Goal: Check status: Check status

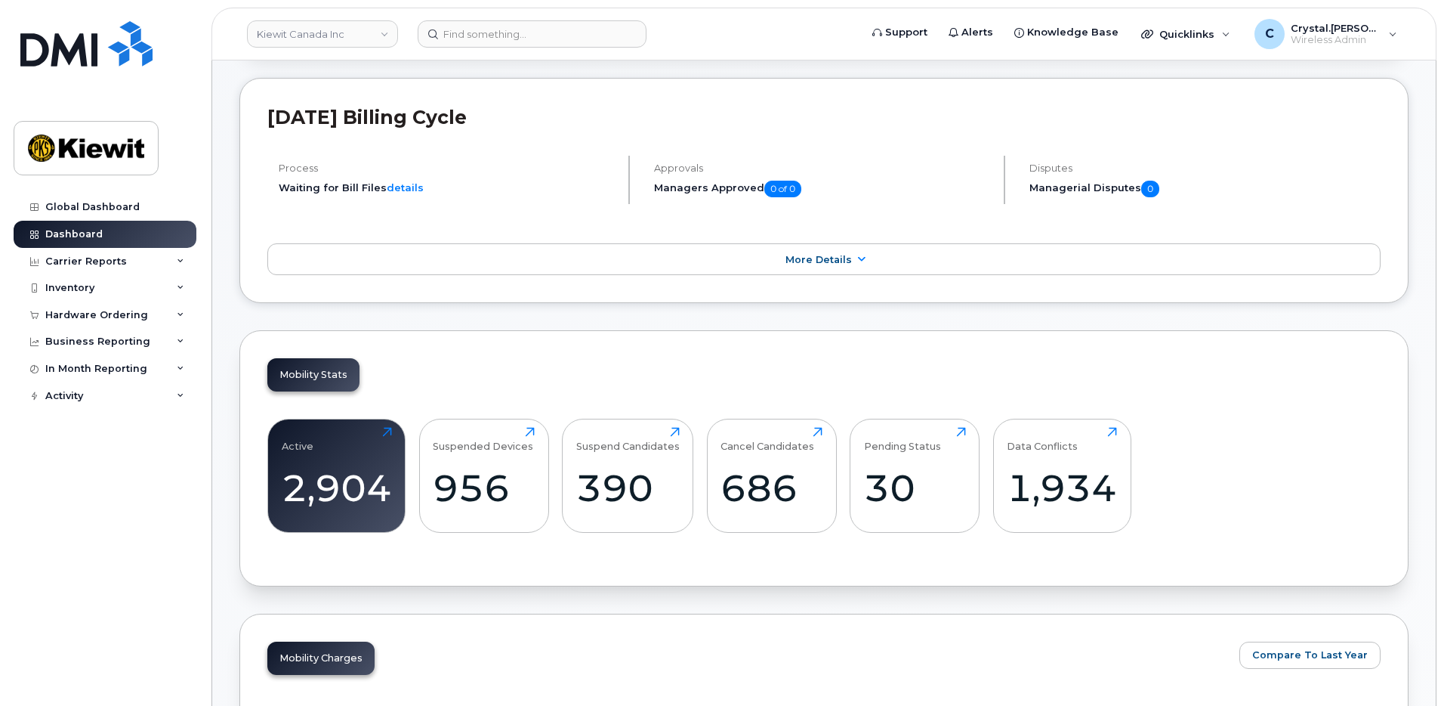
scroll to position [302, 0]
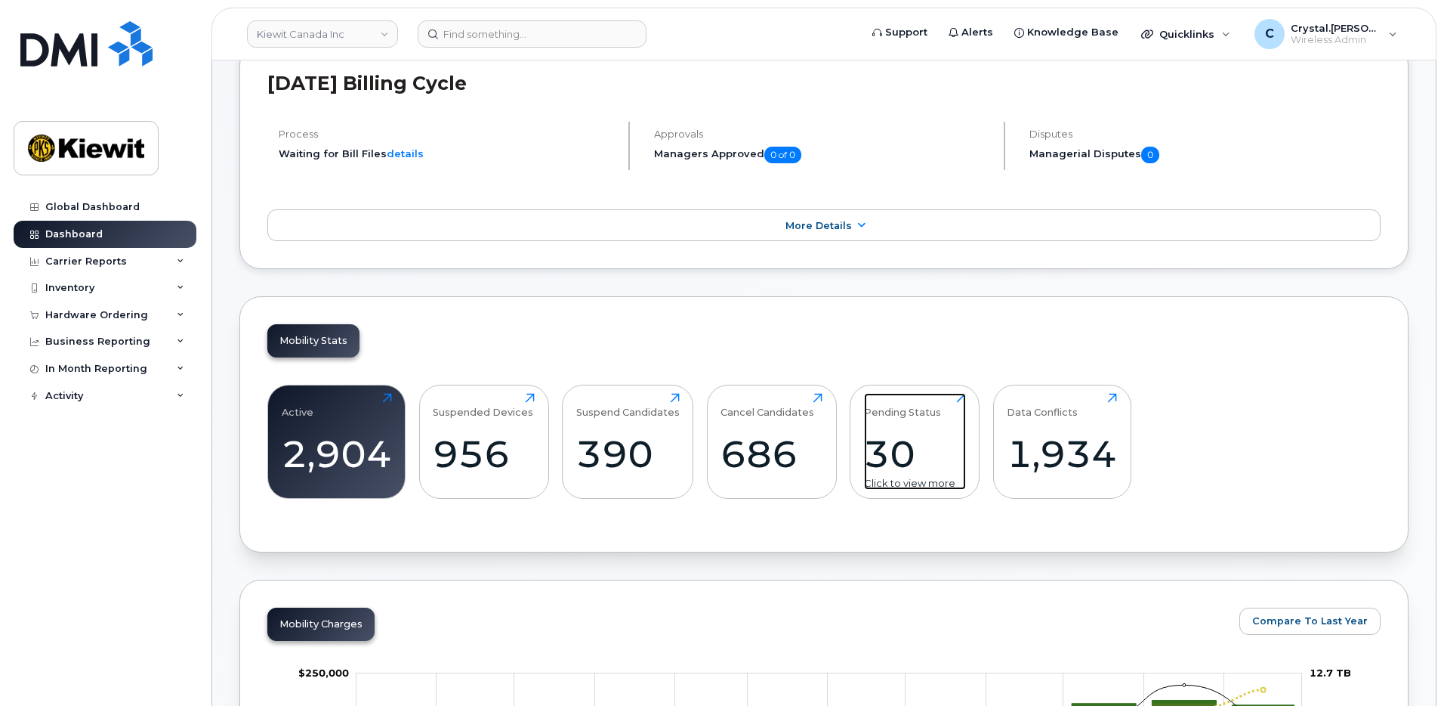
click at [914, 476] on div "30" at bounding box center [915, 453] width 102 height 45
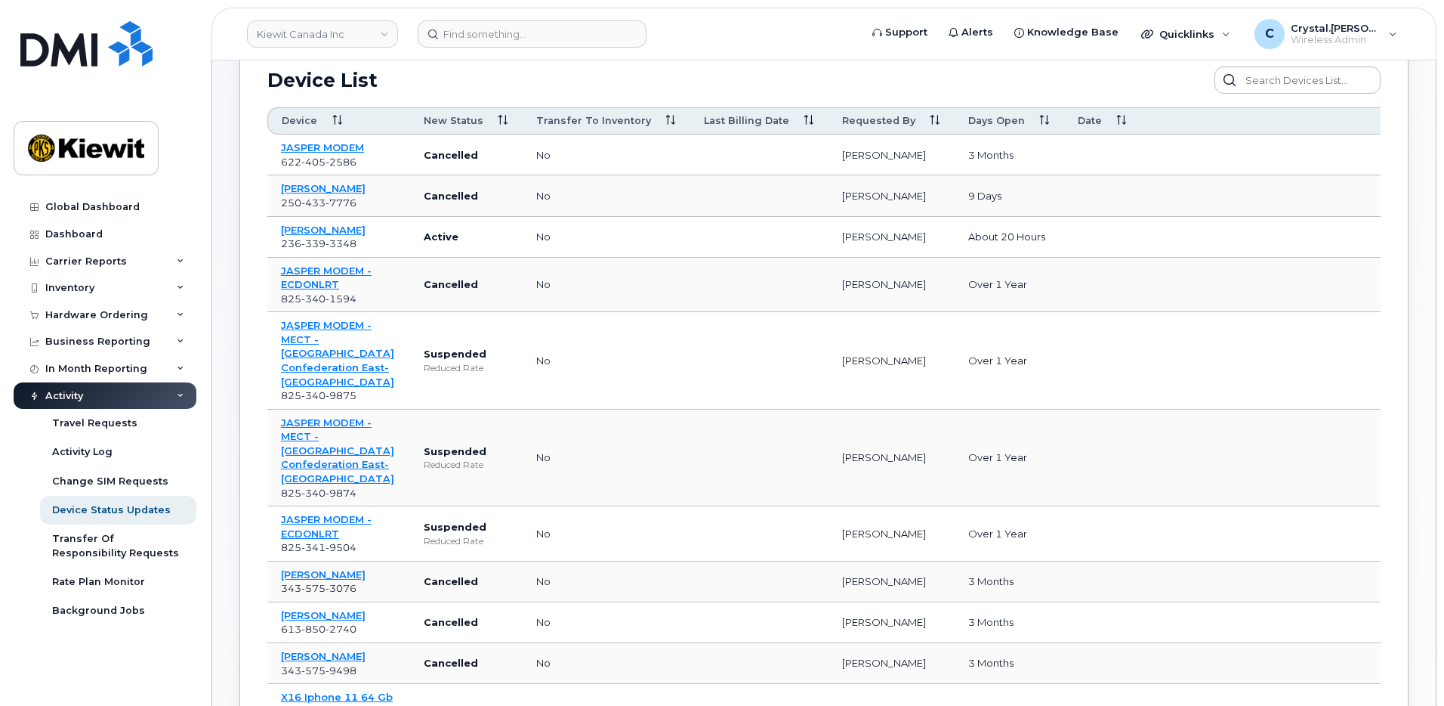
scroll to position [151, 0]
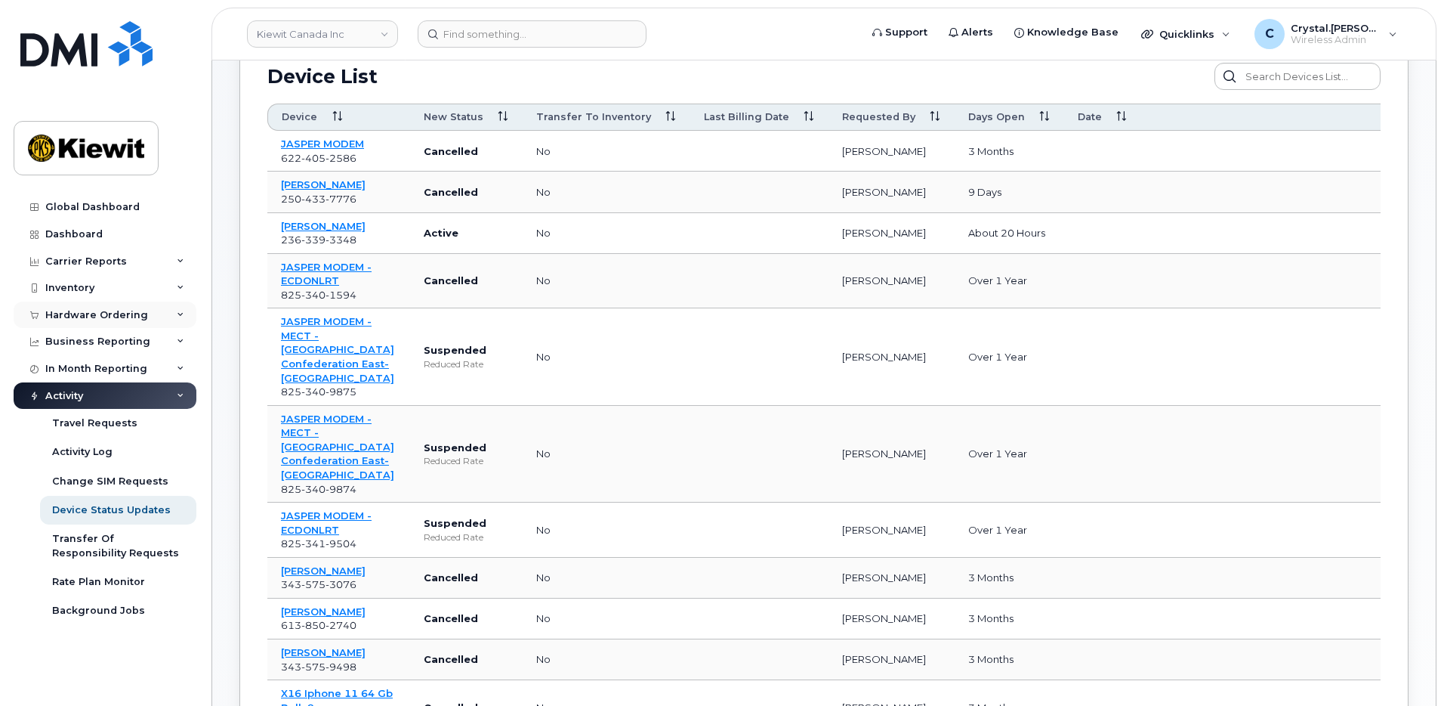
click at [184, 315] on icon at bounding box center [181, 315] width 8 height 8
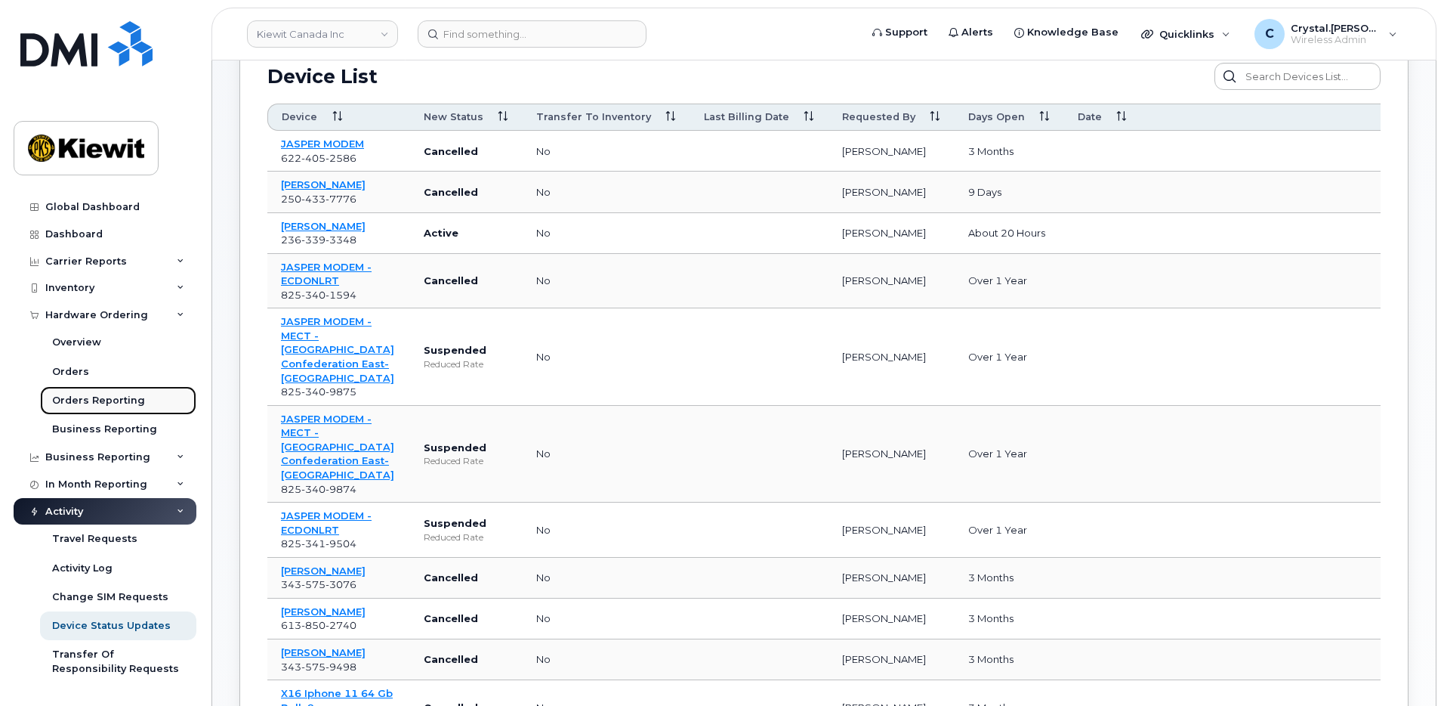
click at [123, 402] on div "Orders Reporting" at bounding box center [98, 401] width 93 height 14
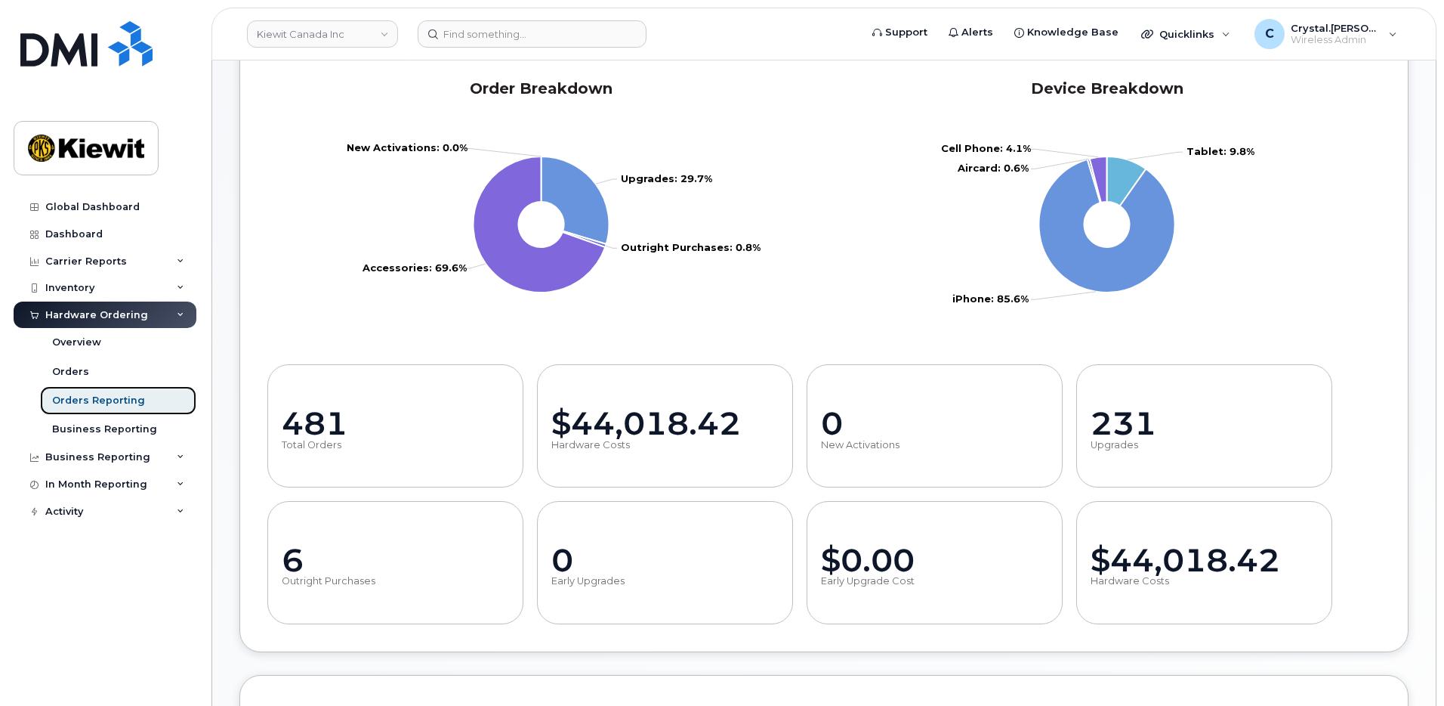
scroll to position [302, 0]
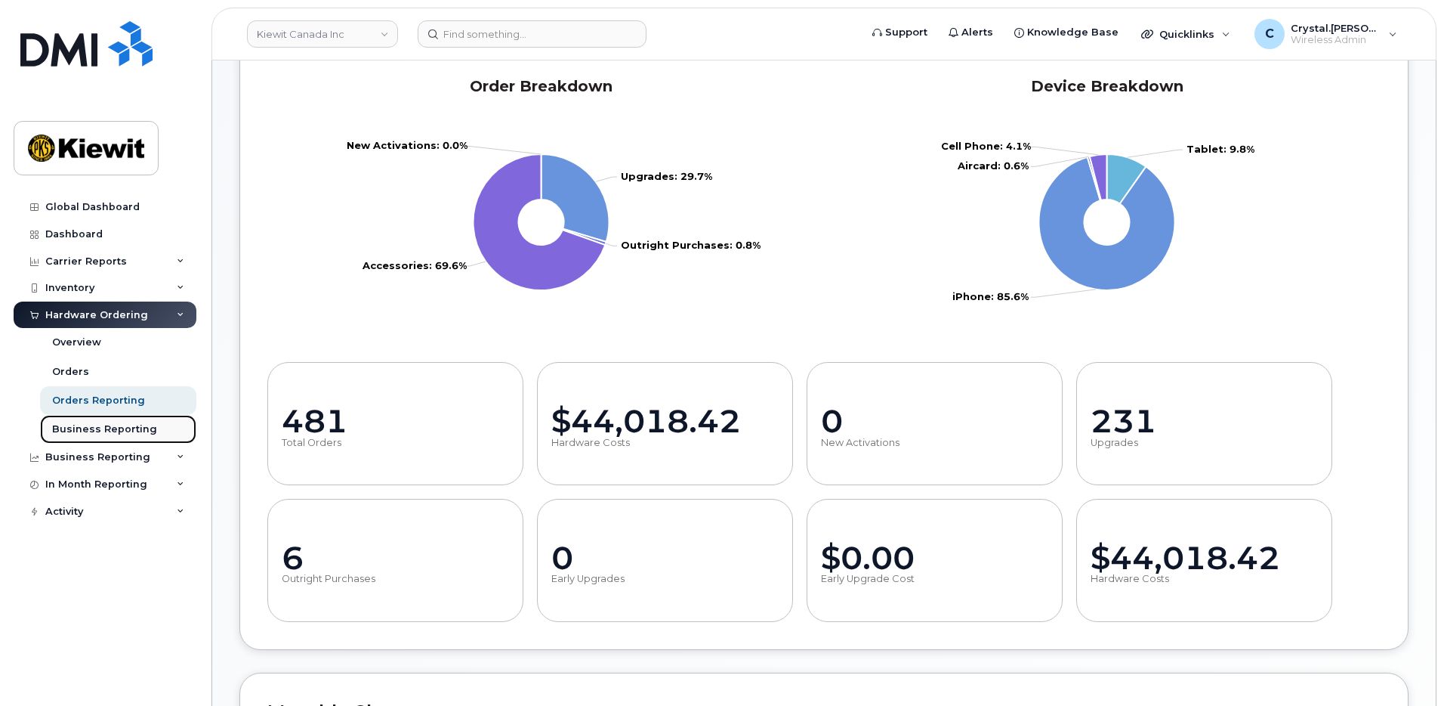
click at [97, 431] on div "Business Reporting" at bounding box center [104, 429] width 105 height 14
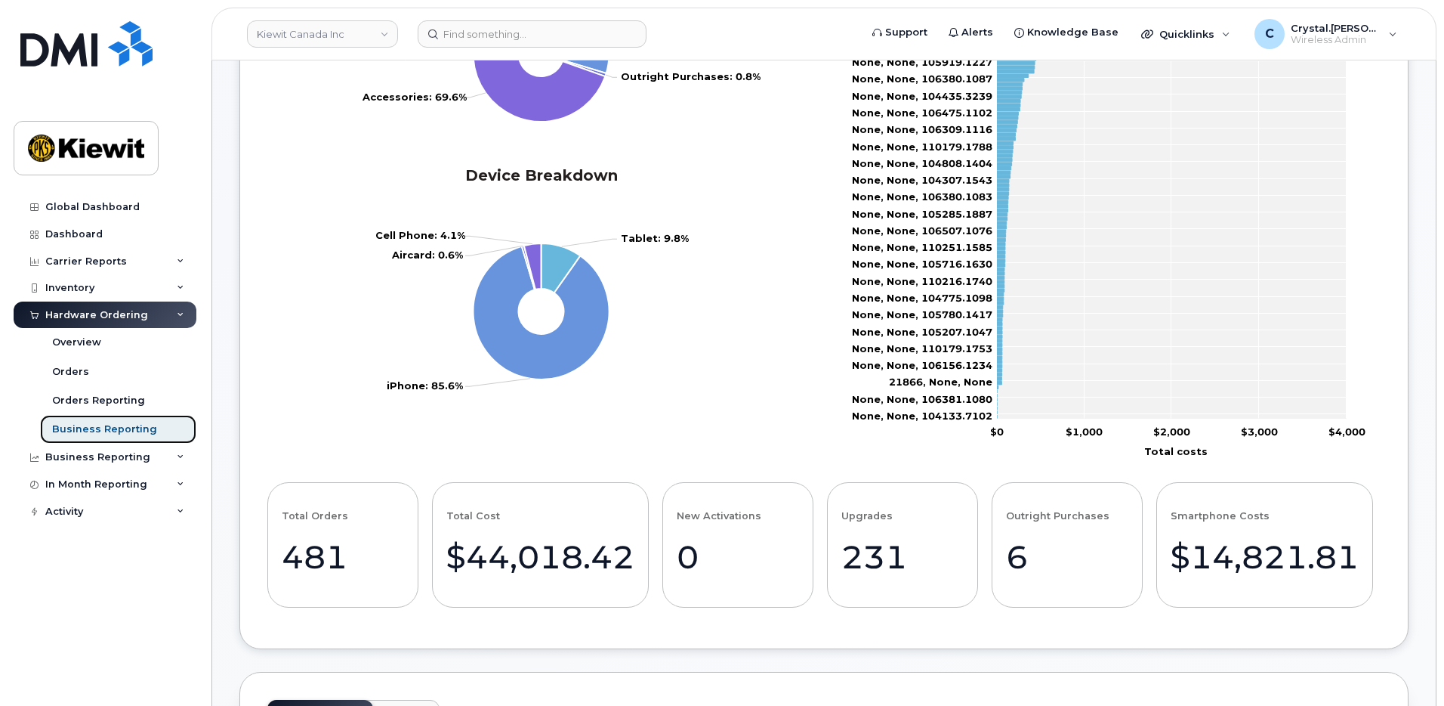
scroll to position [453, 0]
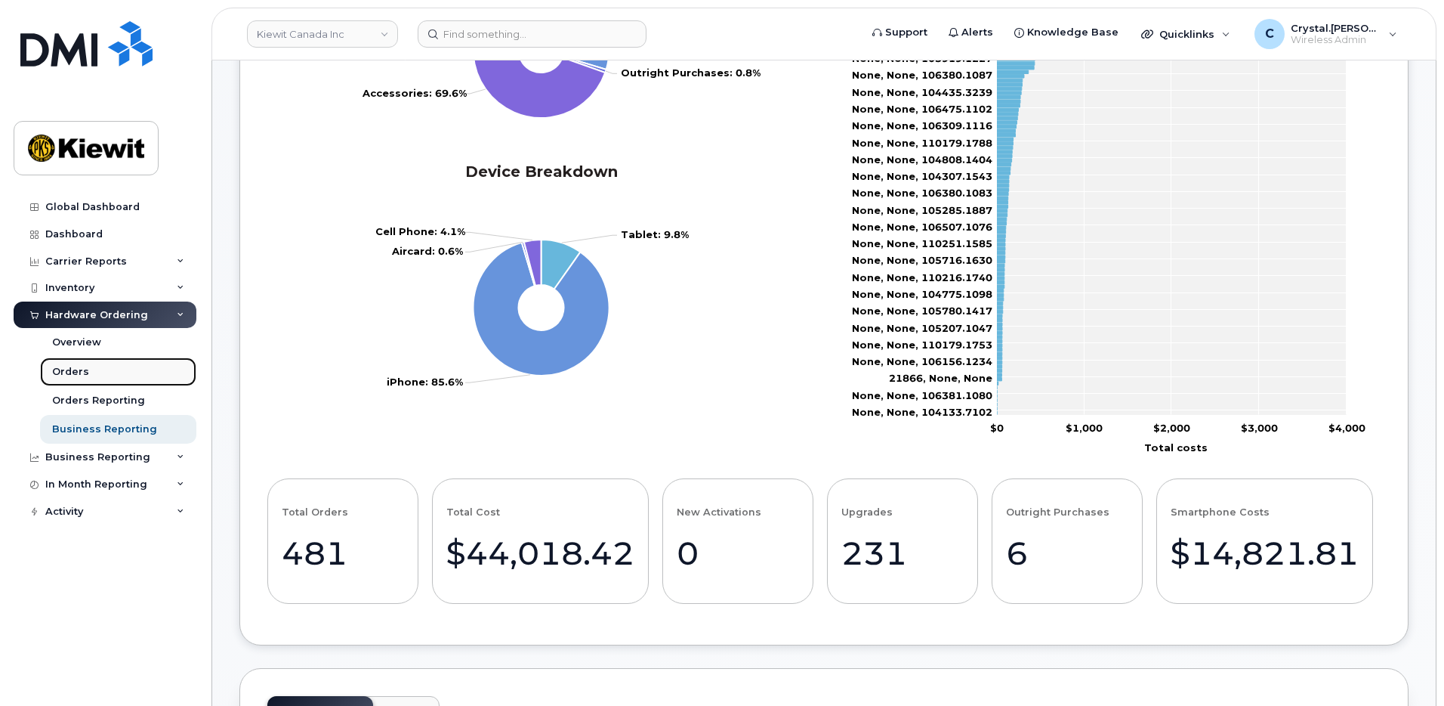
click at [81, 371] on div "Orders" at bounding box center [70, 372] width 37 height 14
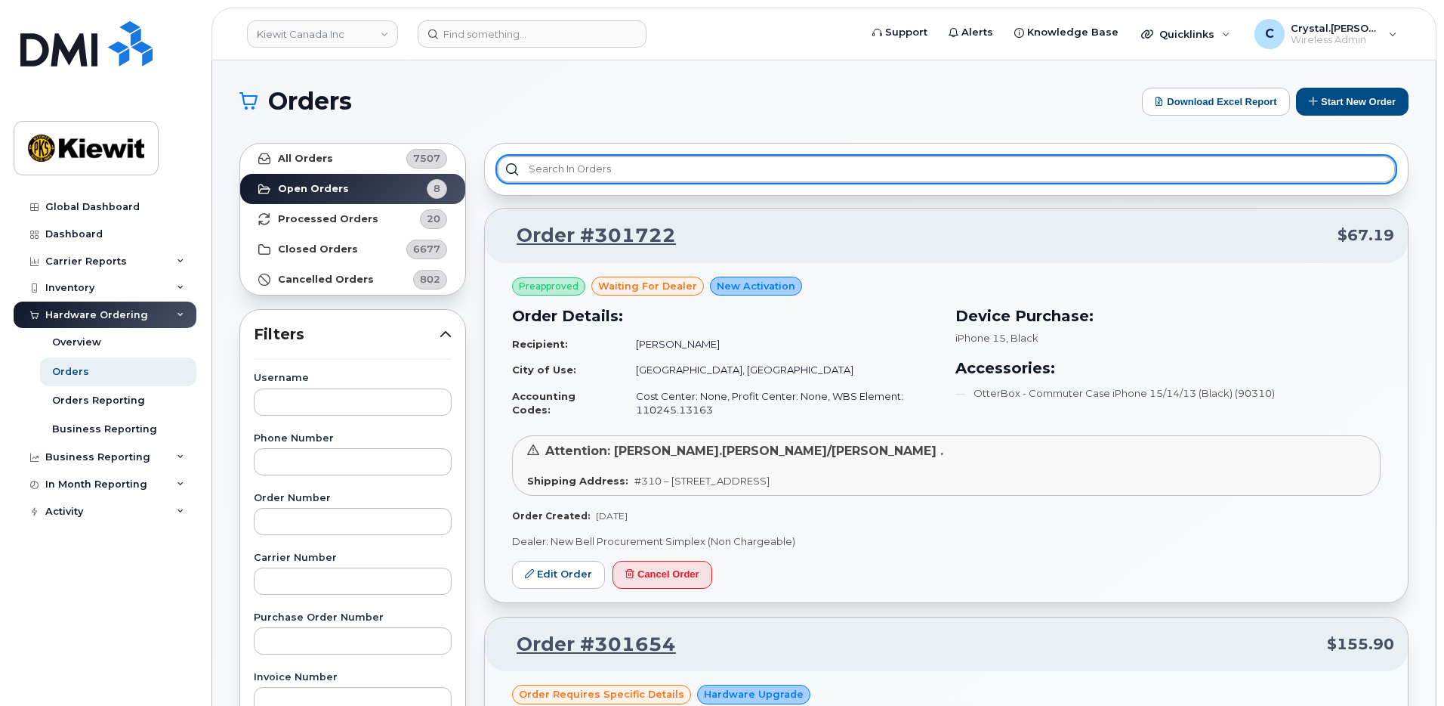
click at [595, 163] on input "text" at bounding box center [946, 169] width 899 height 27
type input "3"
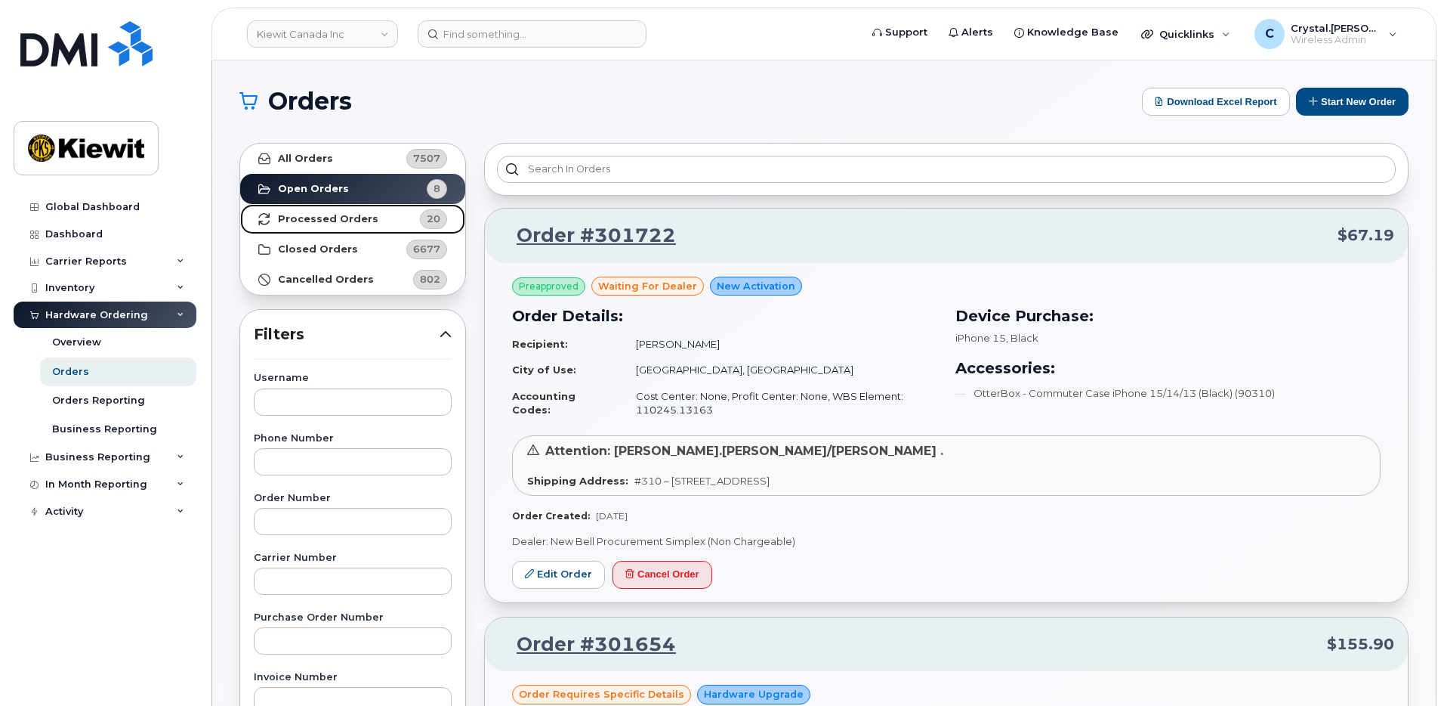
click at [320, 223] on strong "Processed Orders" at bounding box center [328, 219] width 100 height 12
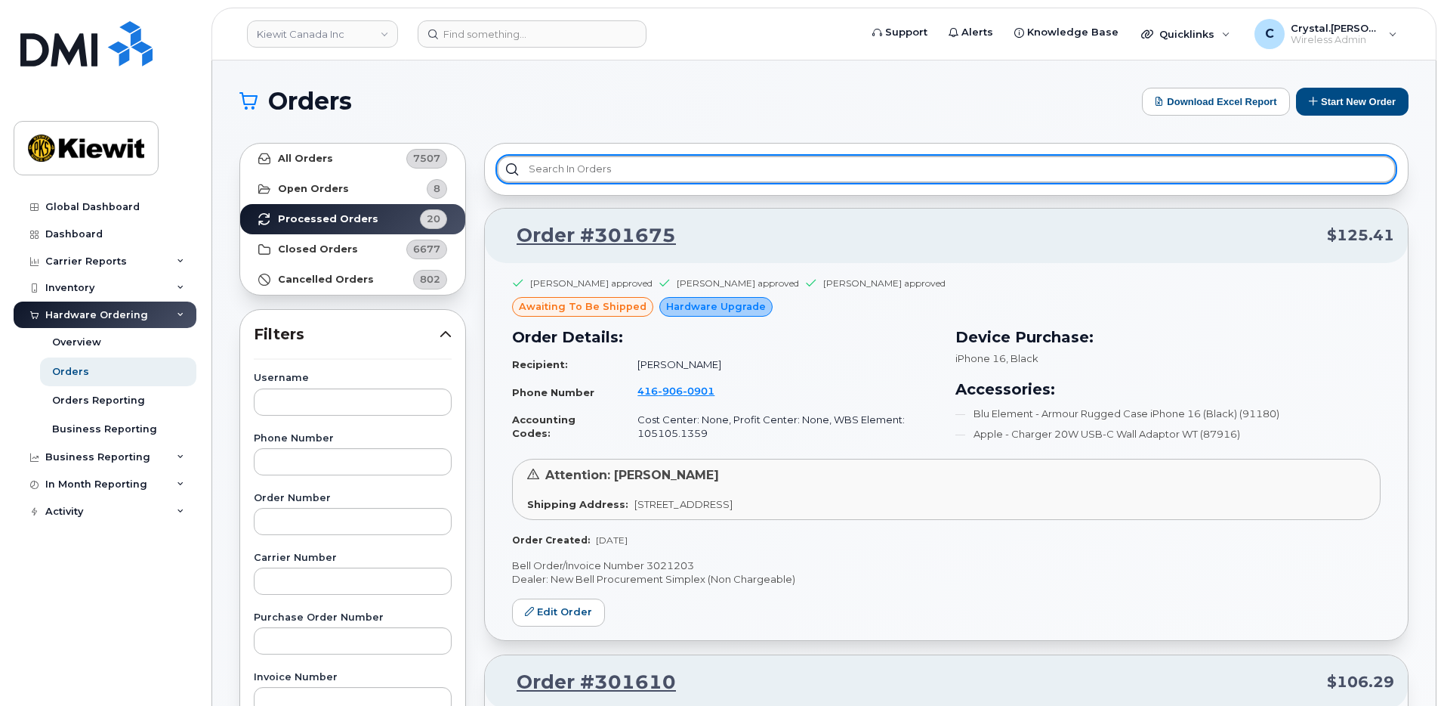
click at [569, 164] on input "text" at bounding box center [946, 169] width 899 height 27
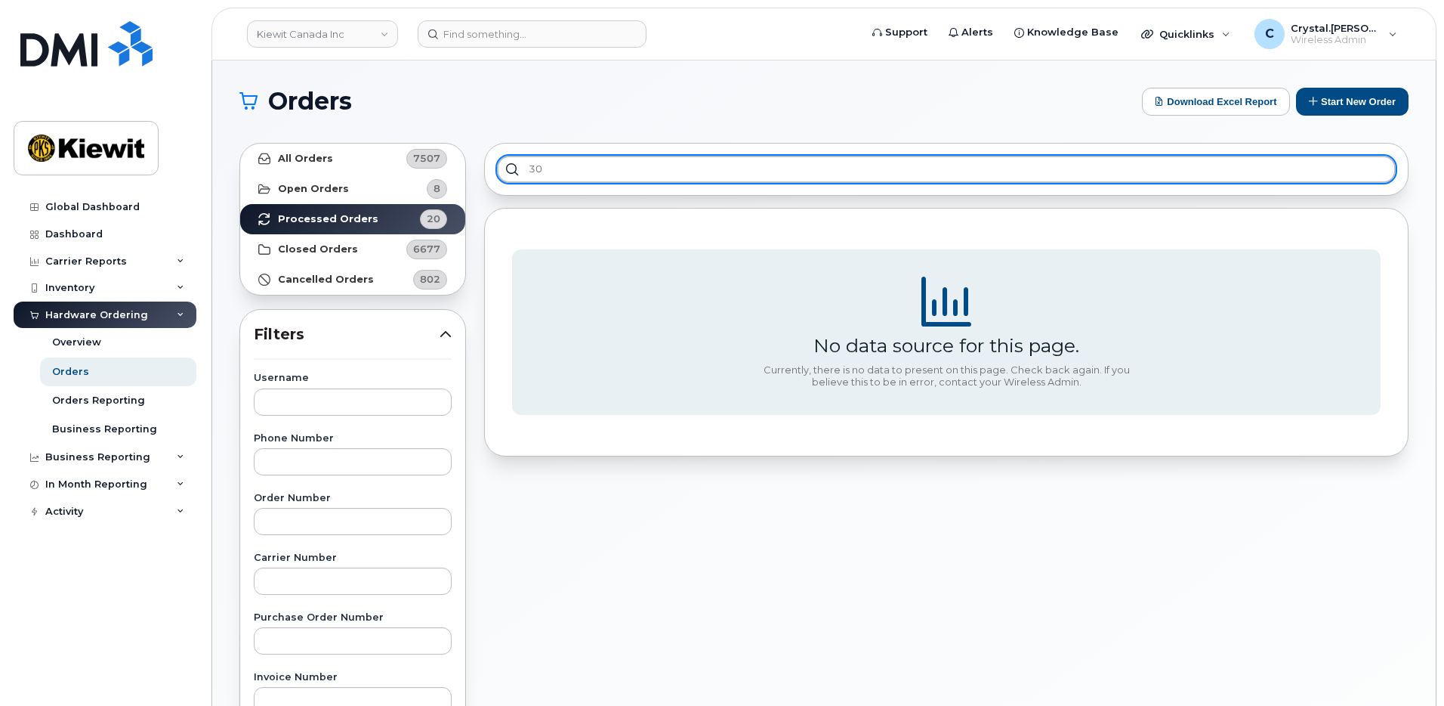
type input "3"
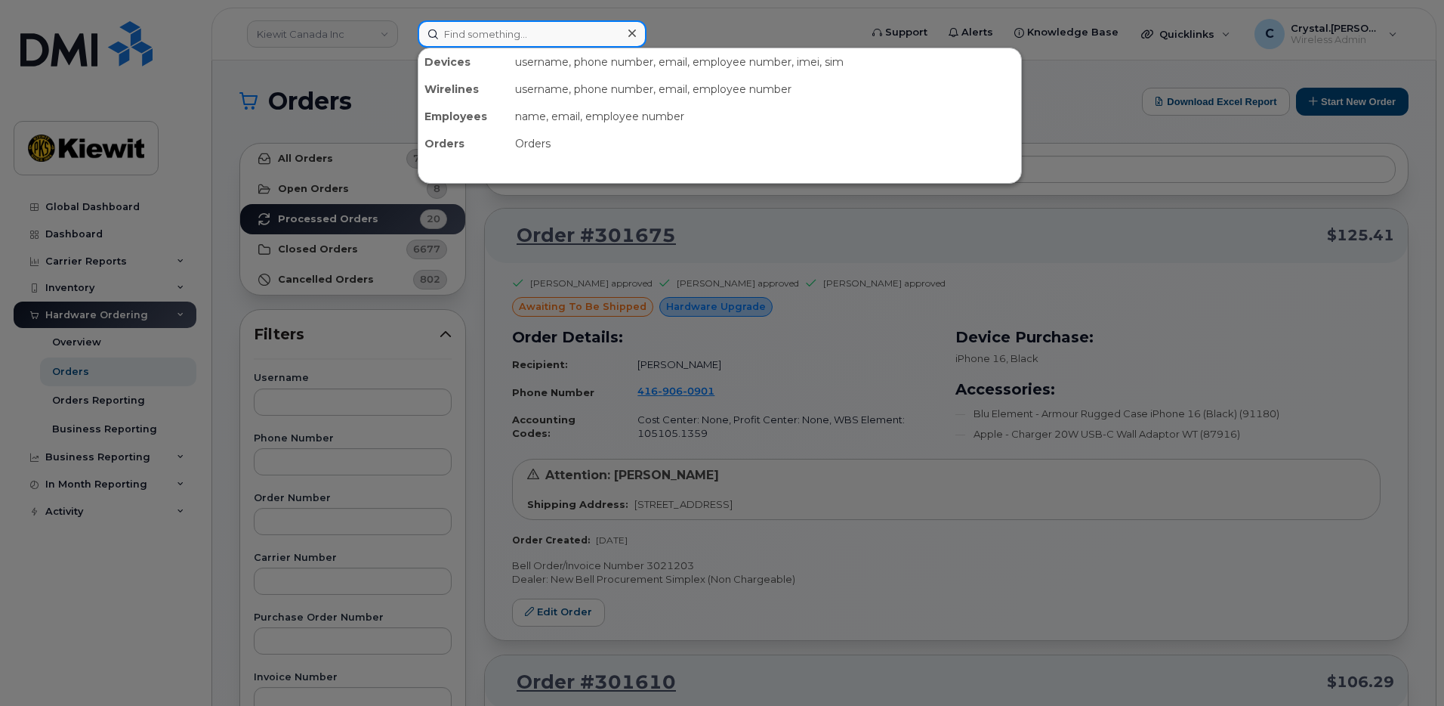
click at [492, 37] on input at bounding box center [532, 33] width 229 height 27
paste input "300570"
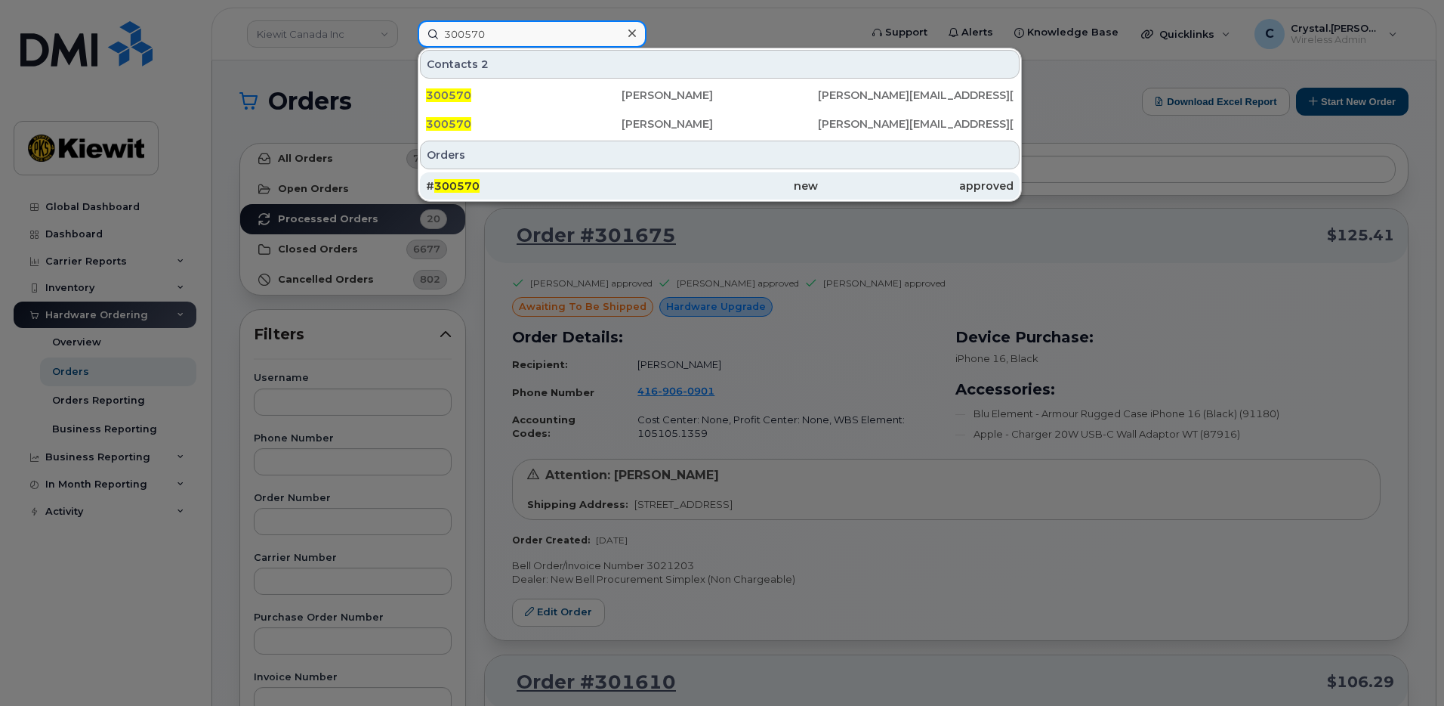
type input "300570"
click at [466, 181] on span "300570" at bounding box center [456, 186] width 45 height 14
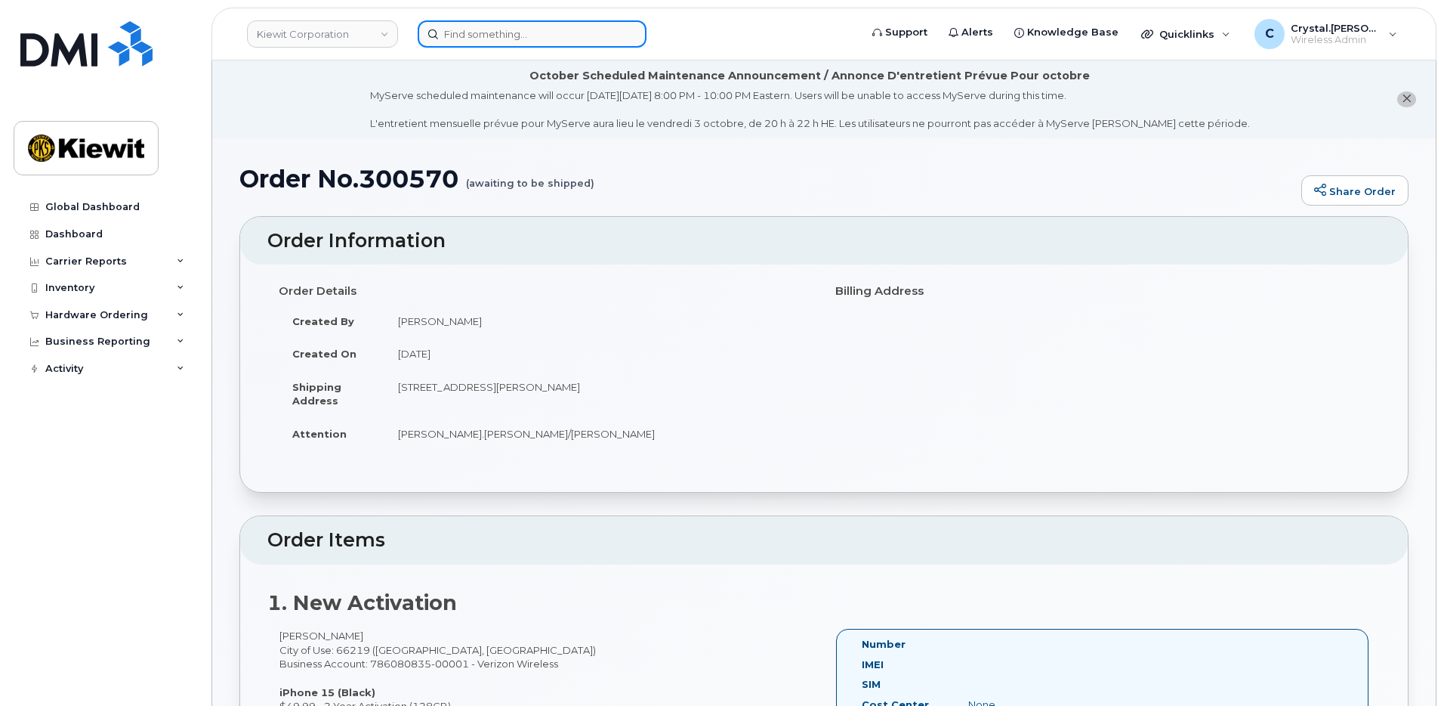
click at [480, 27] on input at bounding box center [532, 33] width 229 height 27
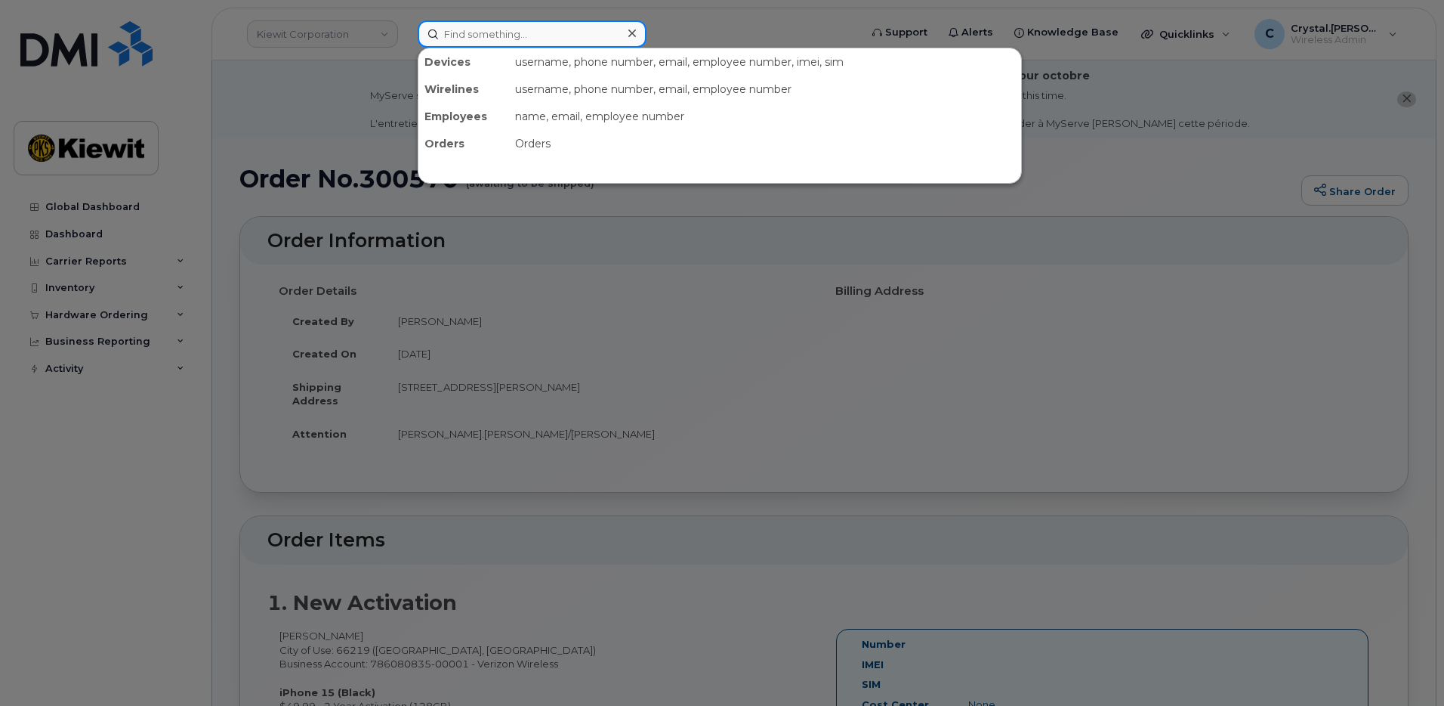
paste input "300387"
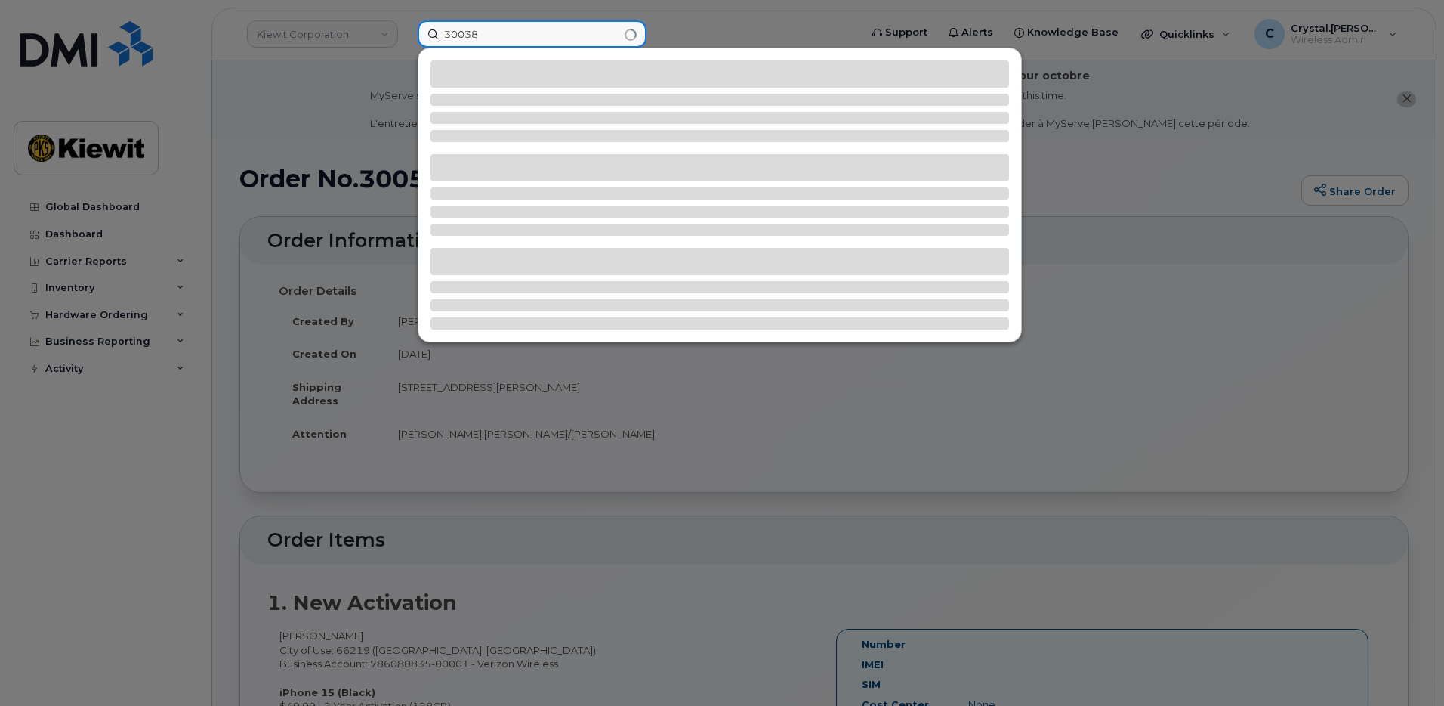
scroll to position [617, 0]
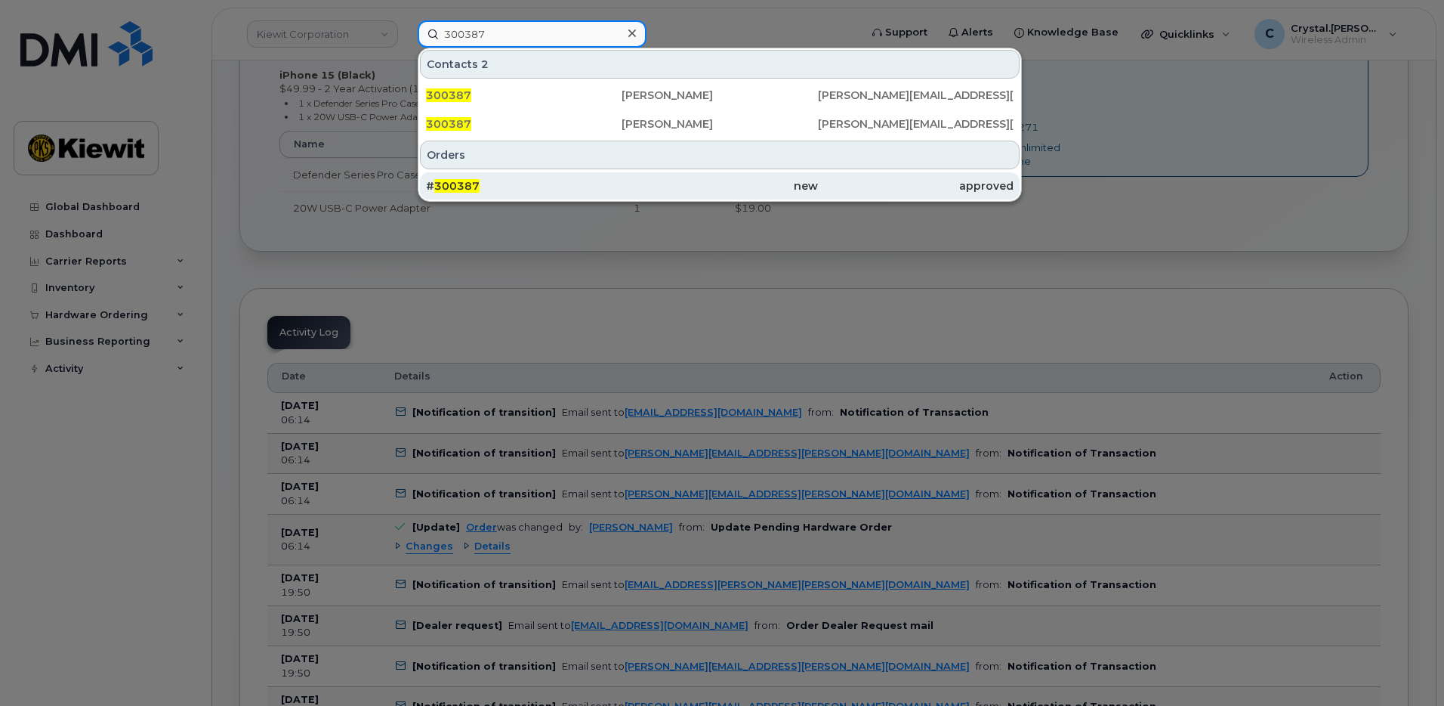
type input "300387"
click at [474, 190] on span "300387" at bounding box center [456, 186] width 45 height 14
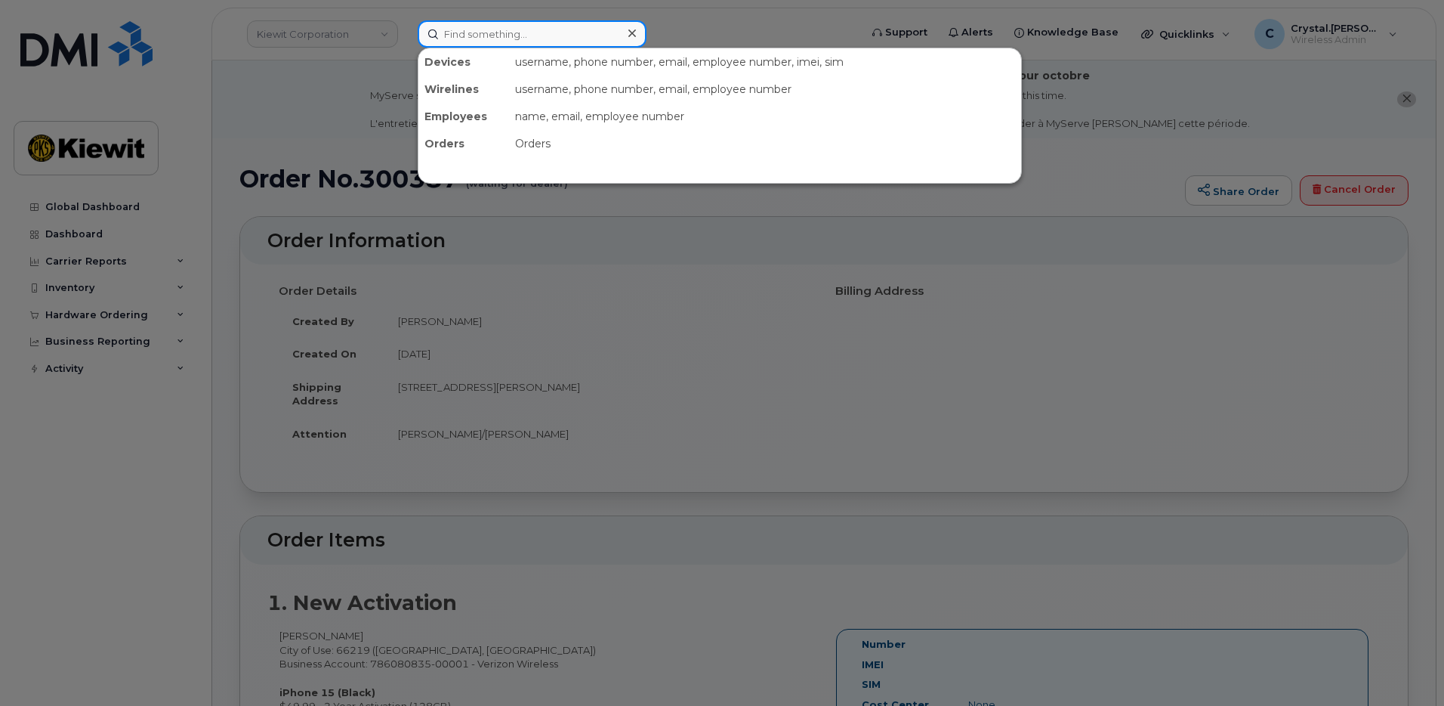
click at [501, 32] on input at bounding box center [532, 33] width 229 height 27
paste input "301520"
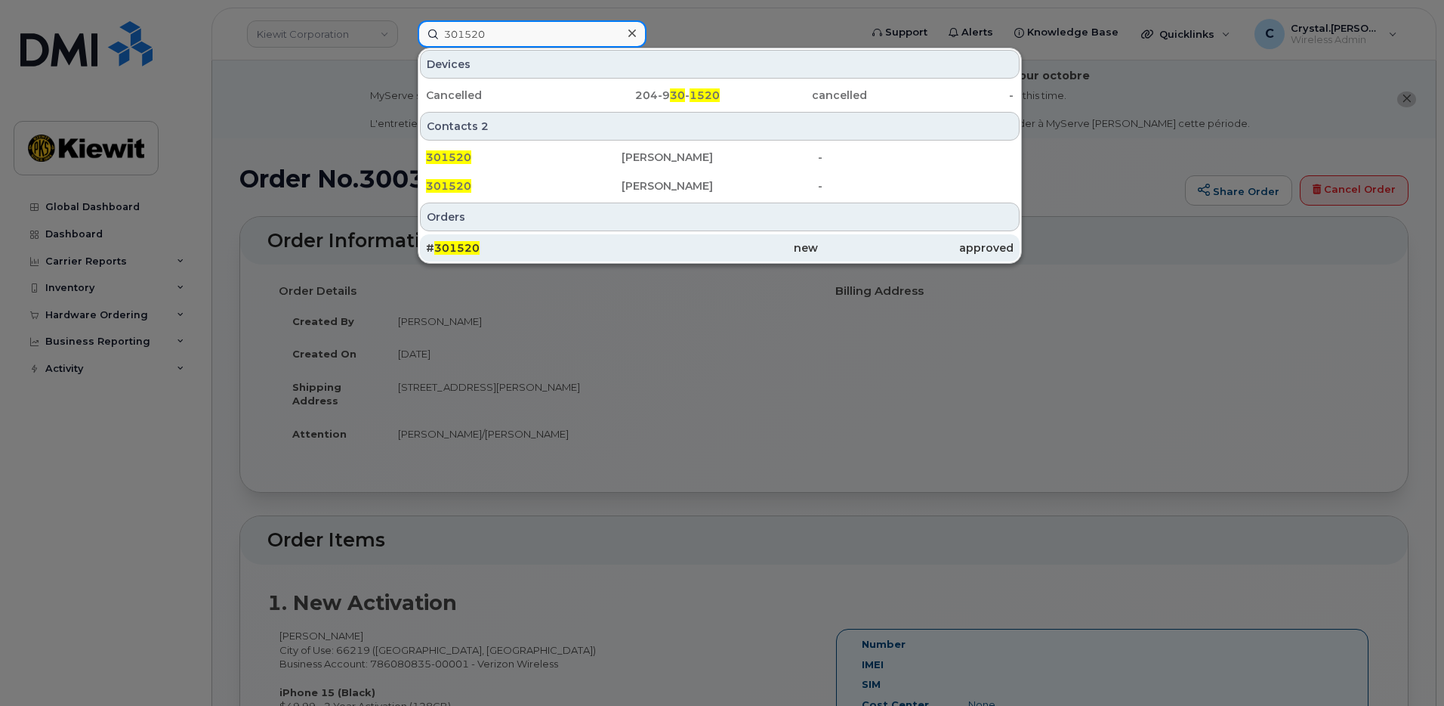
type input "301520"
click at [483, 244] on div "# 301520" at bounding box center [524, 247] width 196 height 15
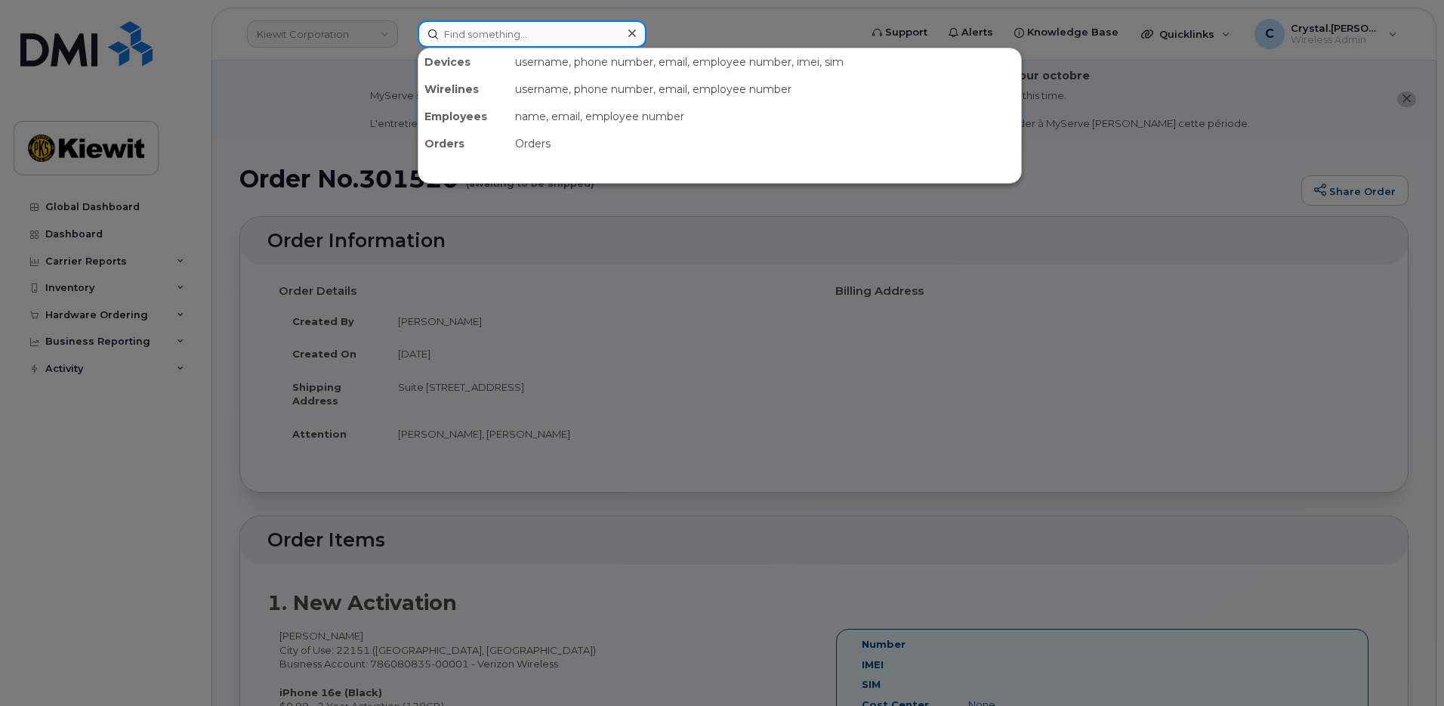
click at [558, 42] on input at bounding box center [532, 33] width 229 height 27
paste input "301572"
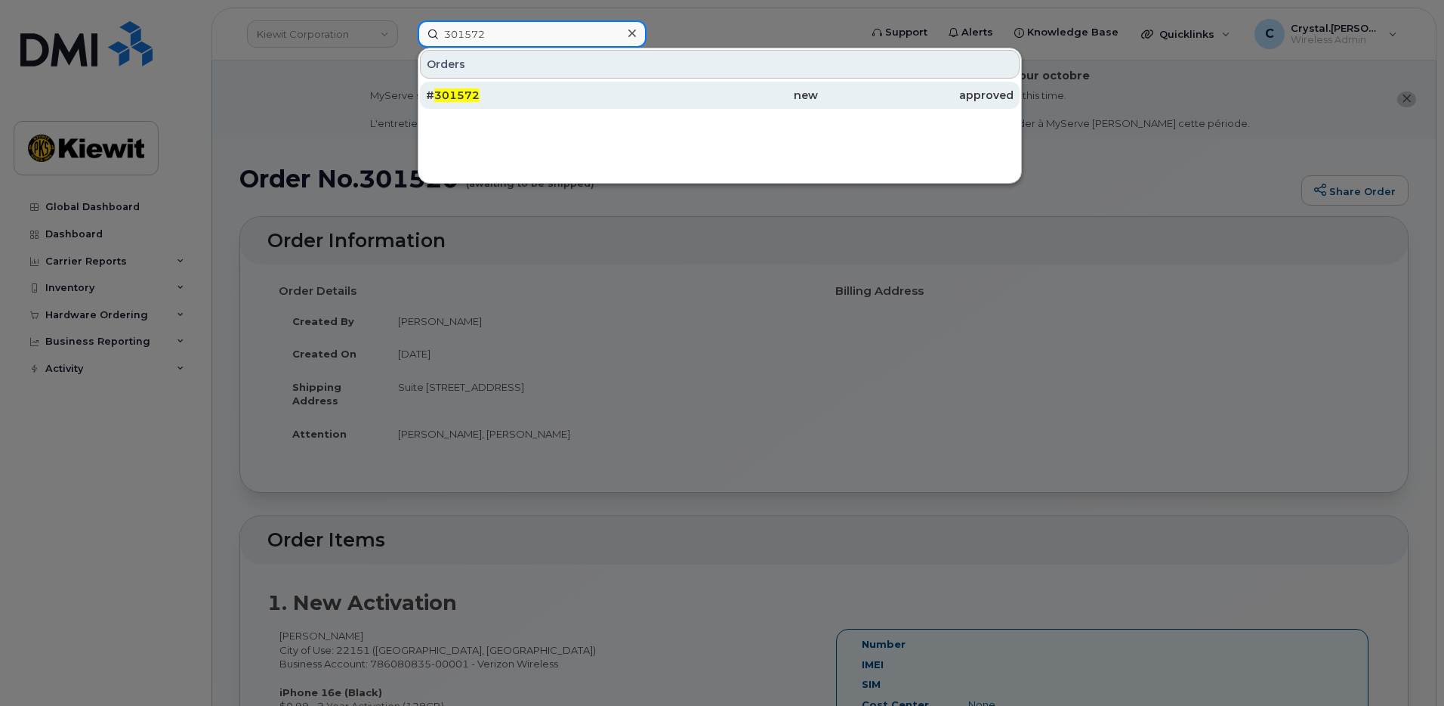
type input "301572"
click at [460, 92] on span "301572" at bounding box center [456, 95] width 45 height 14
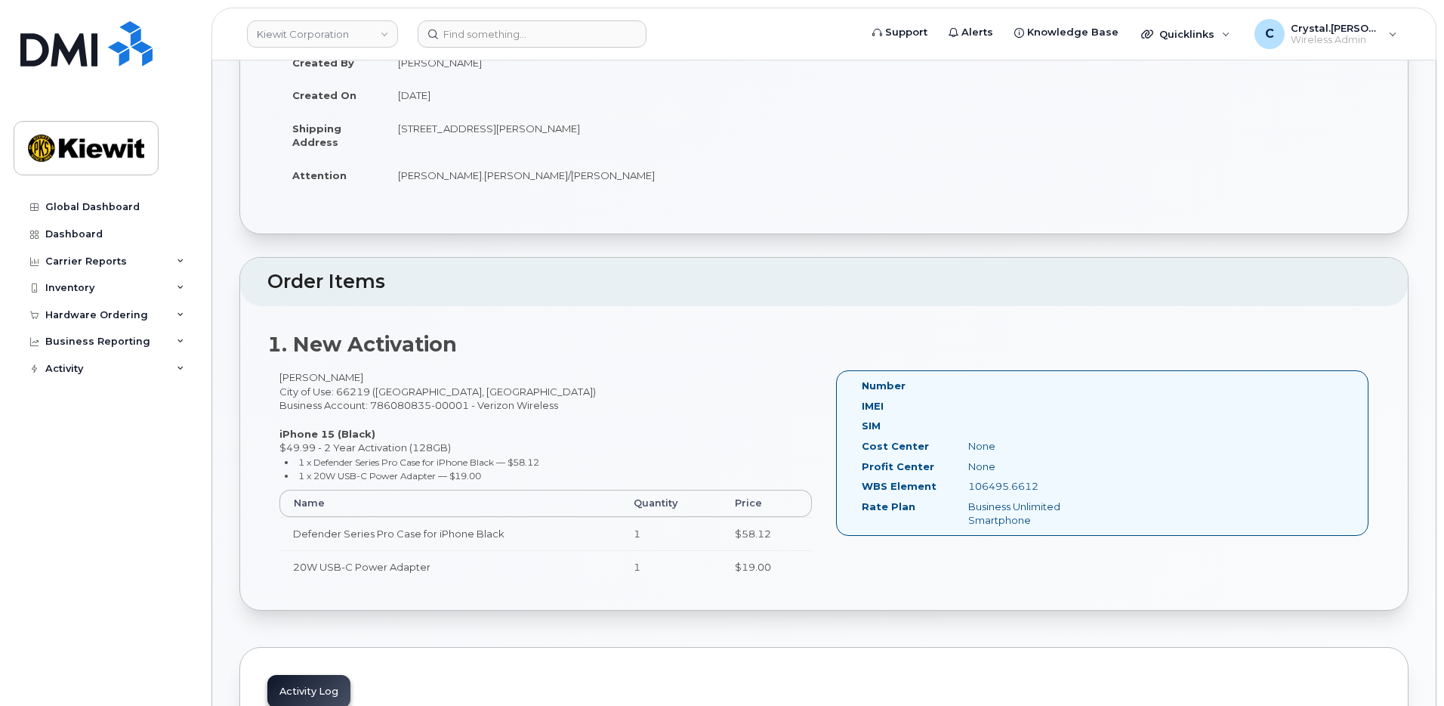
scroll to position [302, 0]
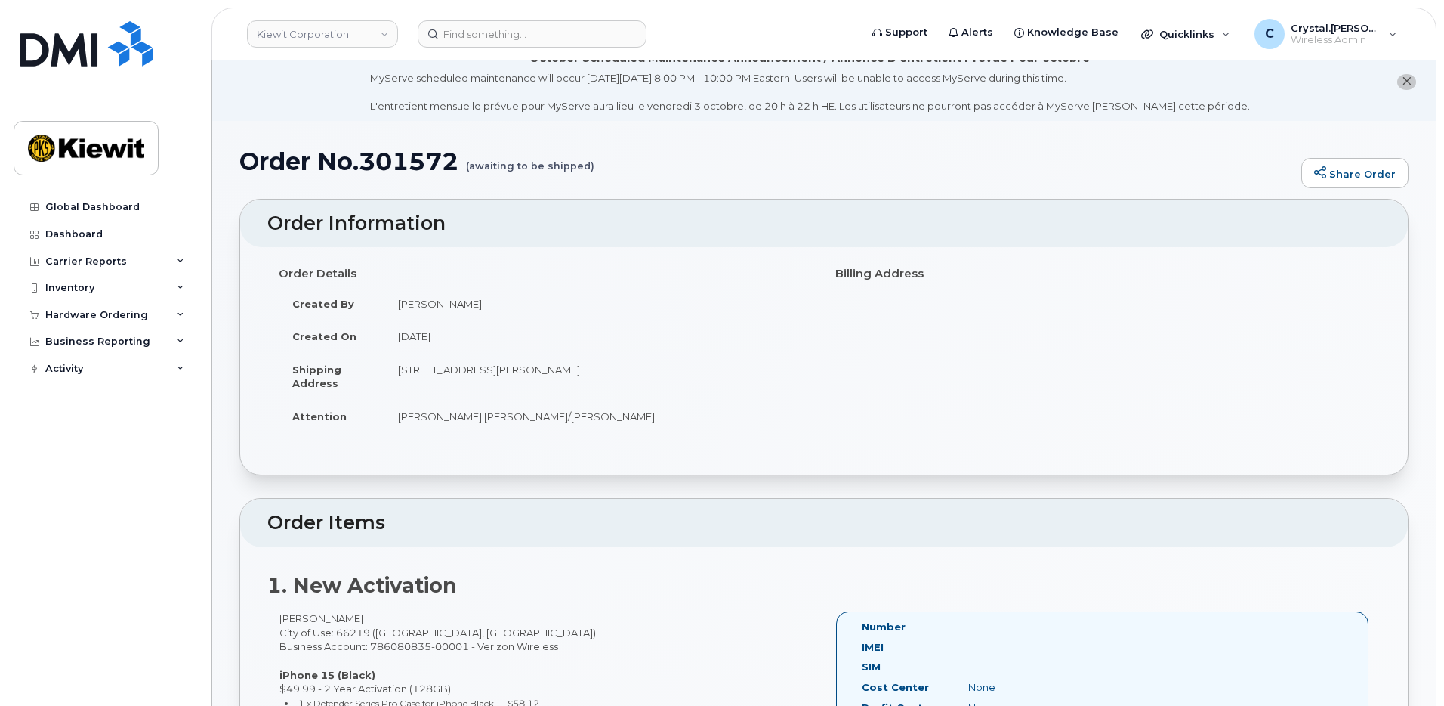
scroll to position [0, 0]
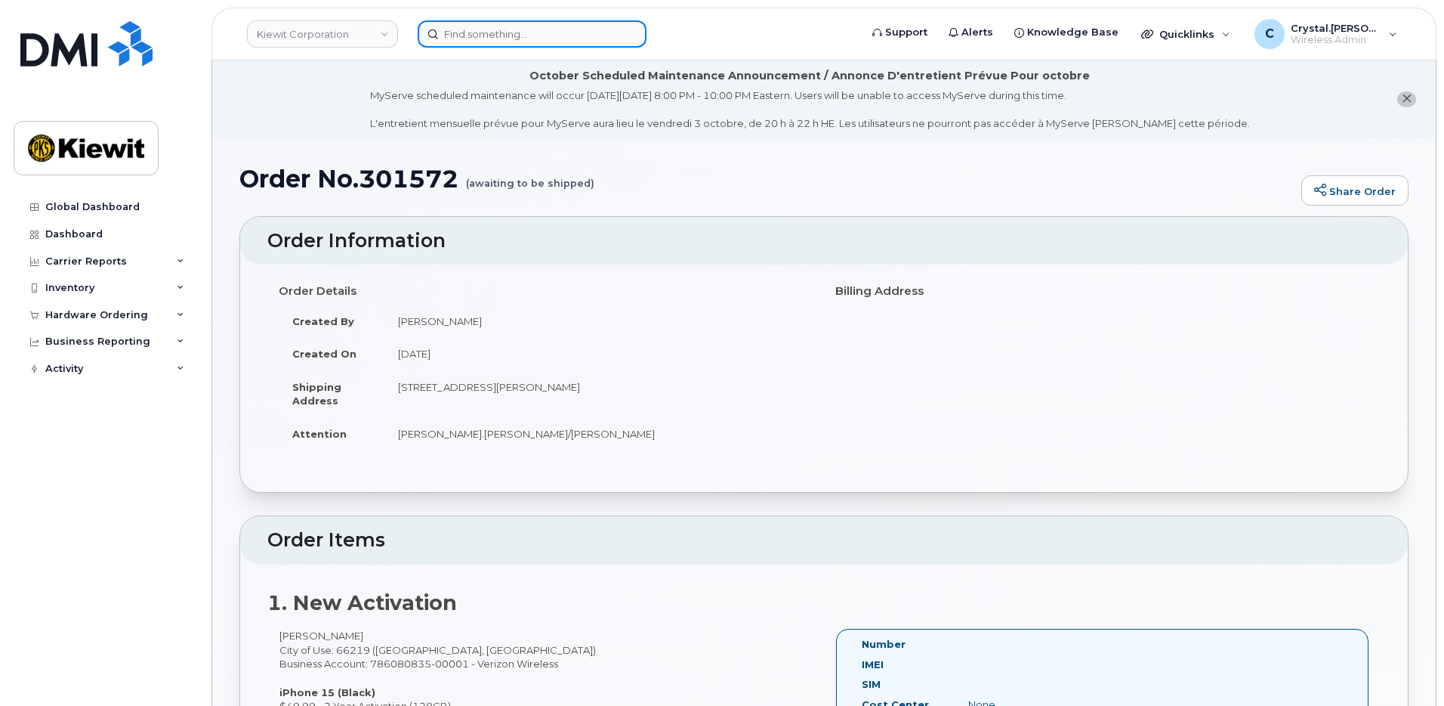
click at [568, 41] on input at bounding box center [532, 33] width 229 height 27
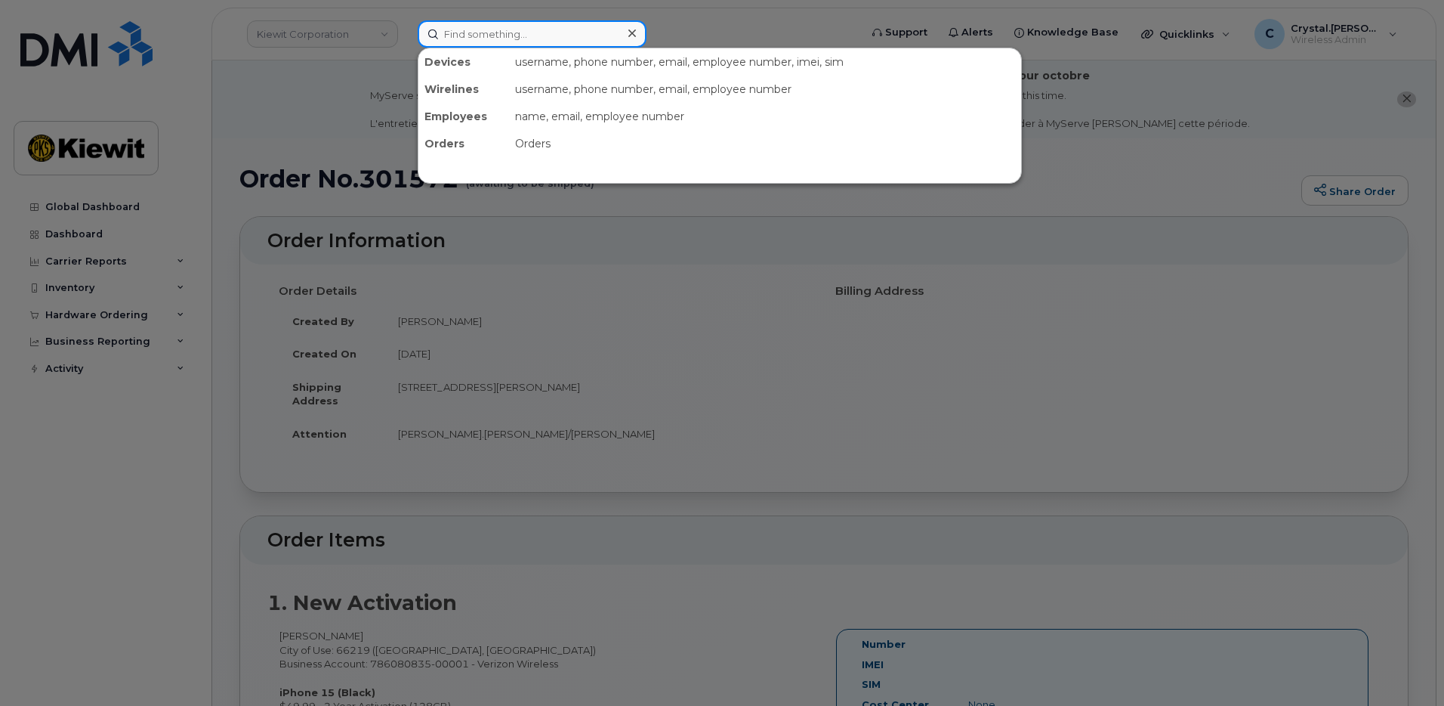
paste input "301573"
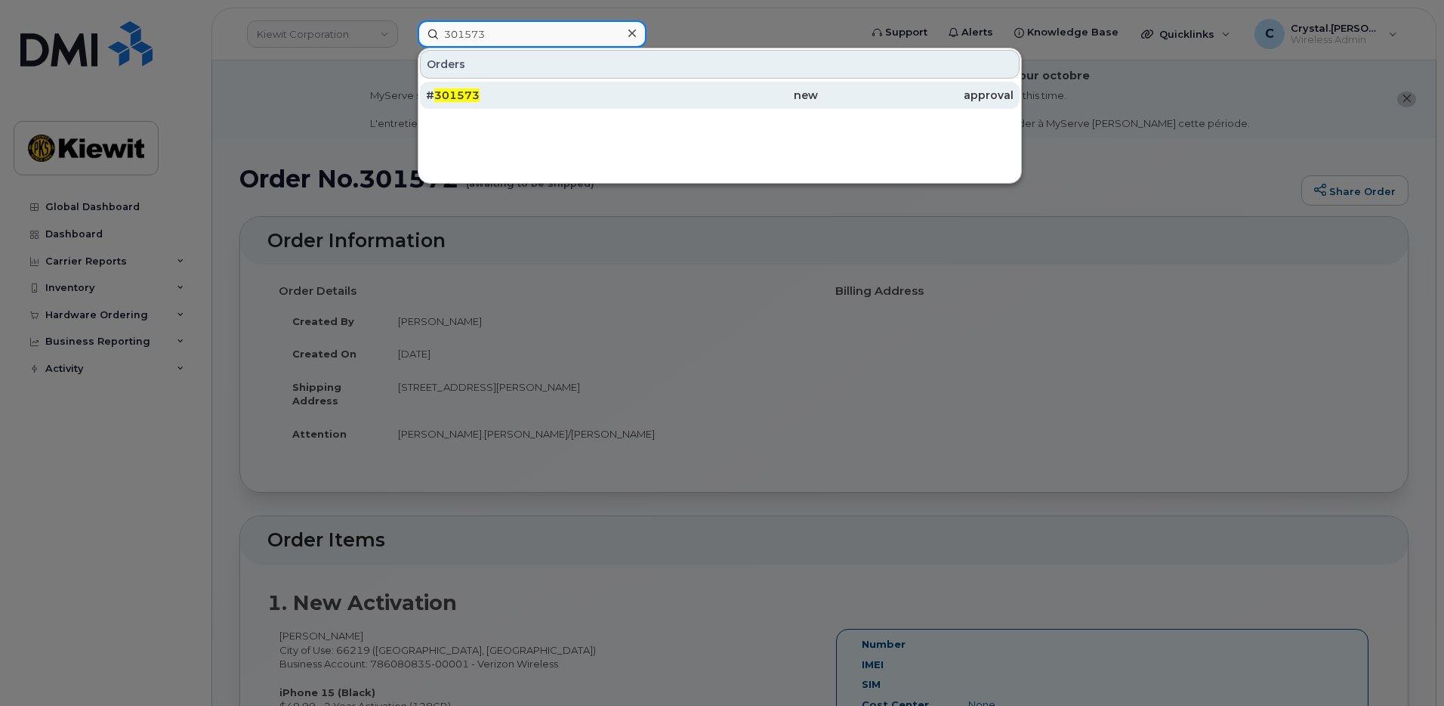
type input "301573"
click at [459, 94] on span "301573" at bounding box center [456, 95] width 45 height 14
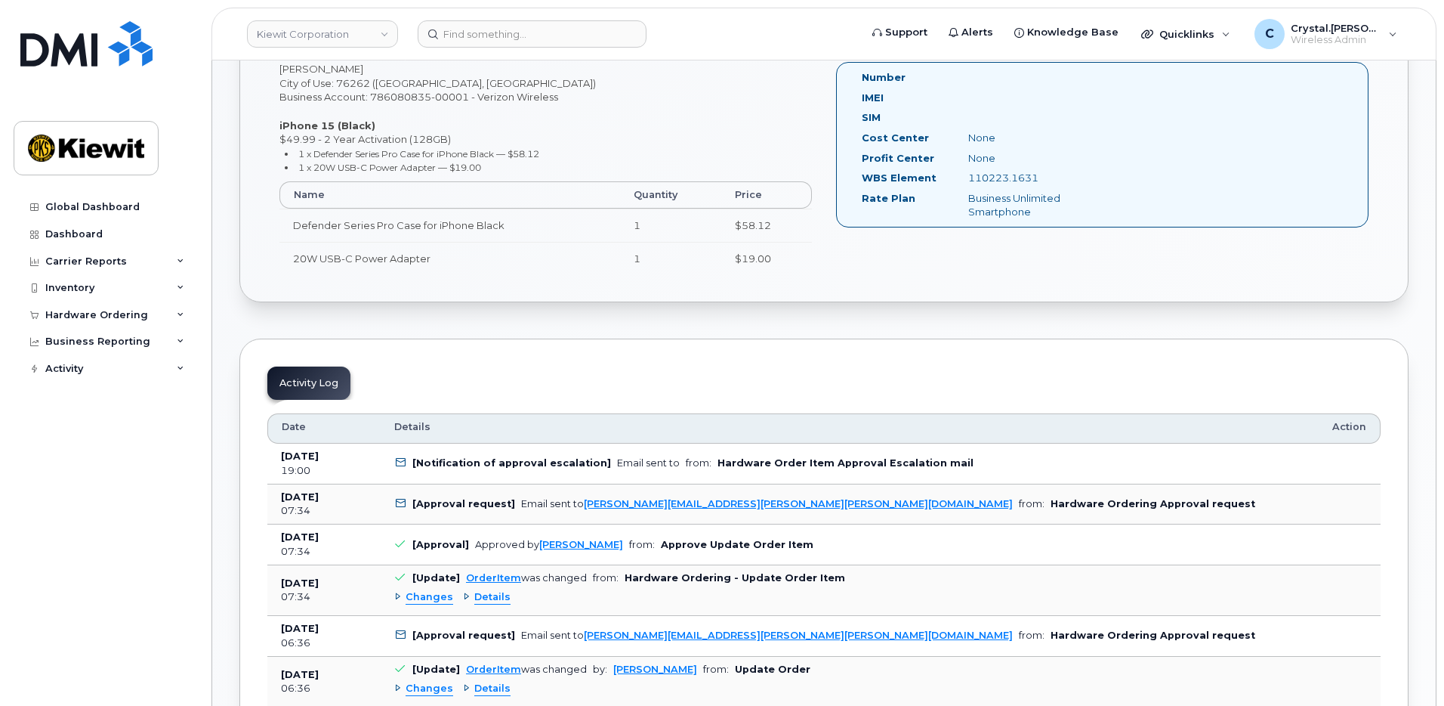
scroll to position [680, 0]
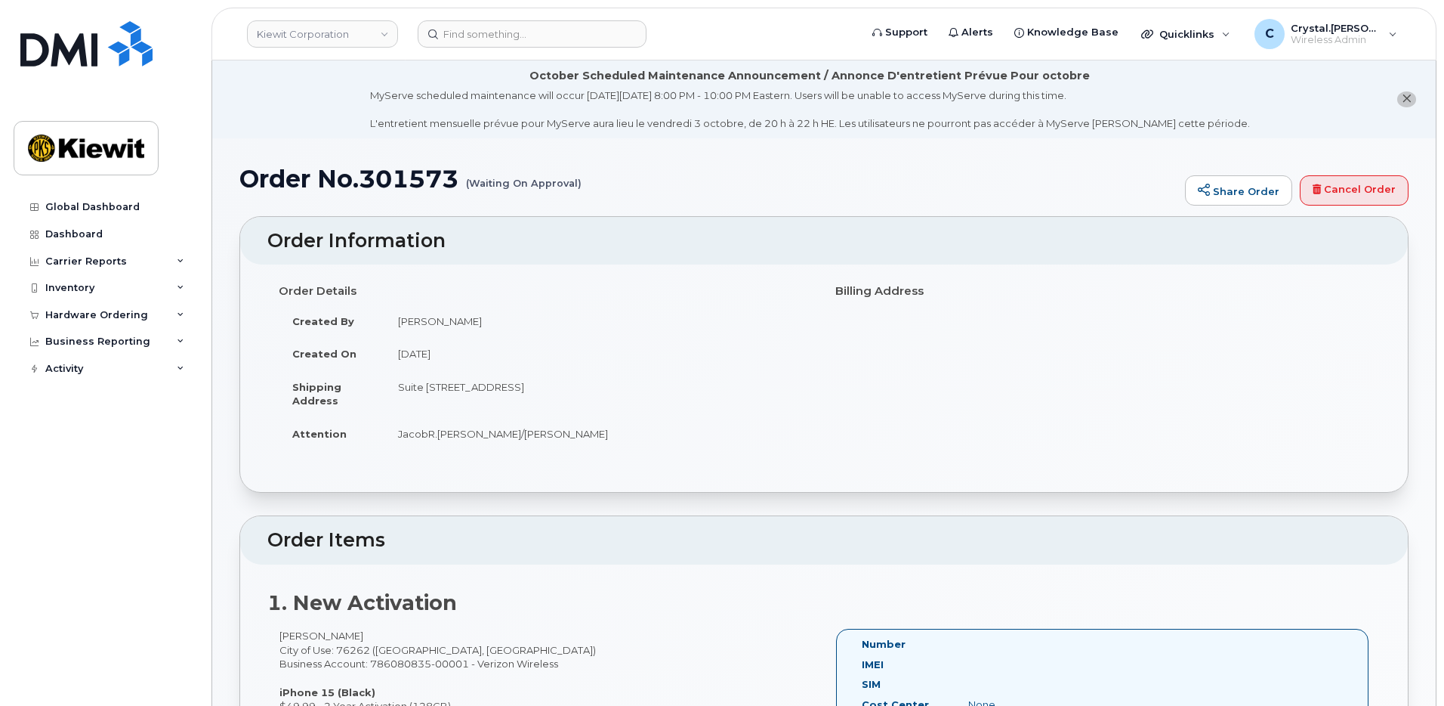
scroll to position [677, 0]
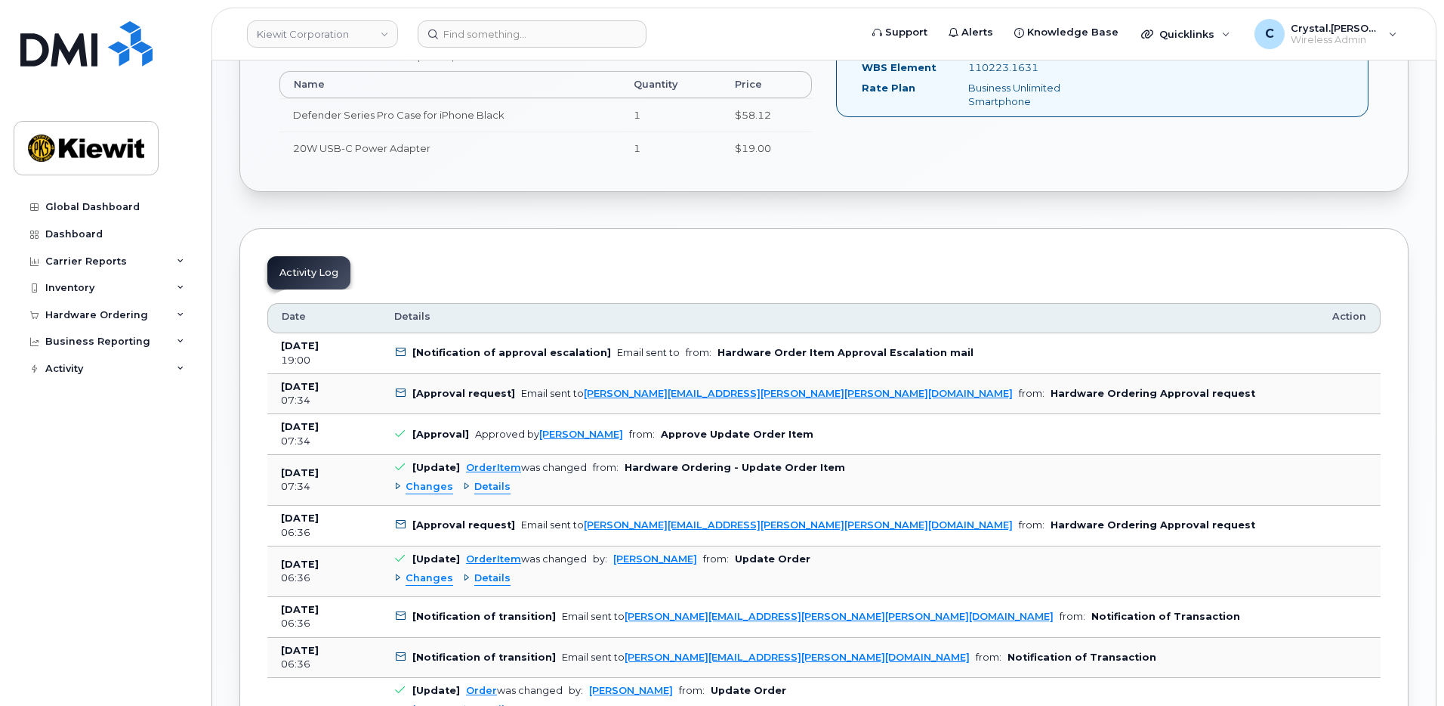
click at [221, 361] on div "Order No.301573 (Waiting On Approval) Share Order Cancel Order × Share This Ord…" at bounding box center [824, 608] width 1224 height 2294
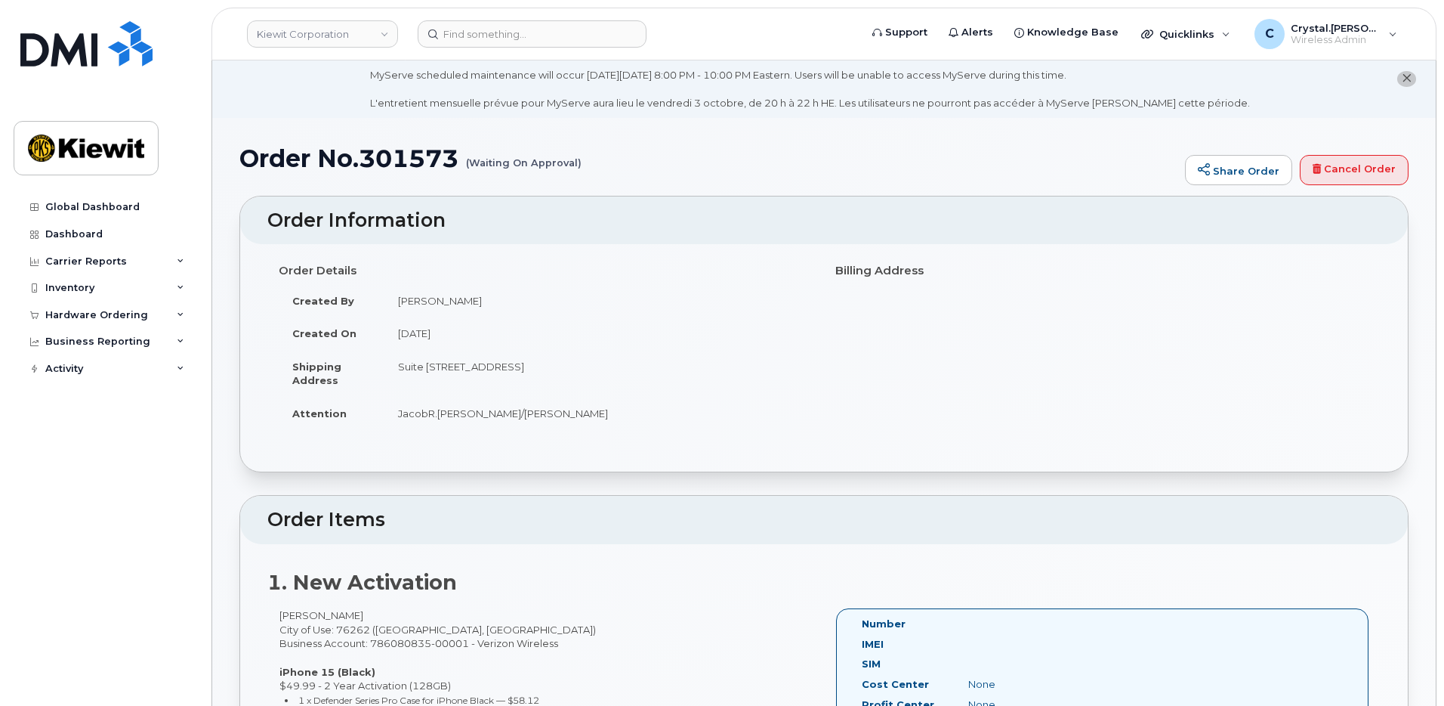
scroll to position [0, 0]
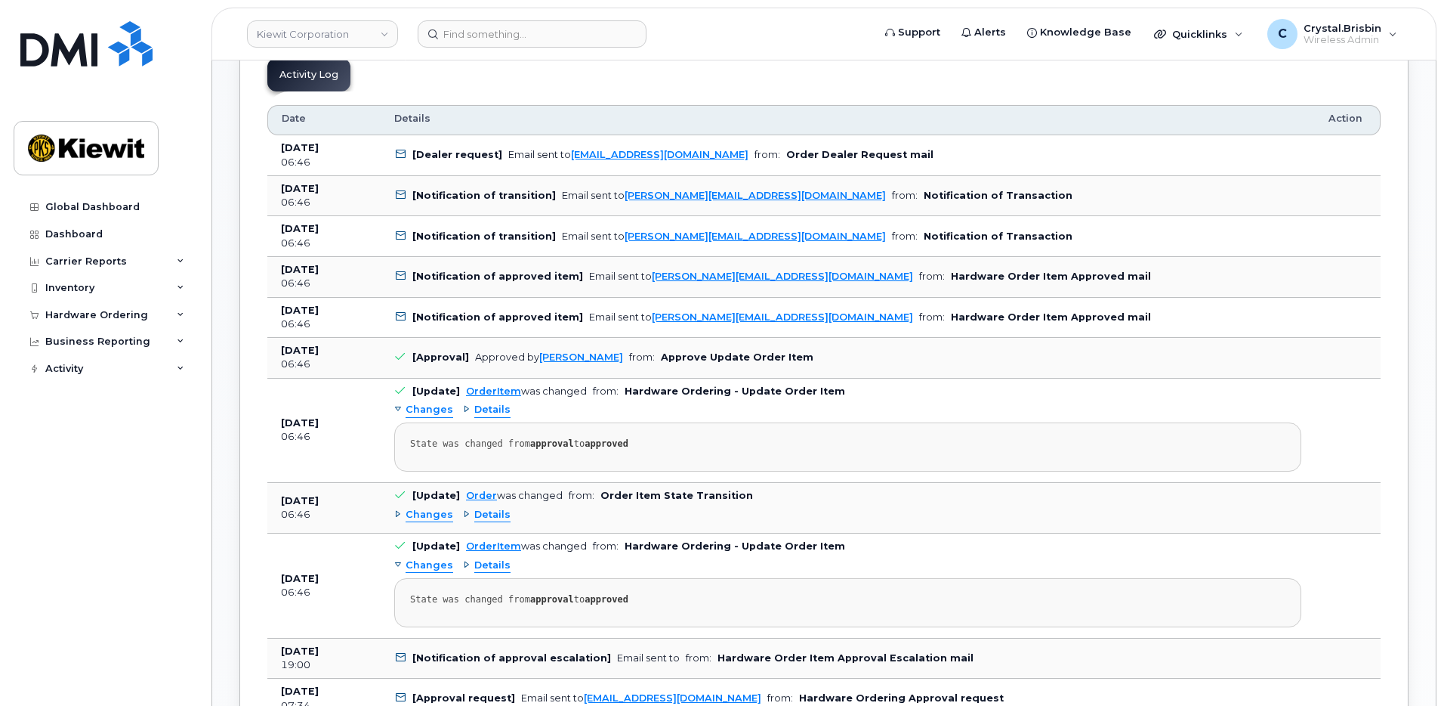
scroll to position [982, 0]
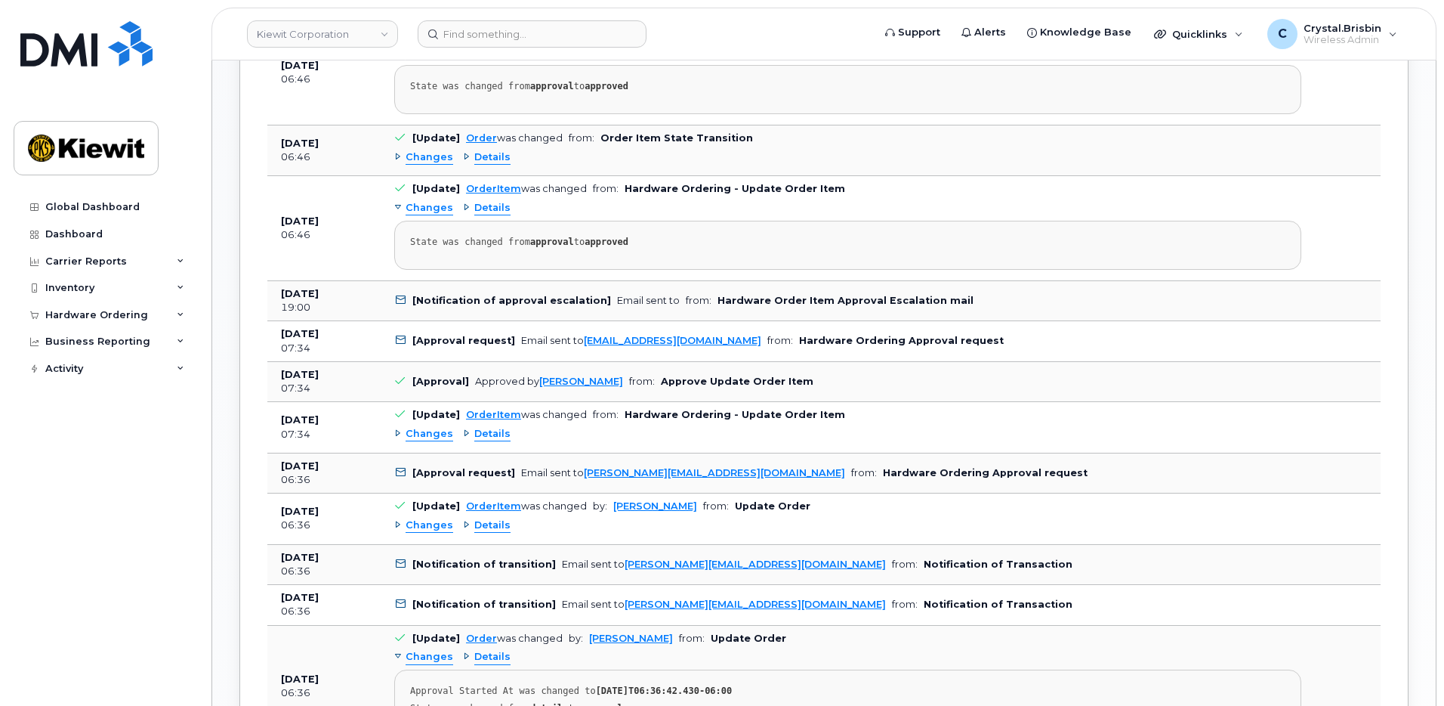
scroll to position [1284, 0]
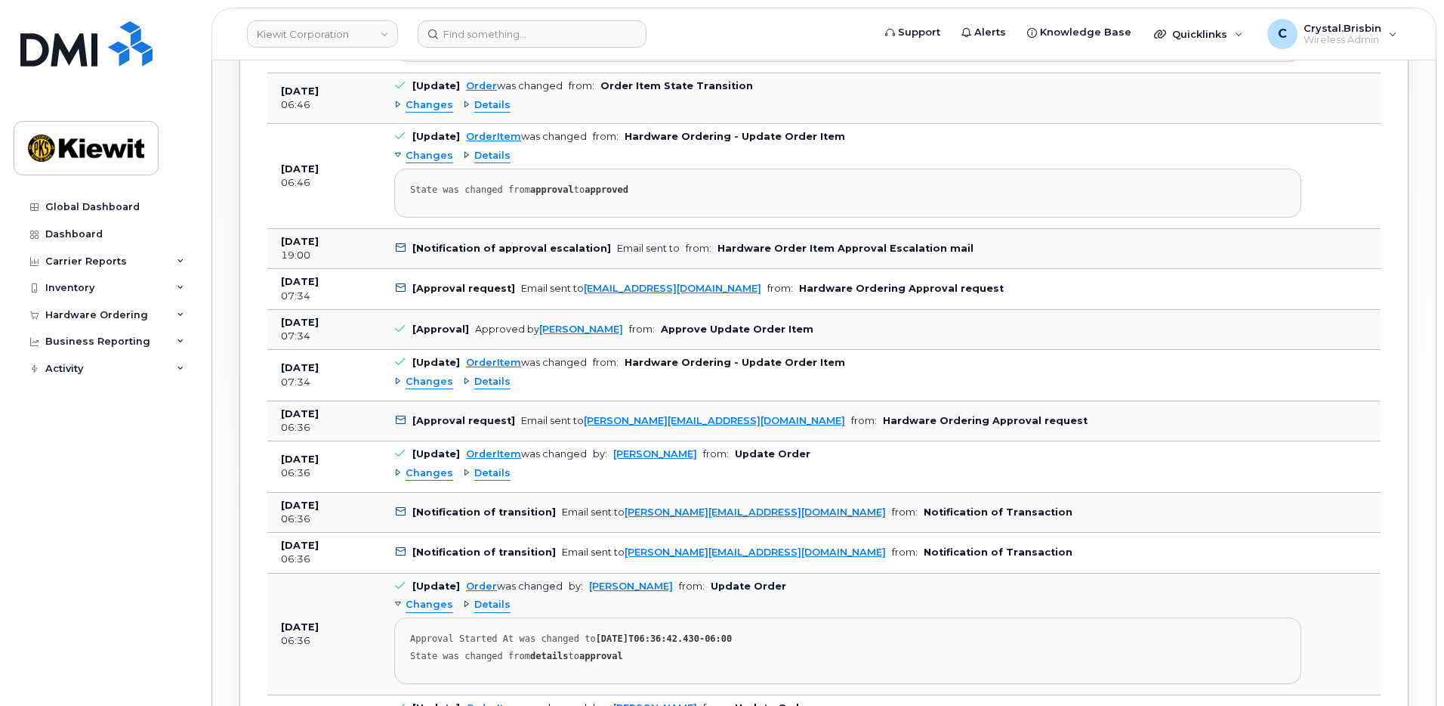
click at [225, 282] on div "Order No.301573 (waiting for dealer) Share Order Cancel Order × Share This Orde…" at bounding box center [824, 158] width 1224 height 2609
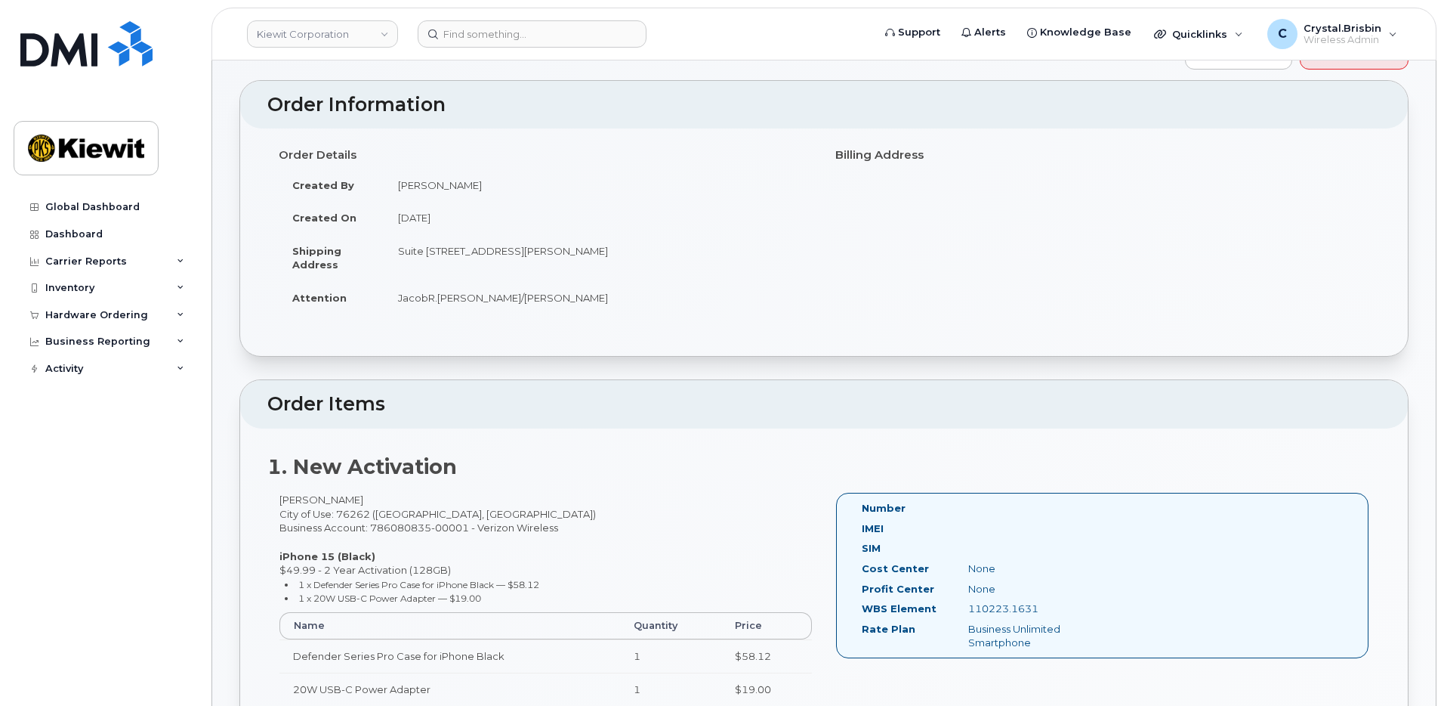
scroll to position [0, 0]
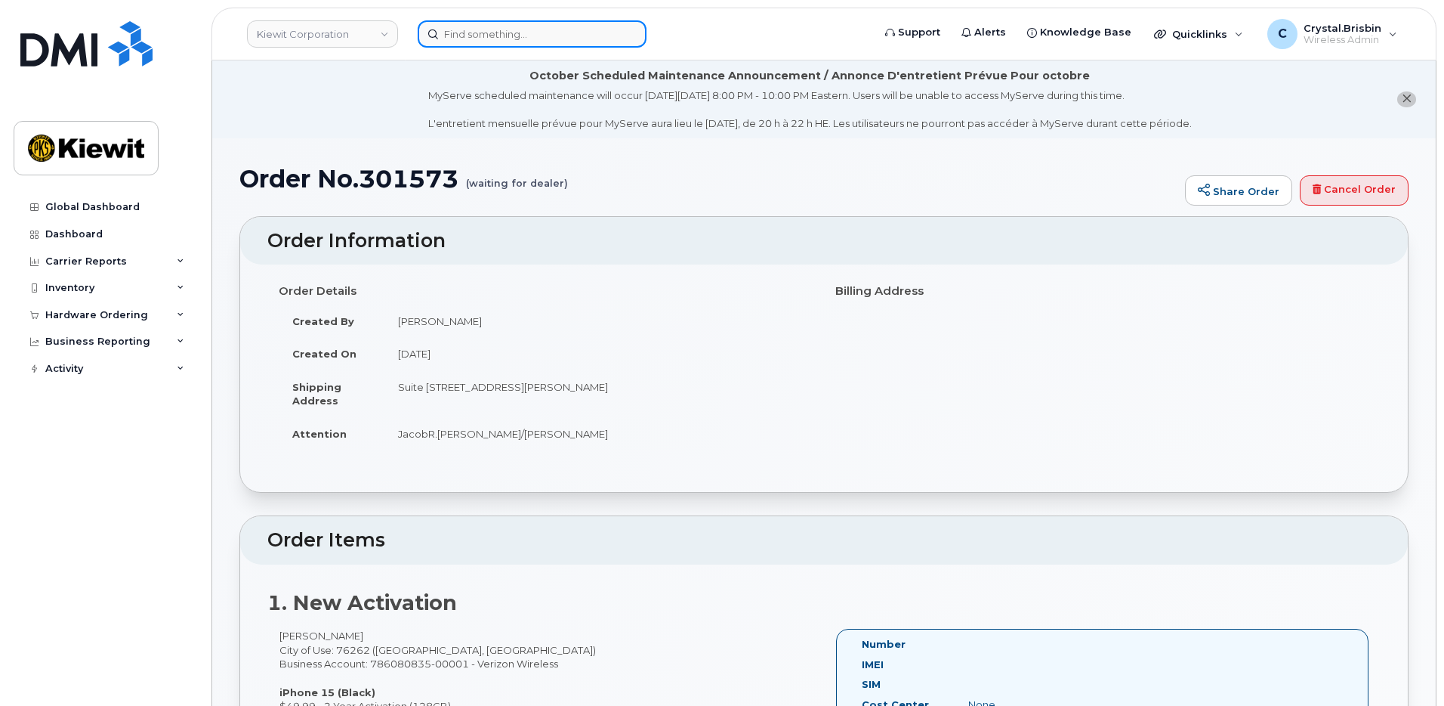
click at [515, 36] on input at bounding box center [532, 33] width 229 height 27
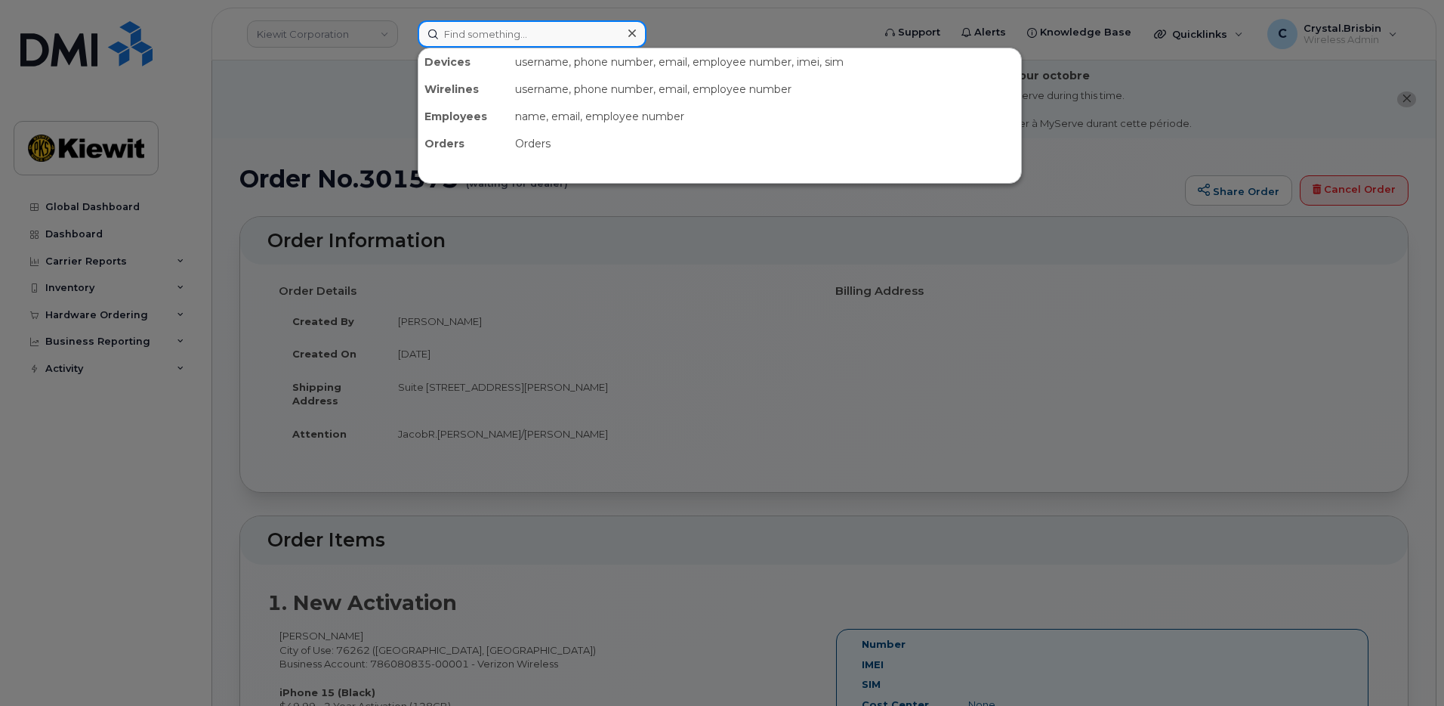
paste input "301428"
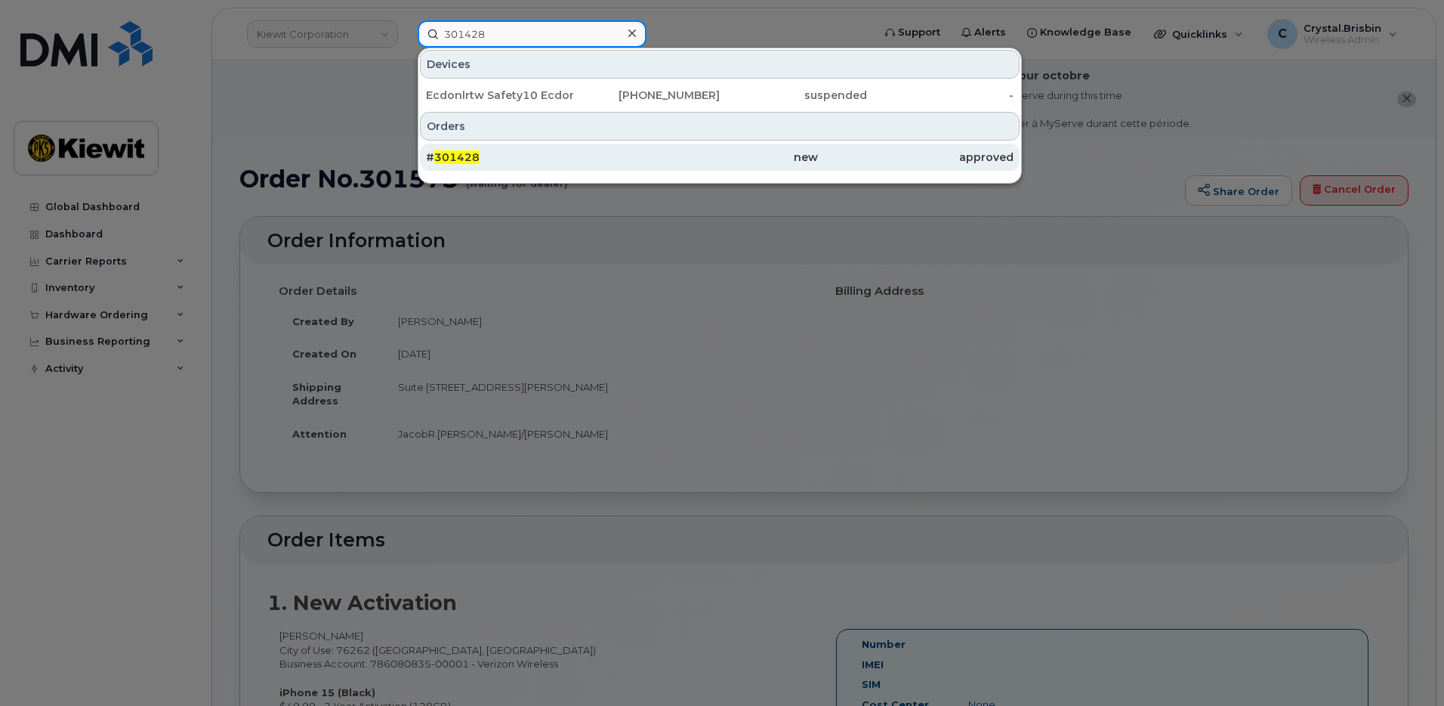
type input "301428"
click at [464, 154] on span "301428" at bounding box center [456, 157] width 45 height 14
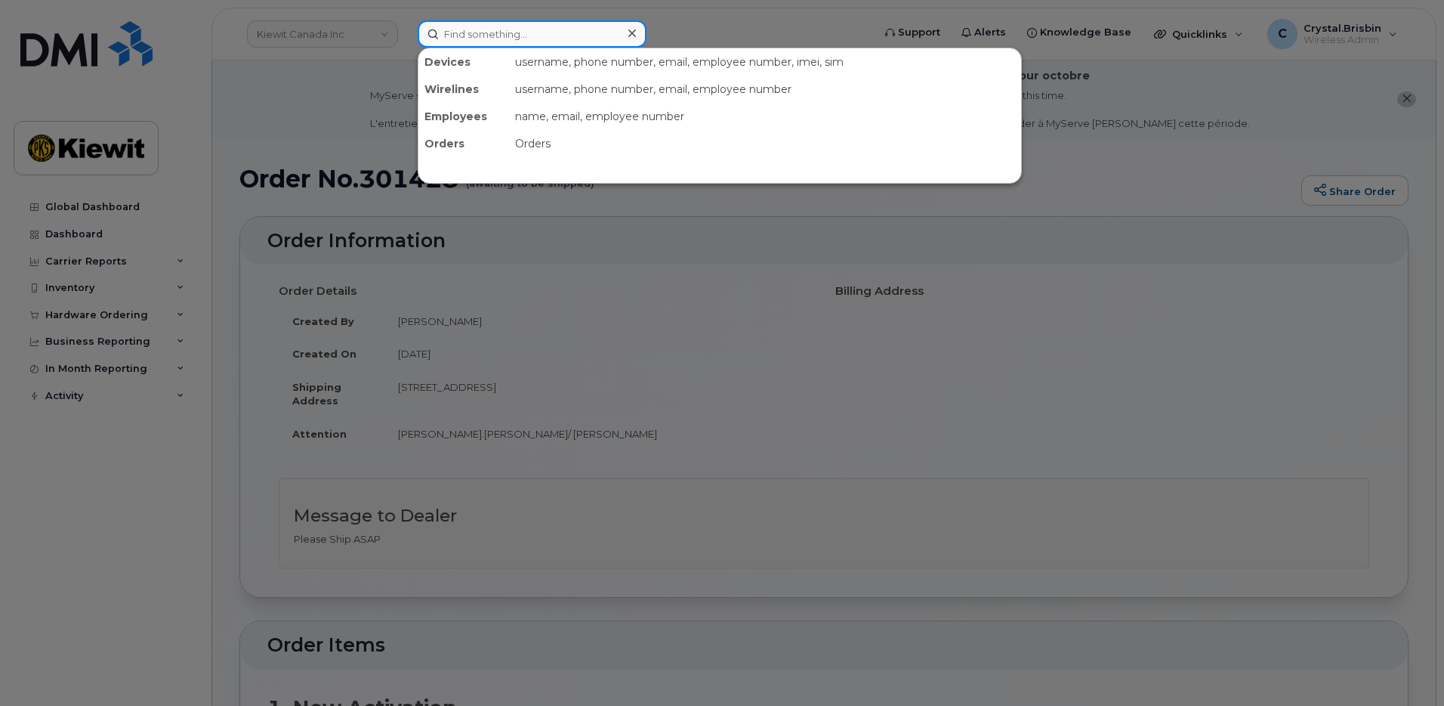
click at [477, 39] on input at bounding box center [532, 33] width 229 height 27
paste input "301441"
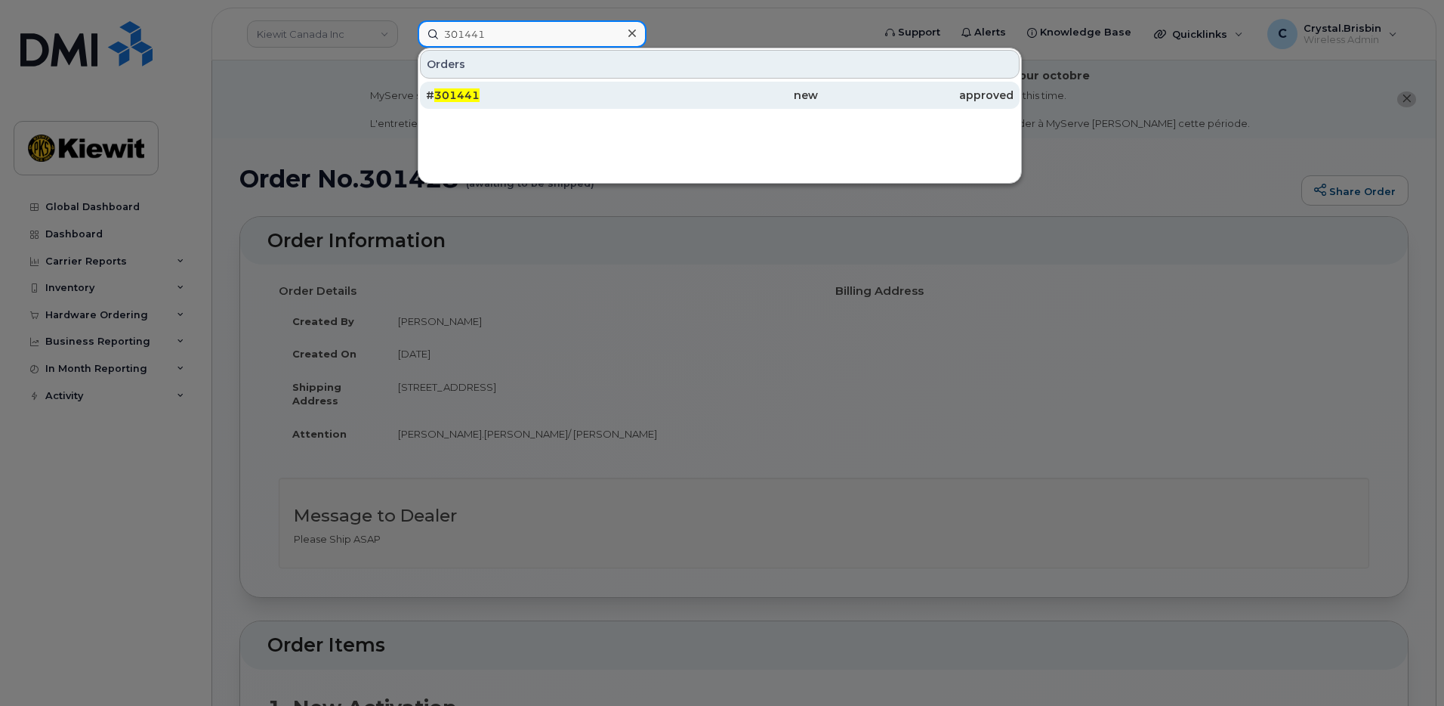
type input "301441"
click at [505, 82] on div "# 301441" at bounding box center [524, 95] width 196 height 27
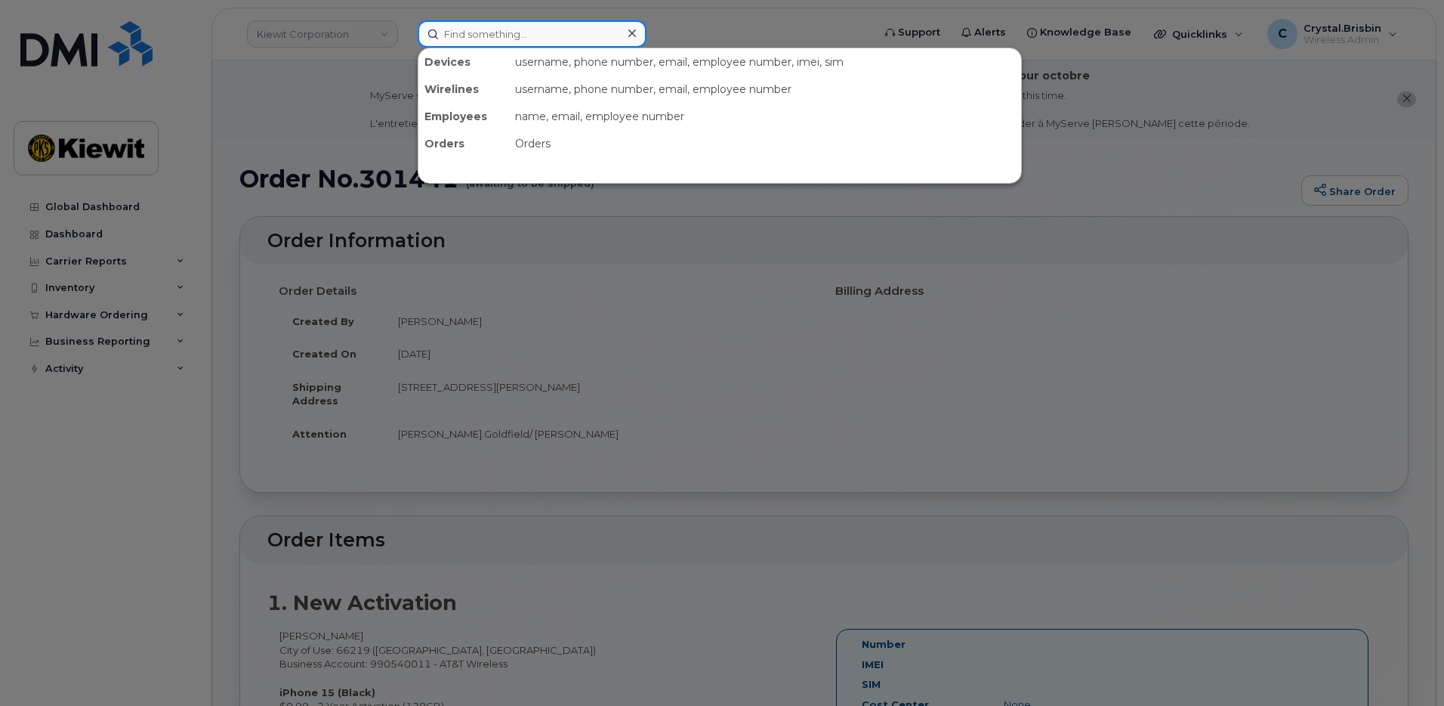
click at [492, 34] on input at bounding box center [532, 33] width 229 height 27
paste input "301458"
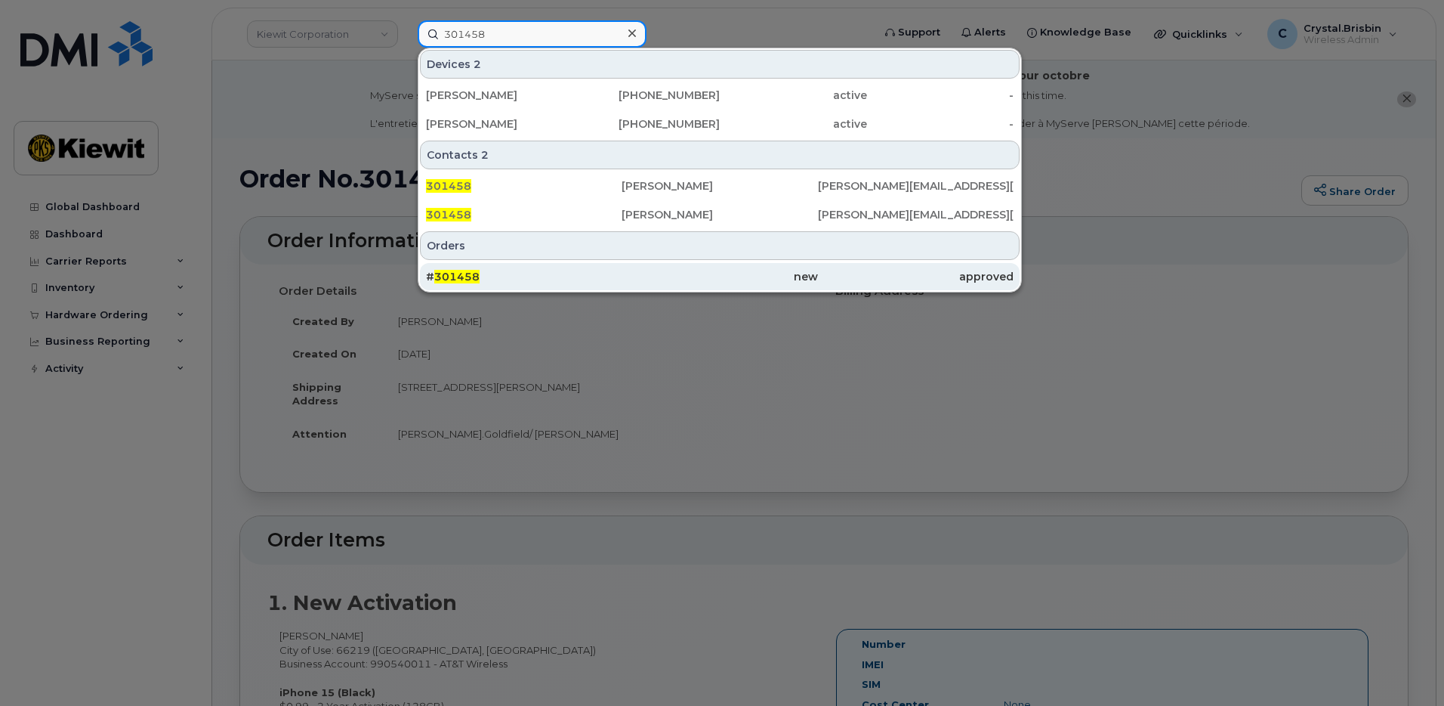
type input "301458"
click at [488, 274] on div "# 301458" at bounding box center [524, 276] width 196 height 15
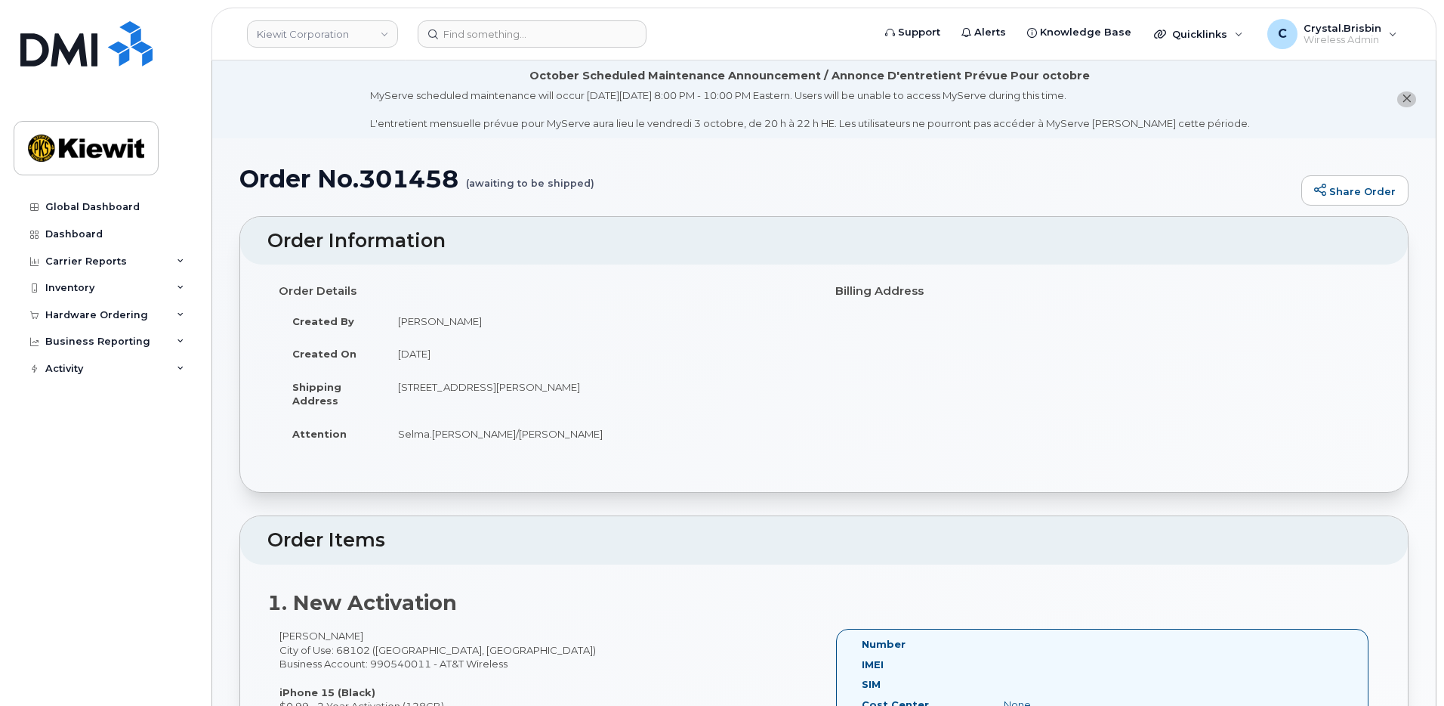
click at [503, 48] on header "Kiewit Corporation Support Alerts Knowledge Base Quicklinks Suspend / Cancel De…" at bounding box center [824, 34] width 1225 height 53
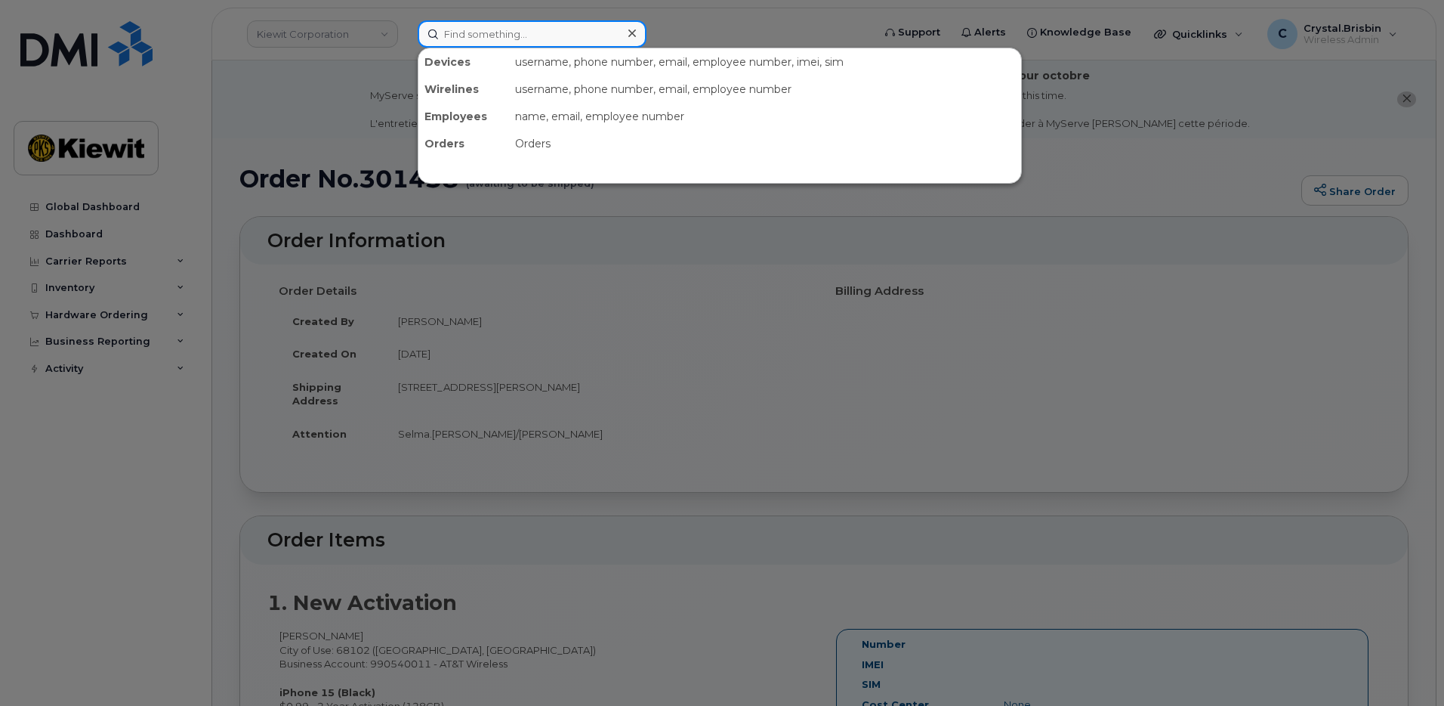
click at [503, 38] on input at bounding box center [532, 33] width 229 height 27
paste input "301463"
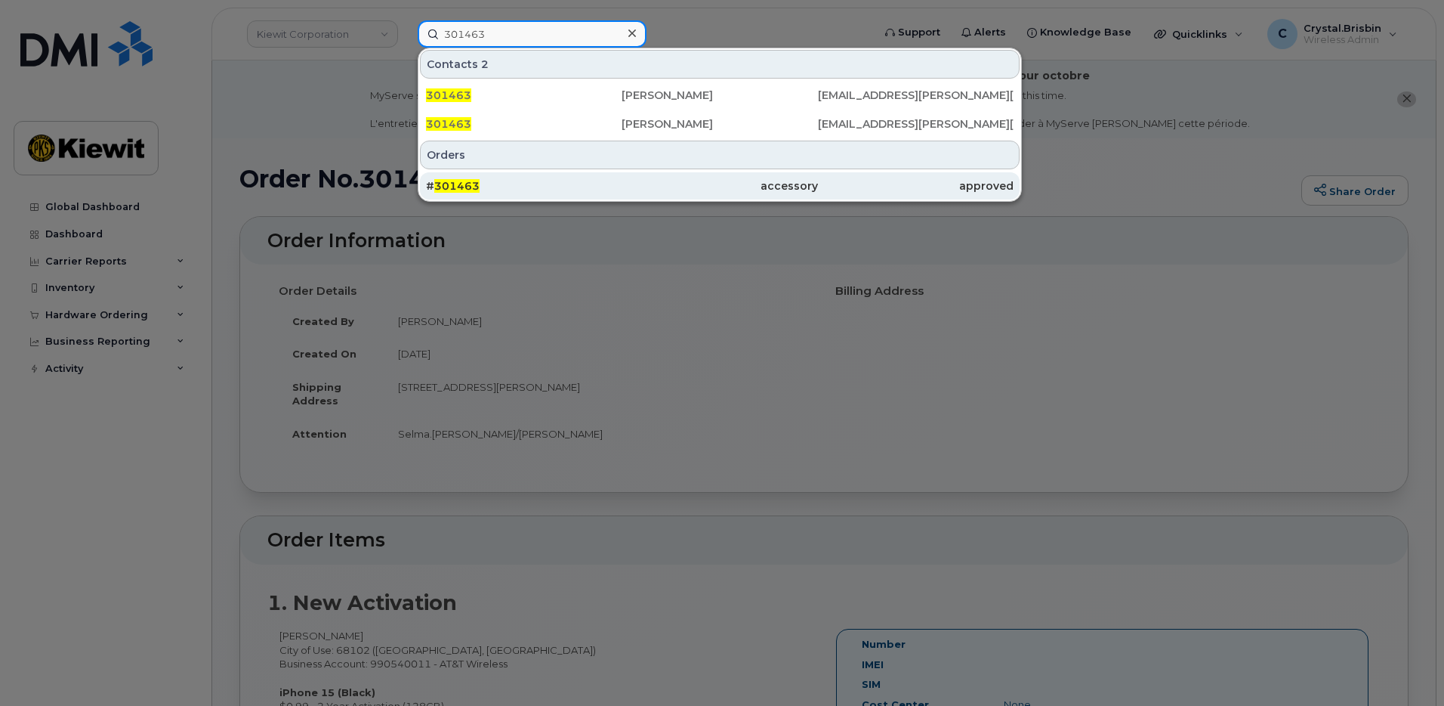
type input "301463"
click at [482, 186] on div "# 301463" at bounding box center [524, 185] width 196 height 15
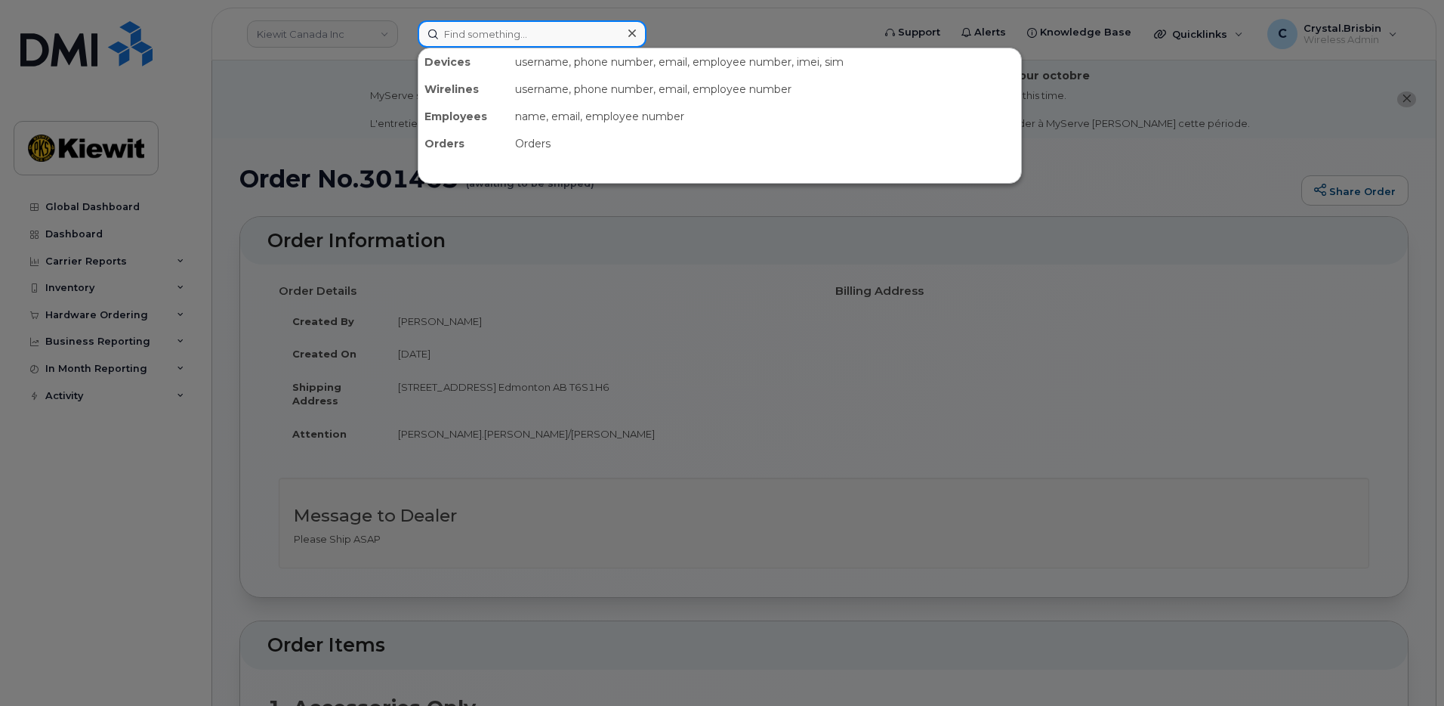
click at [561, 37] on input at bounding box center [532, 33] width 229 height 27
paste input "301441"
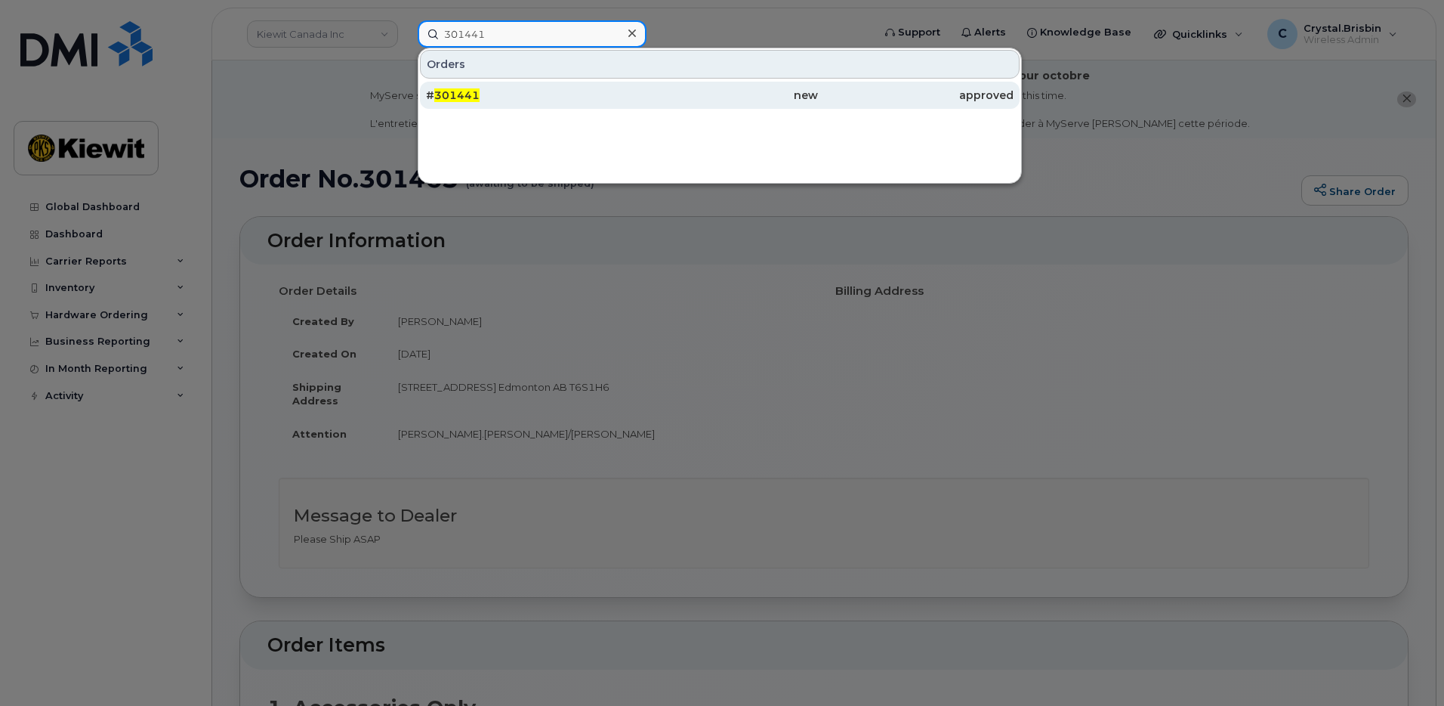
type input "301441"
click at [472, 92] on span "301441" at bounding box center [456, 95] width 45 height 14
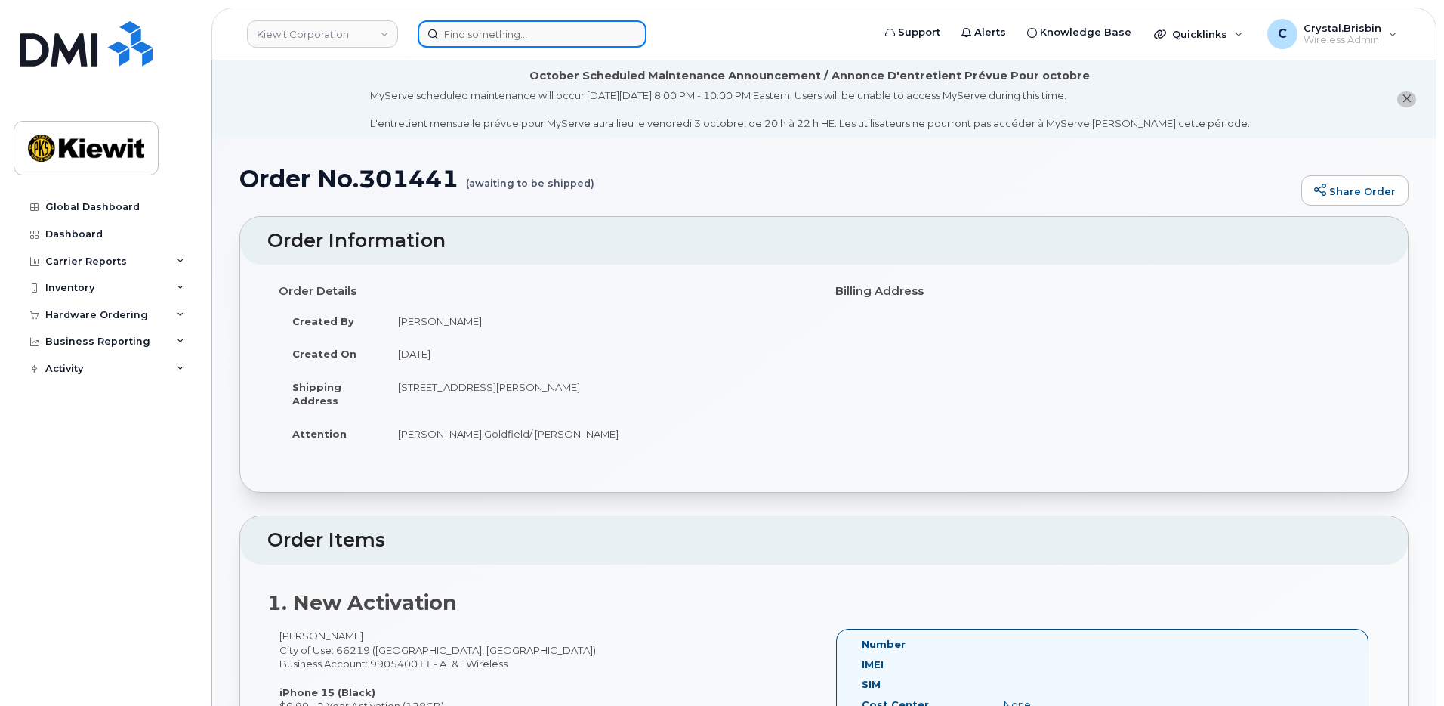
click at [508, 33] on input at bounding box center [532, 33] width 229 height 27
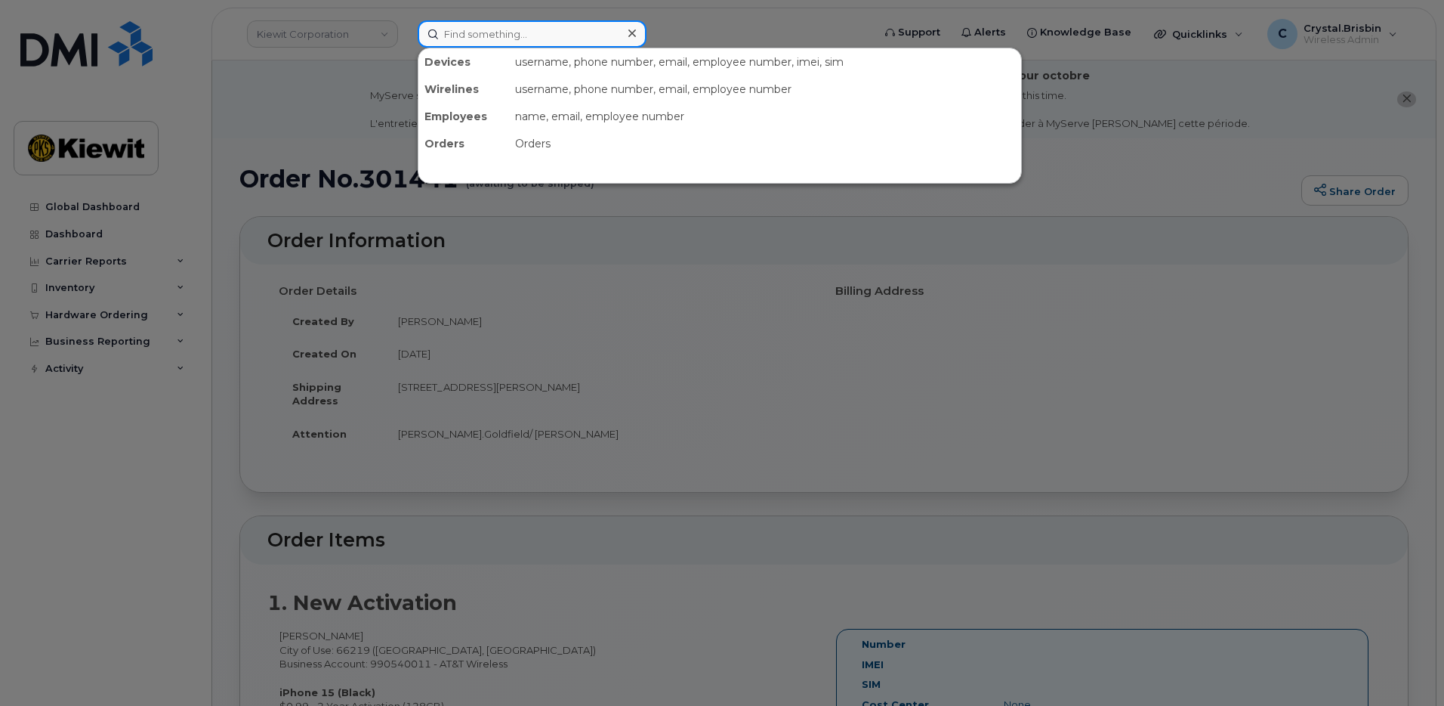
paste input "301458"
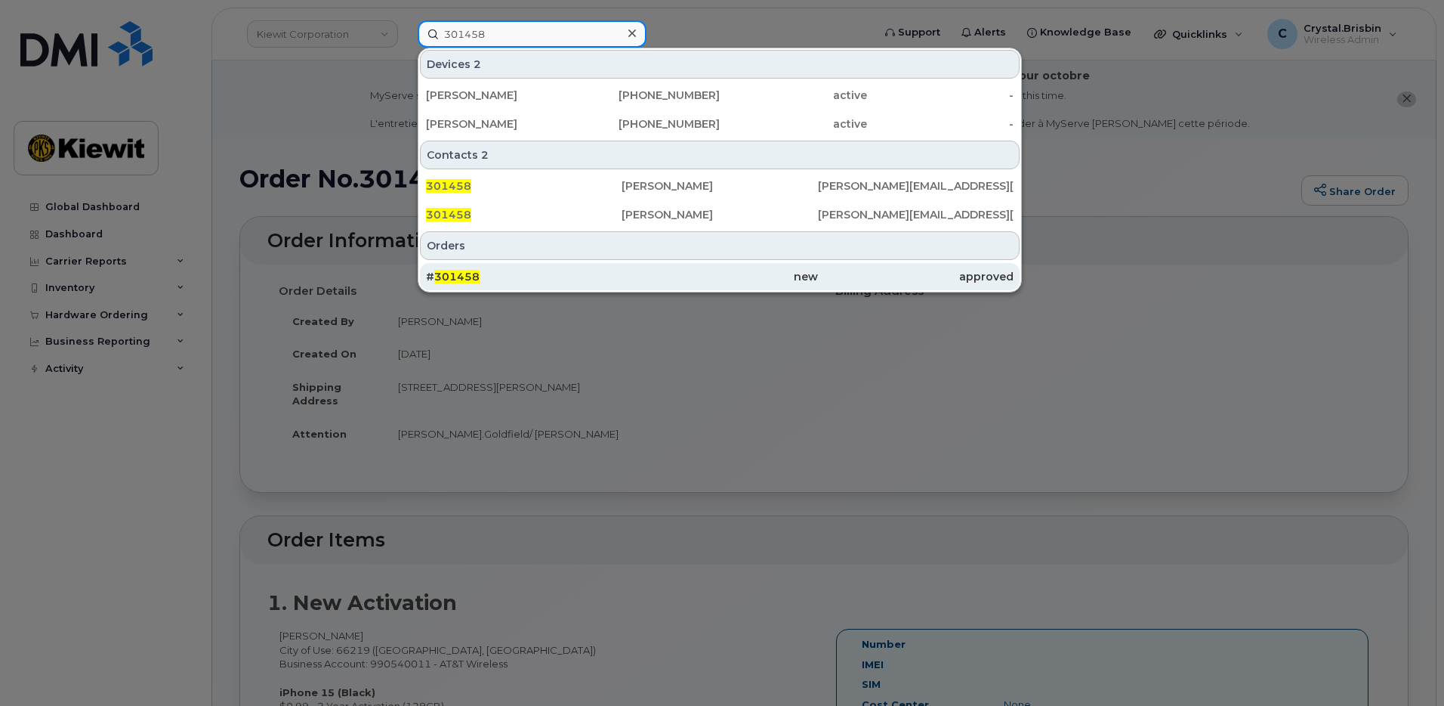
type input "301458"
click at [503, 276] on div "# 301458" at bounding box center [524, 276] width 196 height 15
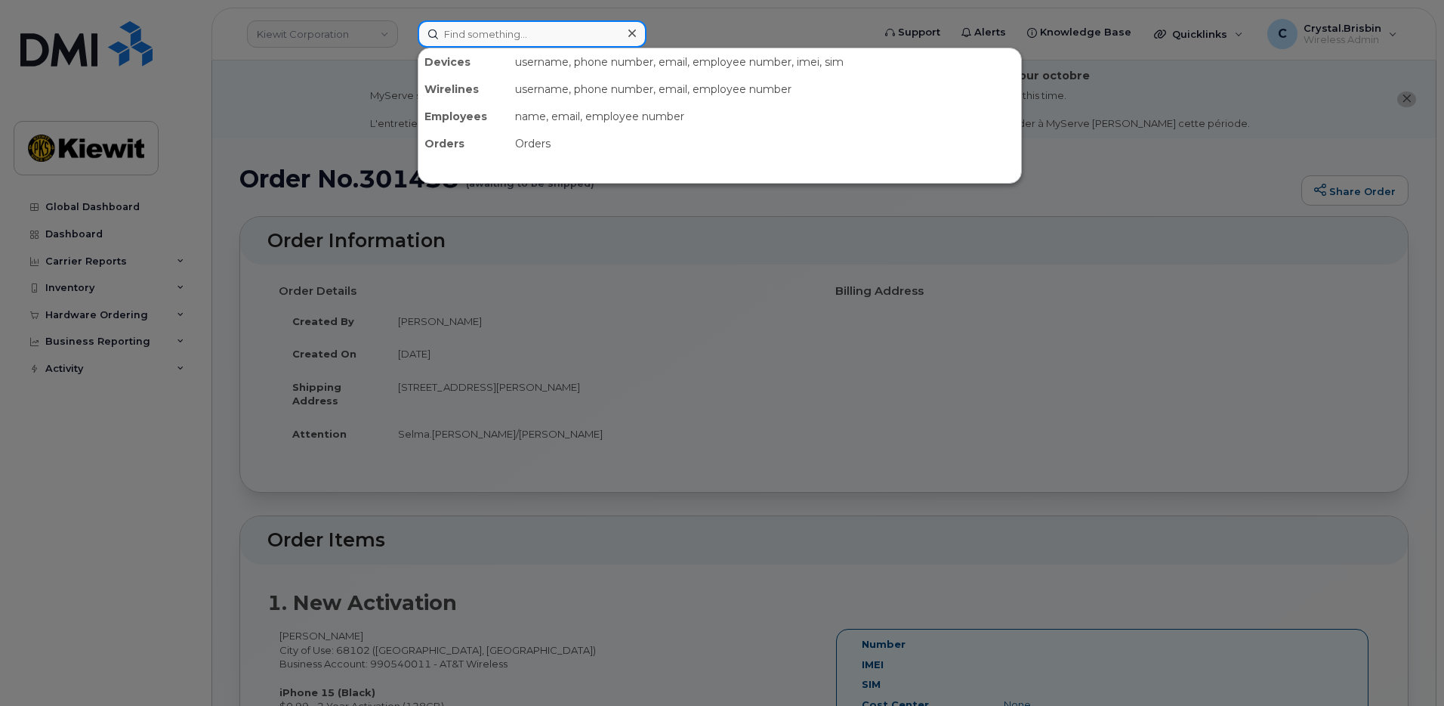
click at [439, 35] on input at bounding box center [532, 33] width 229 height 27
paste input "301463"
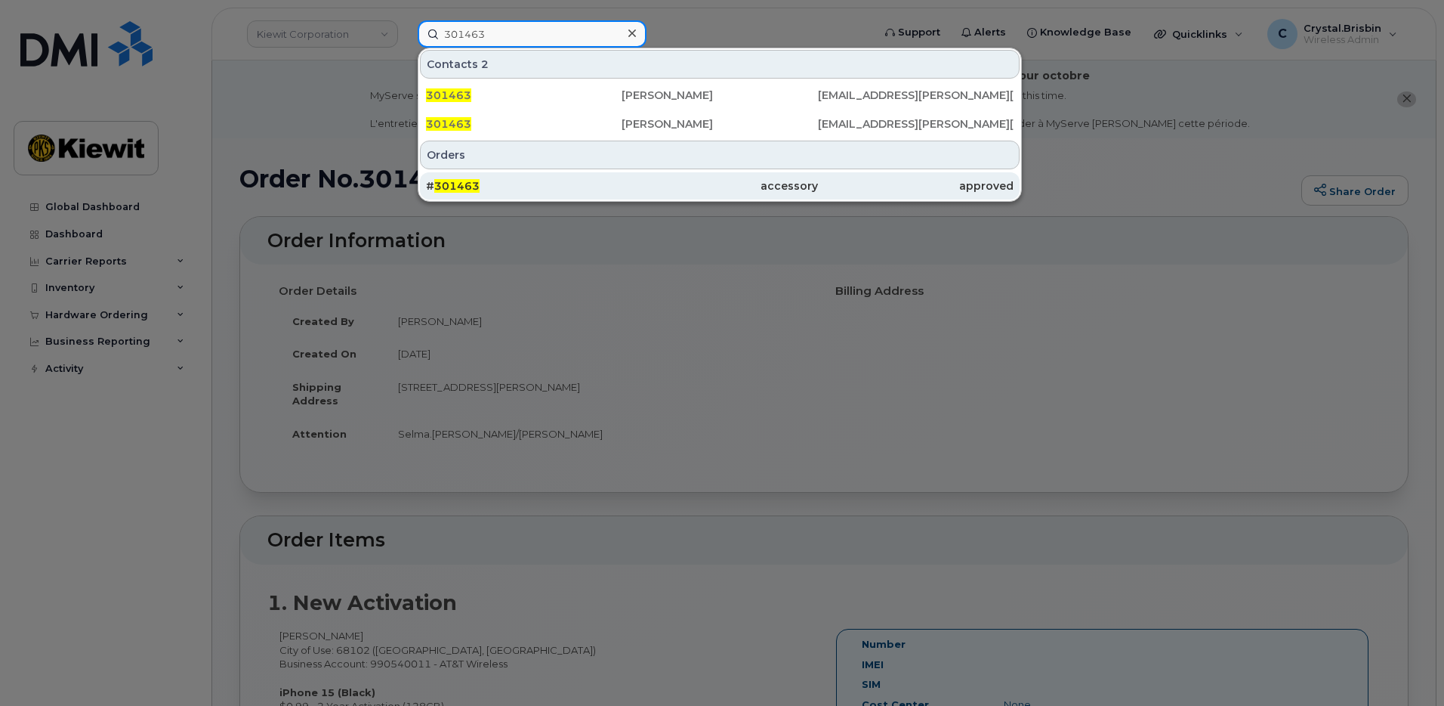
type input "301463"
click at [478, 179] on div "# 301463" at bounding box center [524, 185] width 196 height 15
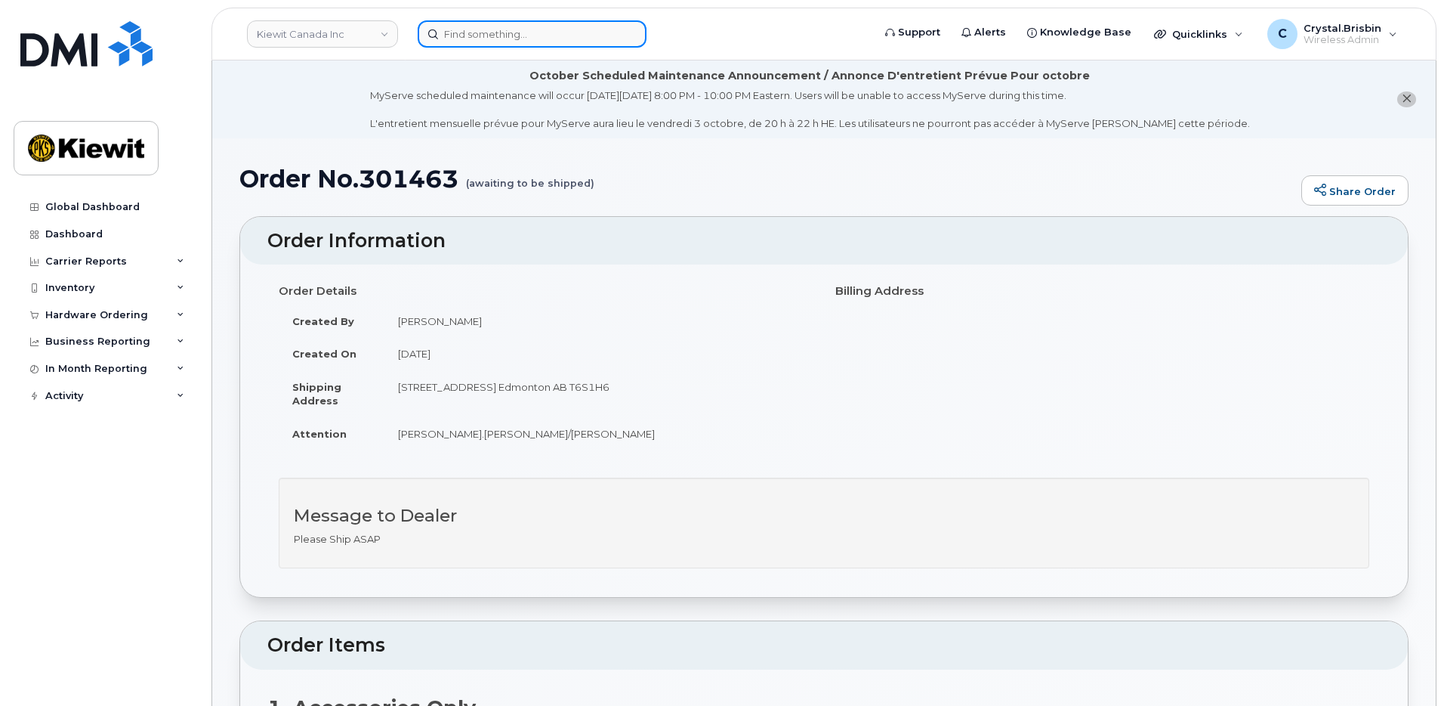
drag, startPoint x: 453, startPoint y: 22, endPoint x: 464, endPoint y: 30, distance: 13.5
click at [453, 22] on input at bounding box center [532, 33] width 229 height 27
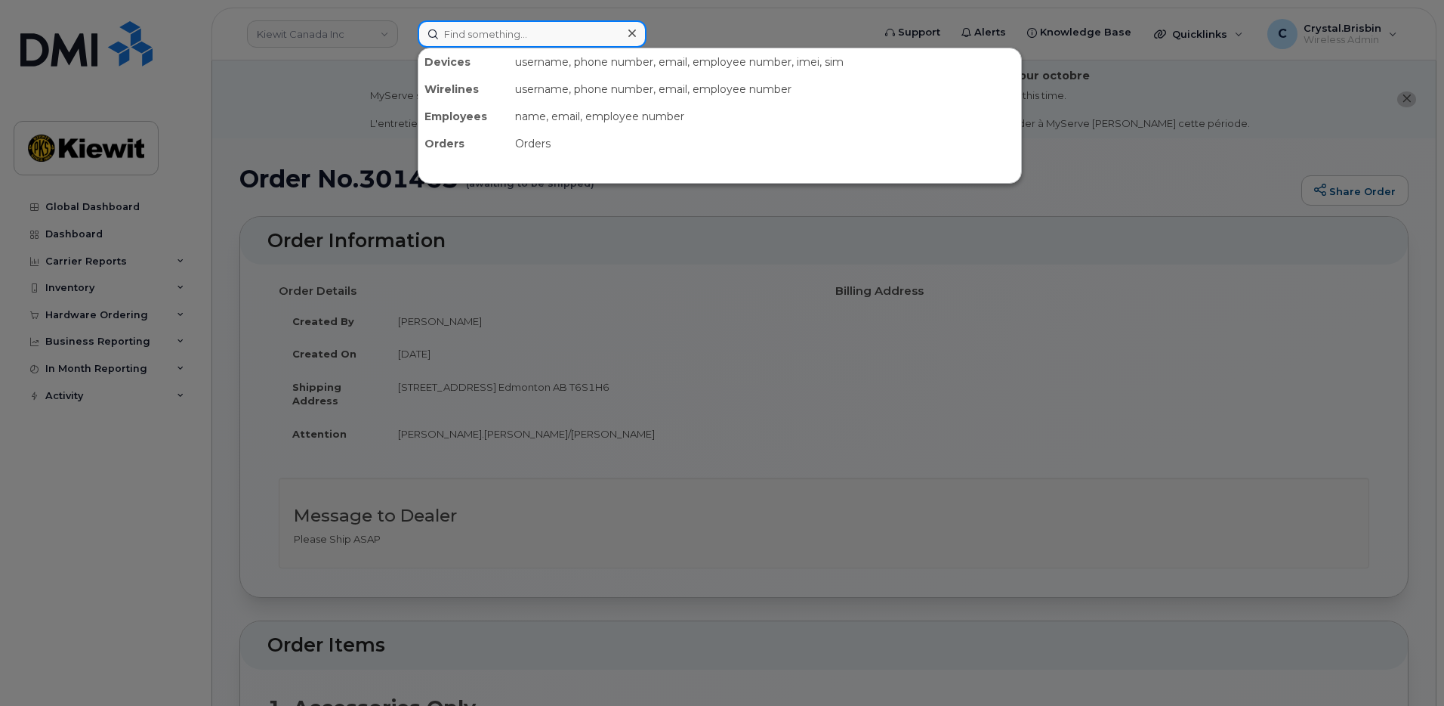
paste input "301513"
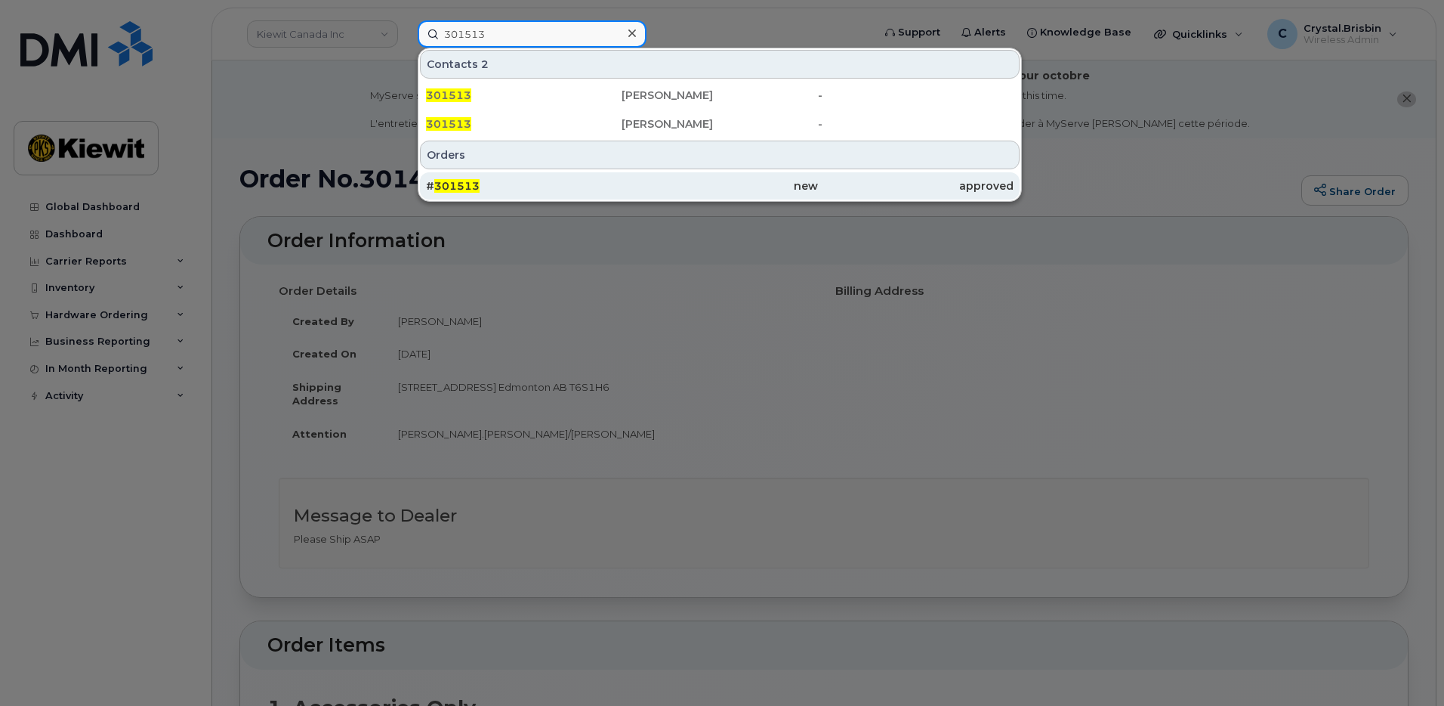
type input "301513"
click at [490, 195] on div "# 301513" at bounding box center [524, 185] width 196 height 27
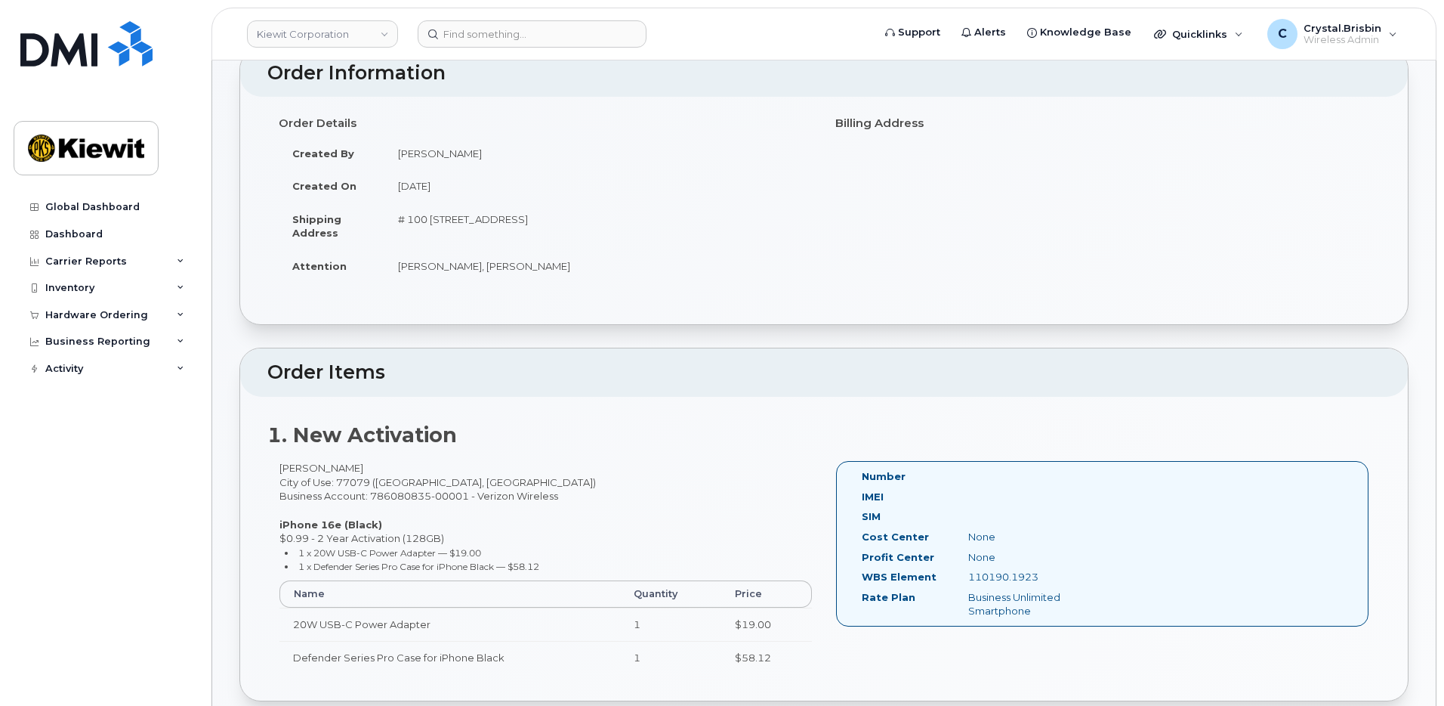
scroll to position [70, 0]
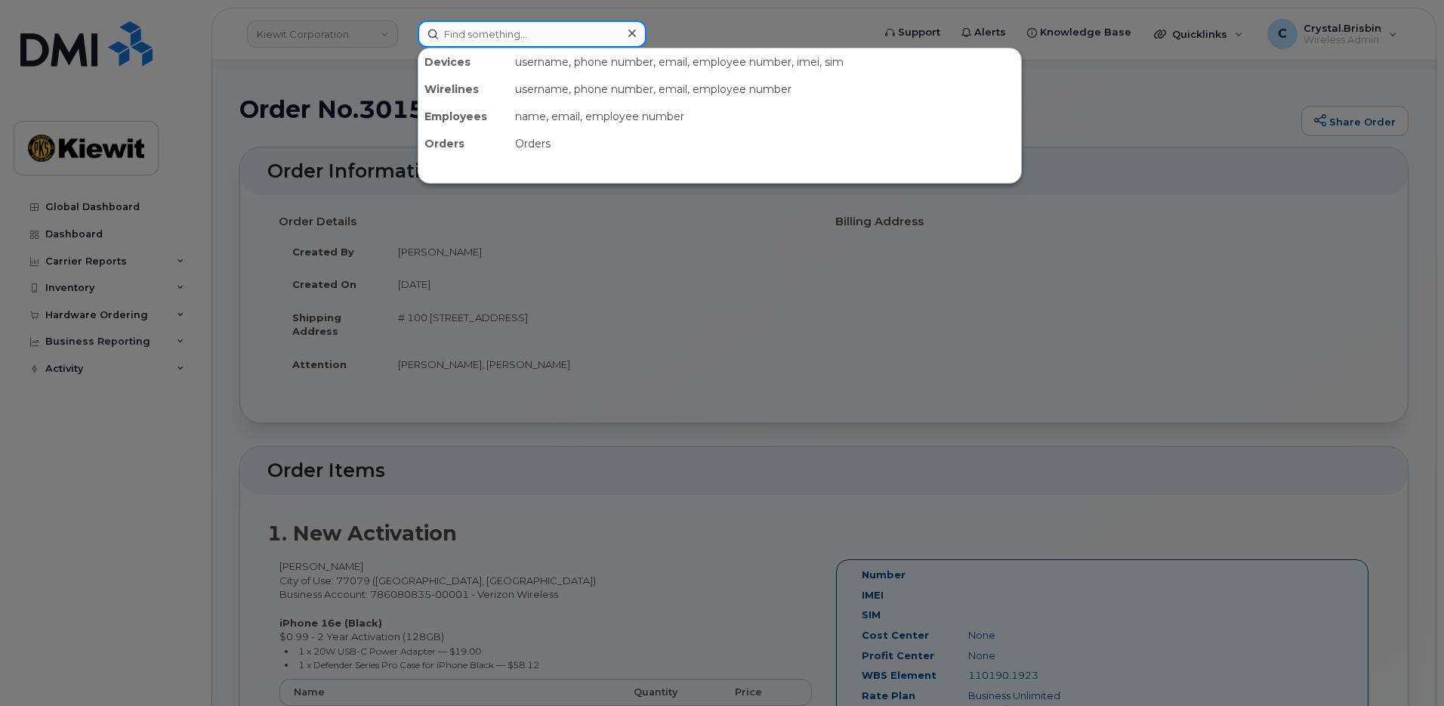
click at [533, 36] on input at bounding box center [532, 33] width 229 height 27
paste input "301513"
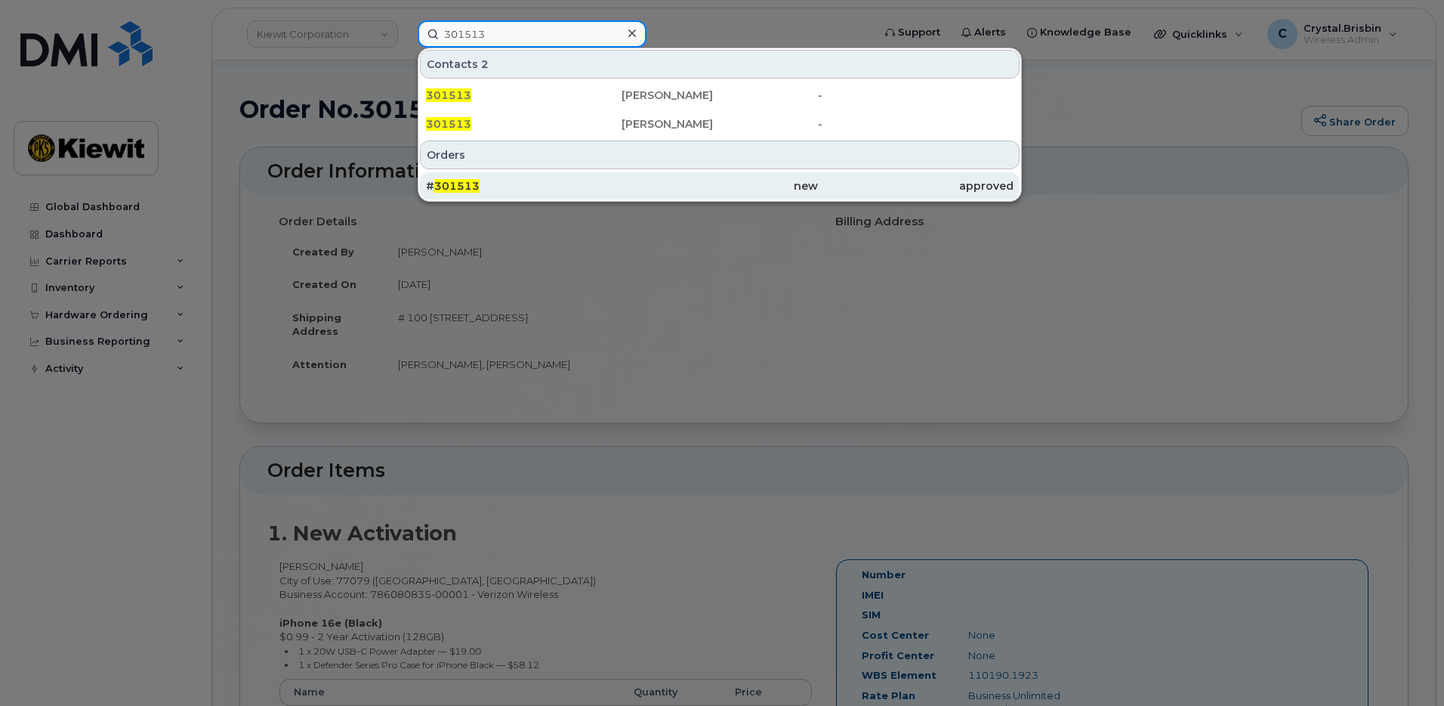
type input "301513"
click at [483, 193] on div "# 301513" at bounding box center [524, 185] width 196 height 15
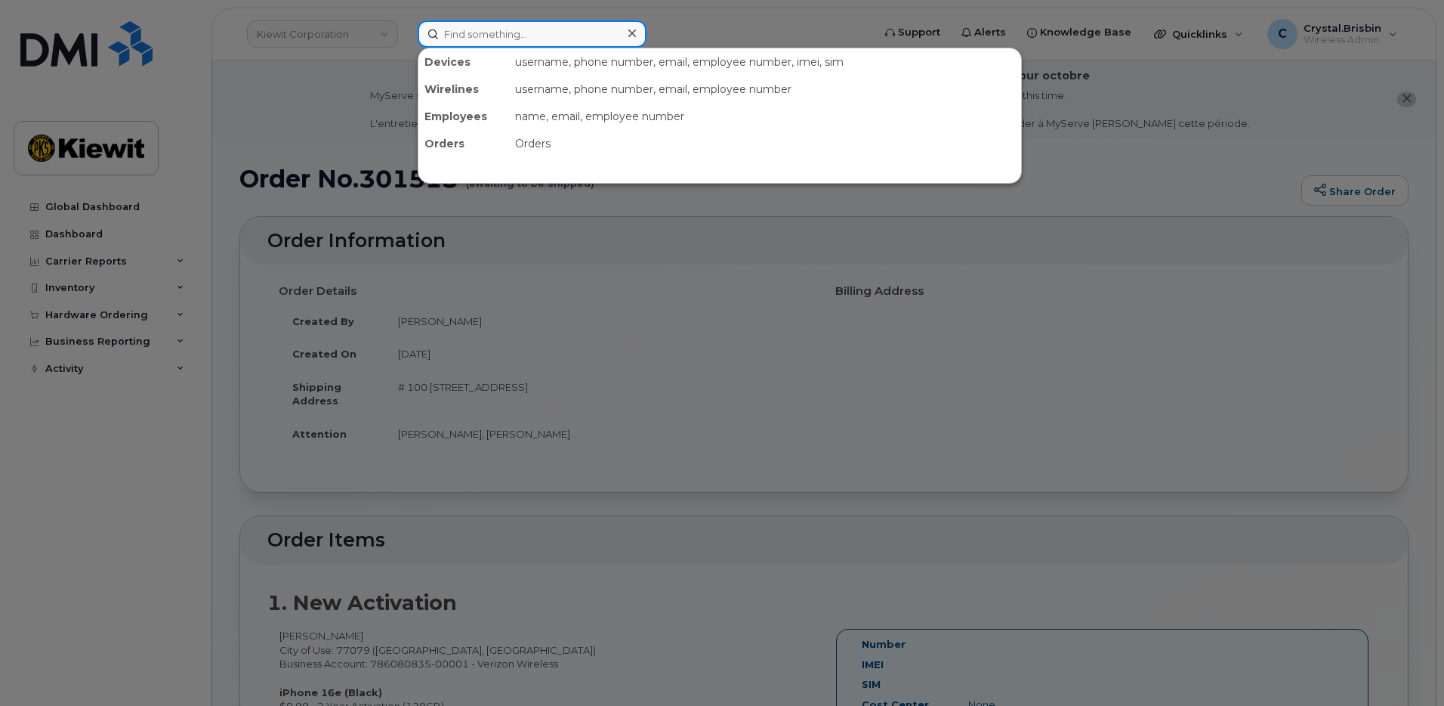
click at [499, 36] on input at bounding box center [532, 33] width 229 height 27
paste input "301499"
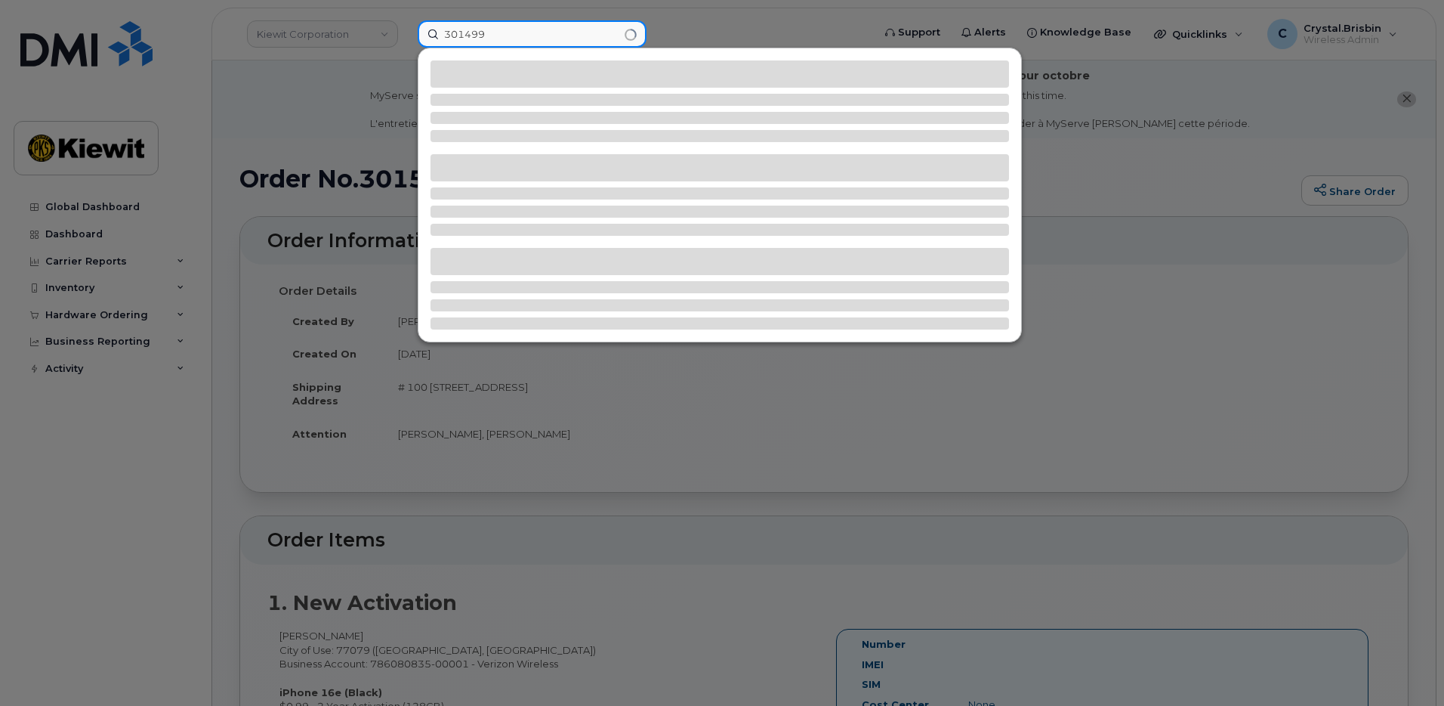
type input "301499"
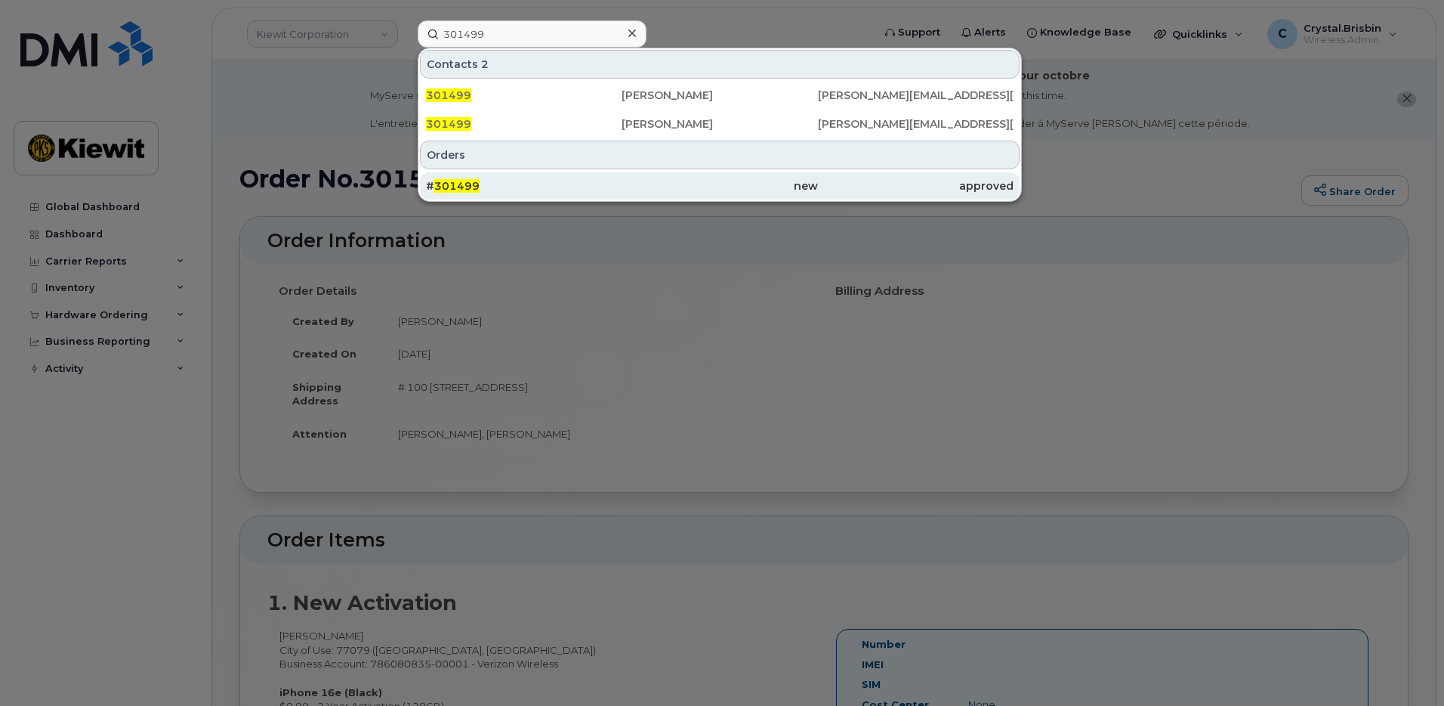
click at [520, 186] on div "# 301499" at bounding box center [524, 185] width 196 height 15
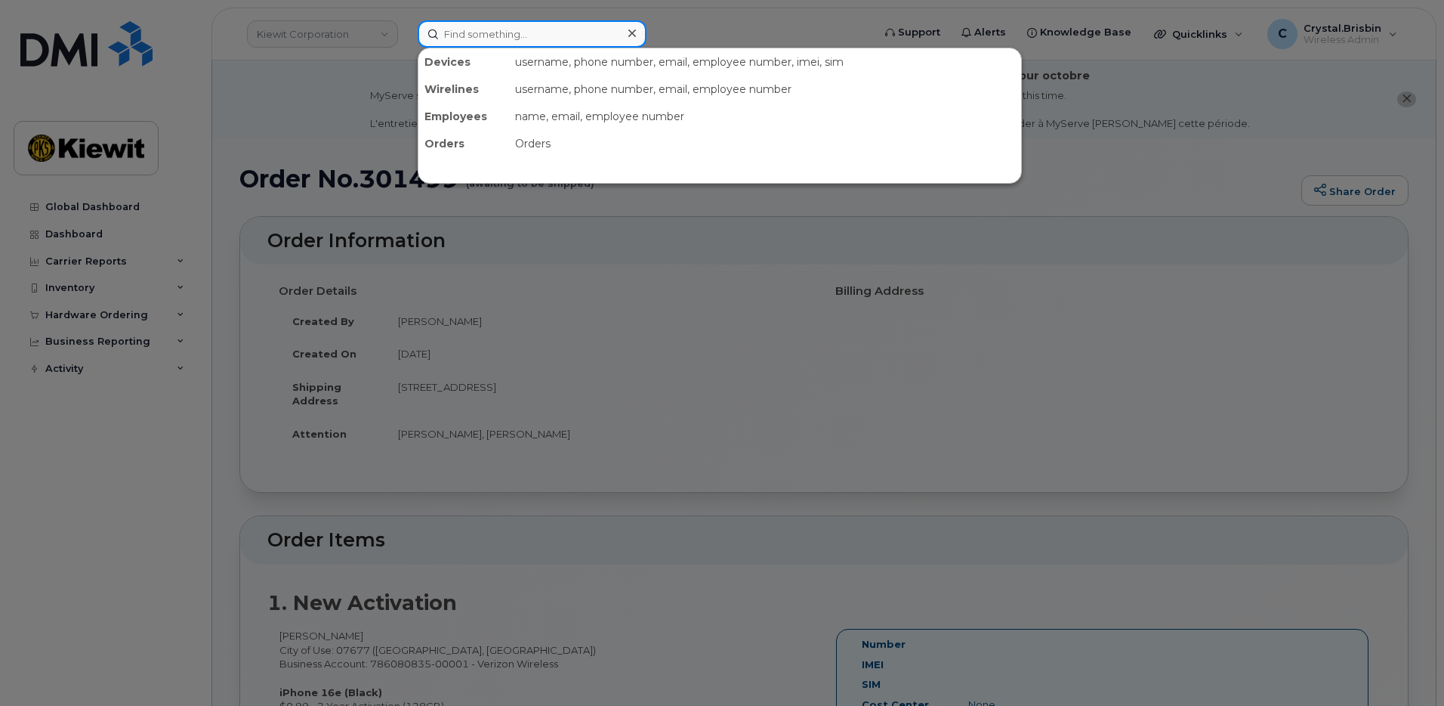
click at [541, 32] on input at bounding box center [532, 33] width 229 height 27
paste input "301517"
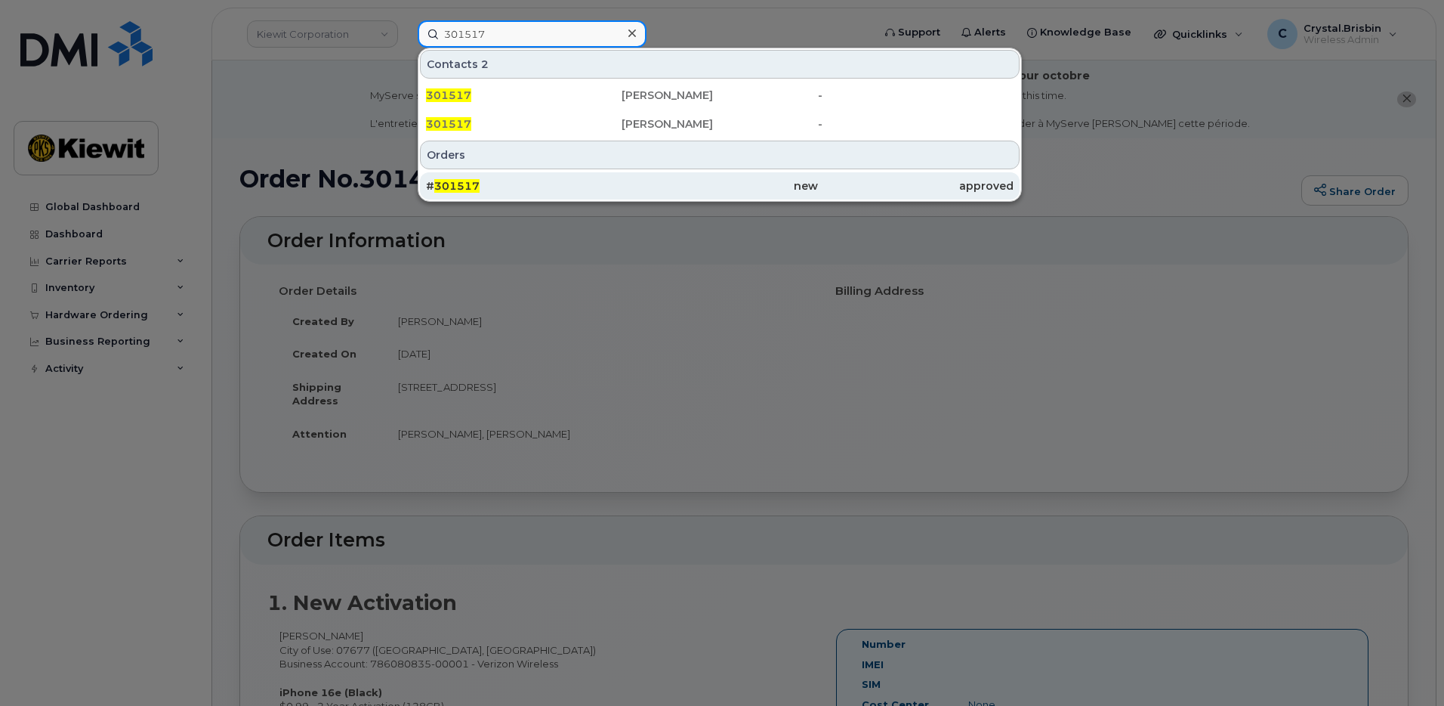
type input "301517"
click at [469, 187] on span "301517" at bounding box center [456, 186] width 45 height 14
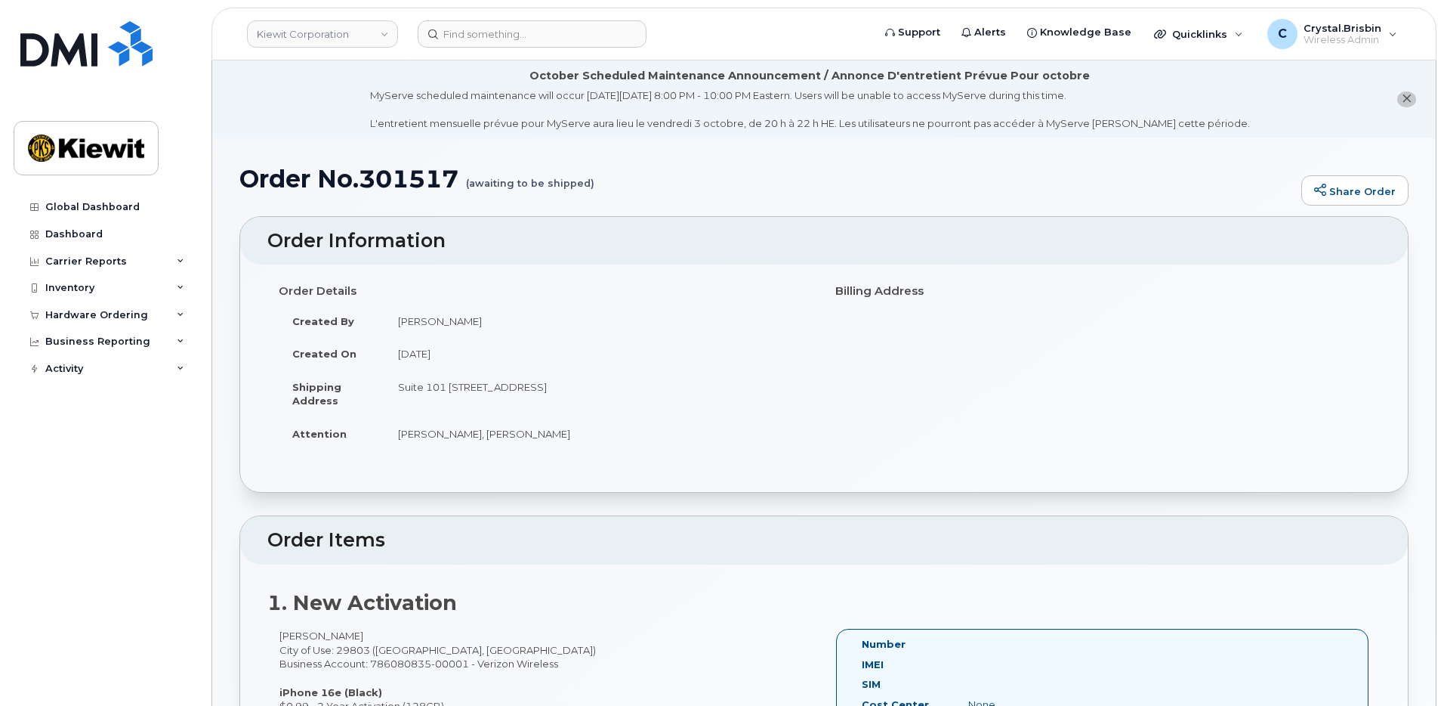
click at [522, 43] on input at bounding box center [532, 33] width 229 height 27
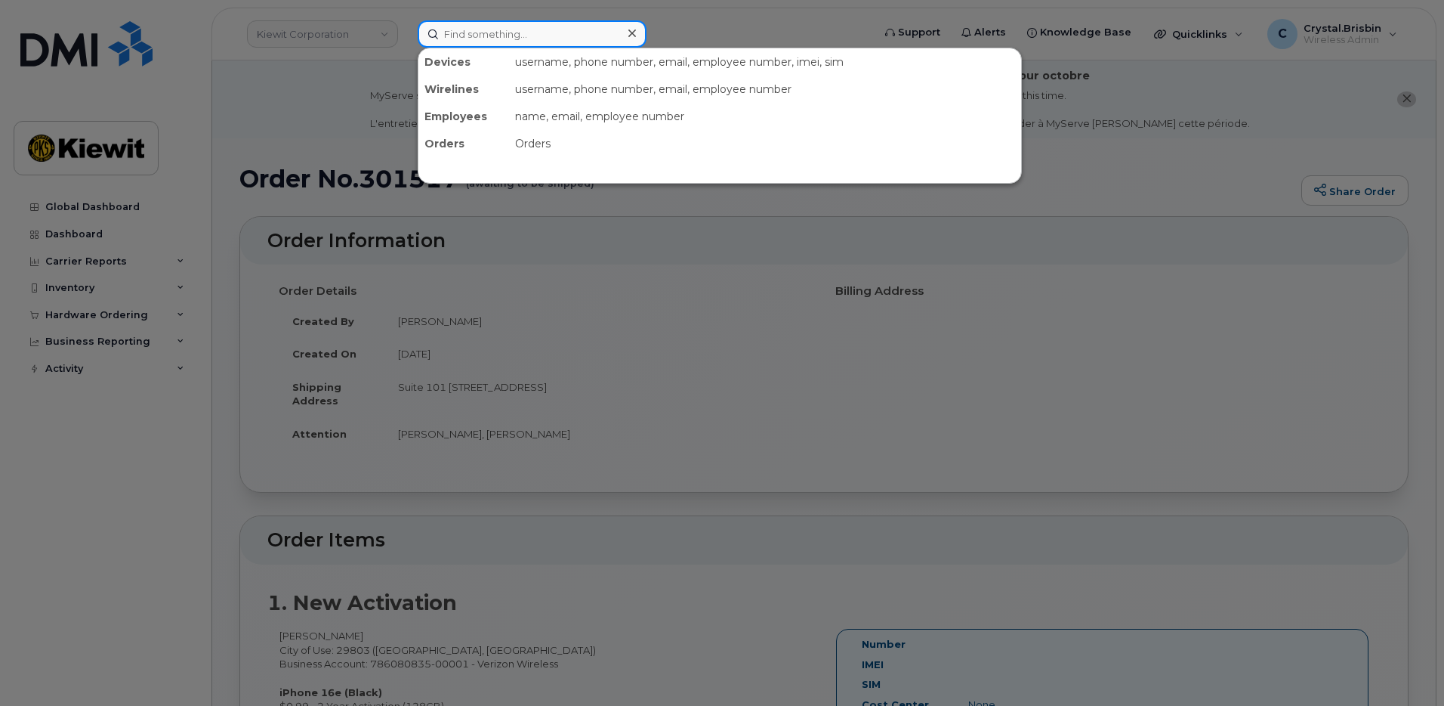
paste input "301521"
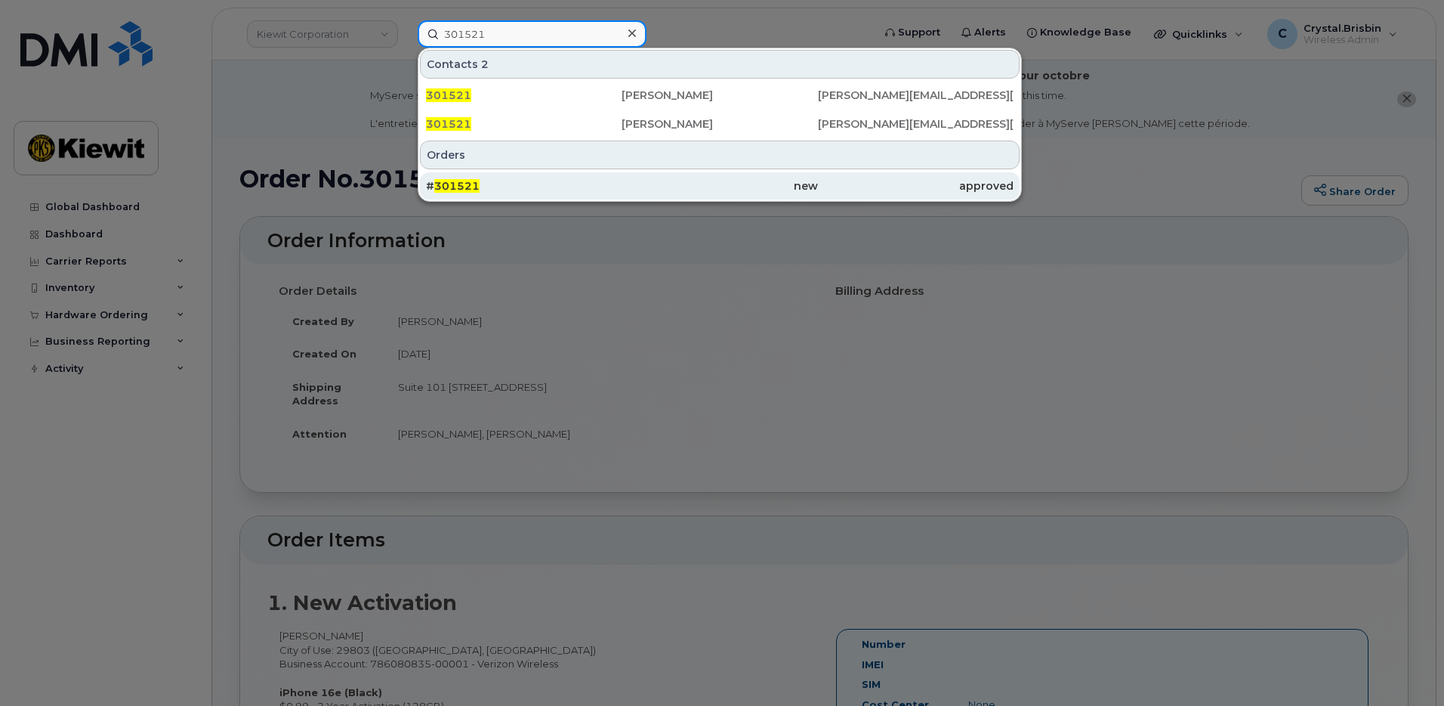
type input "301521"
click at [496, 182] on div "# 301521" at bounding box center [524, 185] width 196 height 15
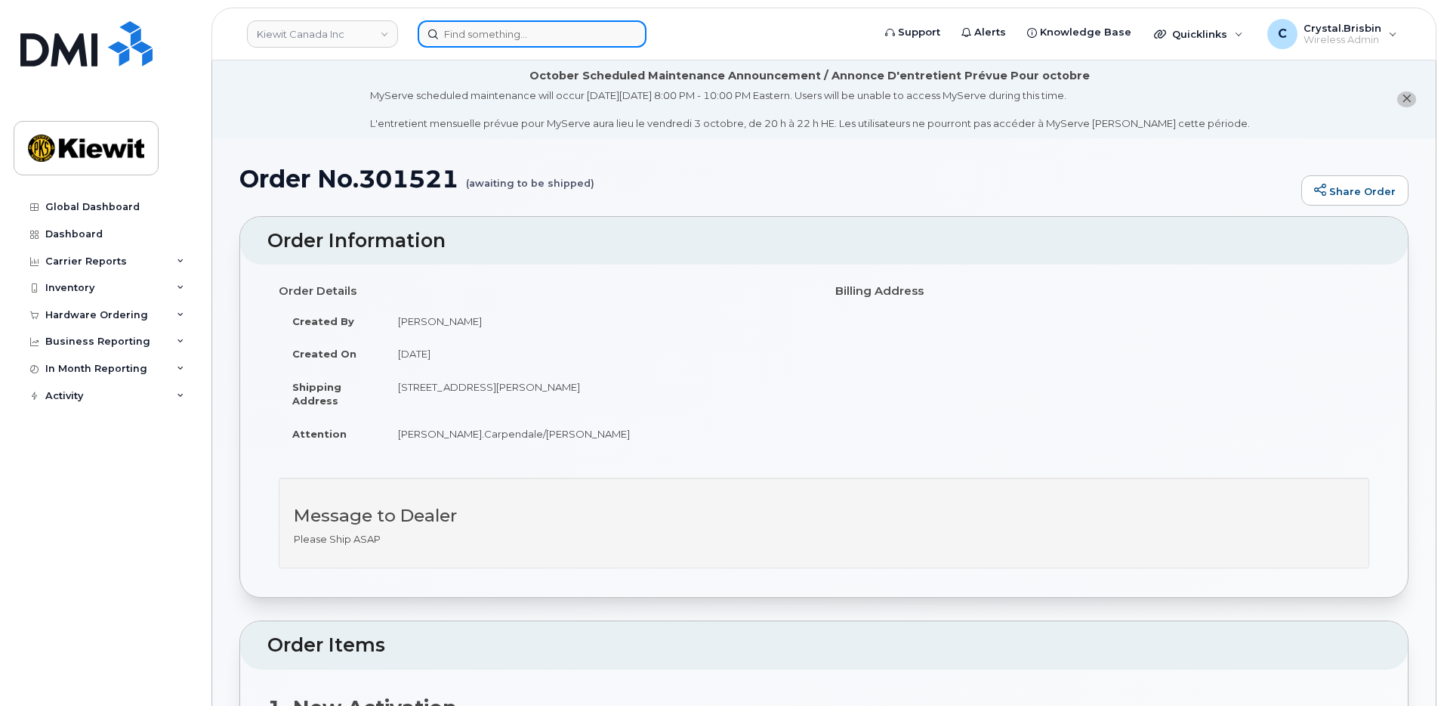
click at [488, 37] on input at bounding box center [532, 33] width 229 height 27
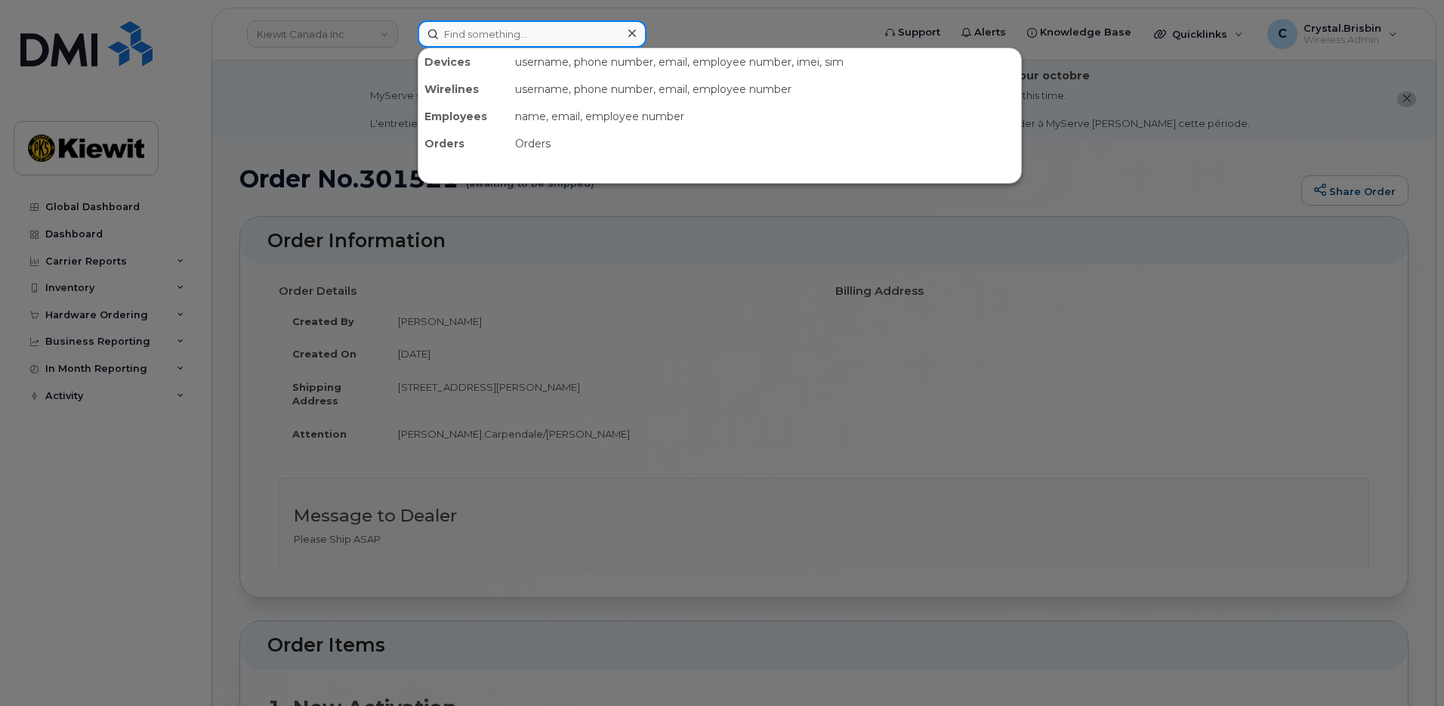
paste input "301530"
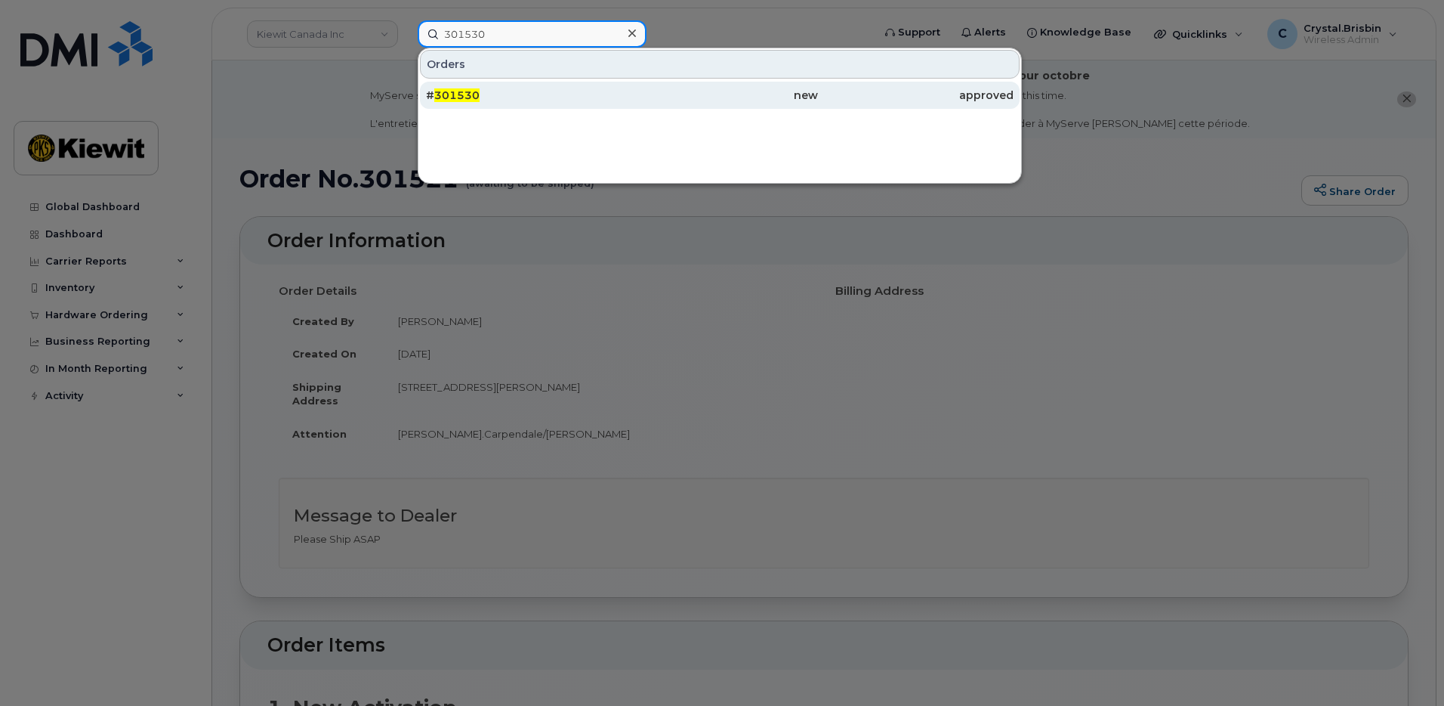
type input "301530"
click at [514, 107] on div "# 301530" at bounding box center [524, 95] width 196 height 27
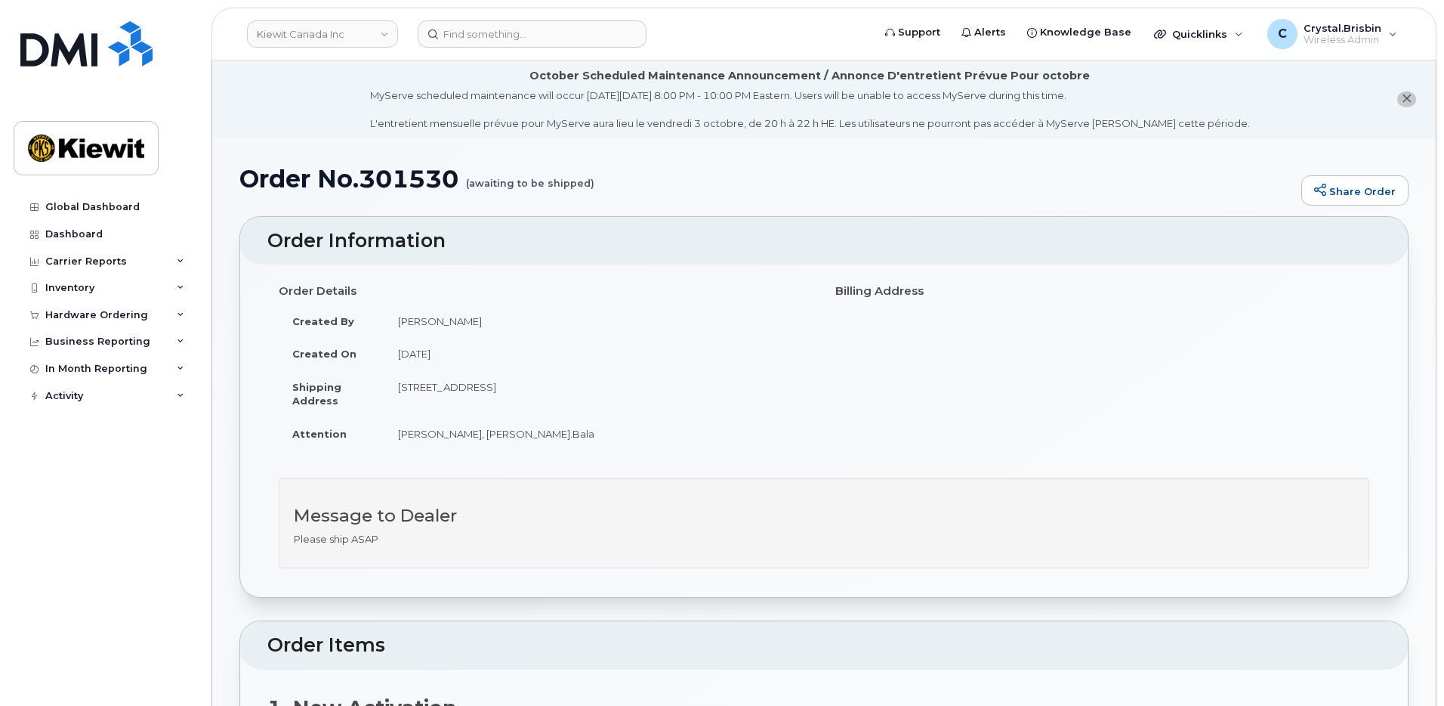
click at [539, 35] on input at bounding box center [532, 33] width 229 height 27
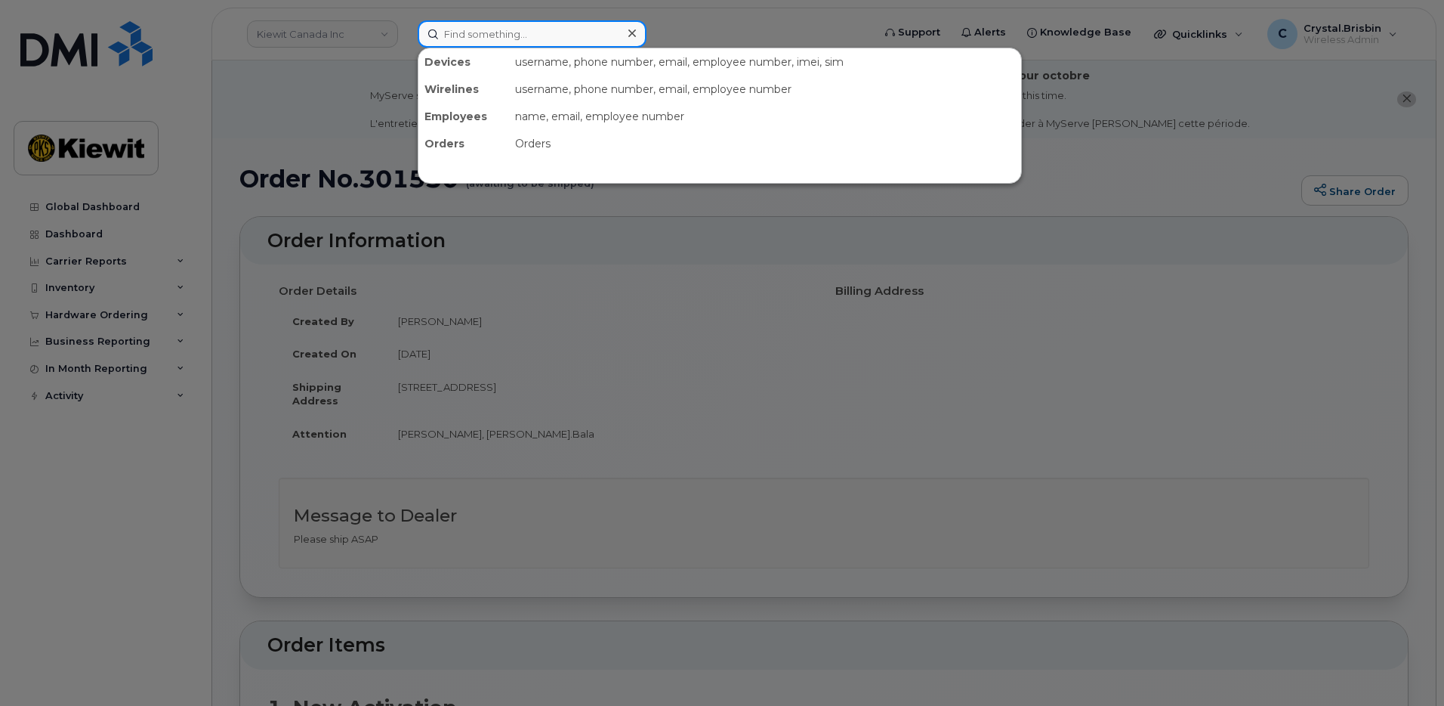
paste input "301487"
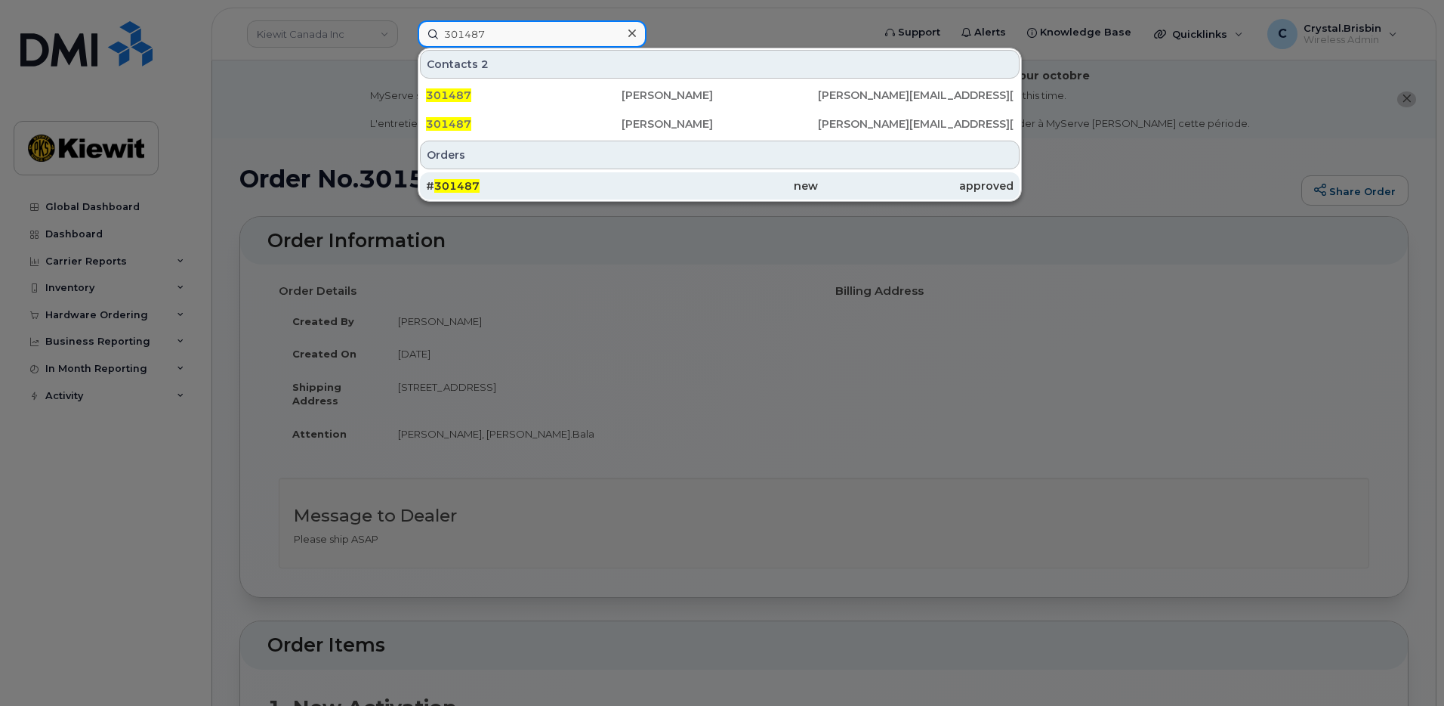
type input "301487"
click at [512, 193] on div "# 301487" at bounding box center [524, 185] width 196 height 27
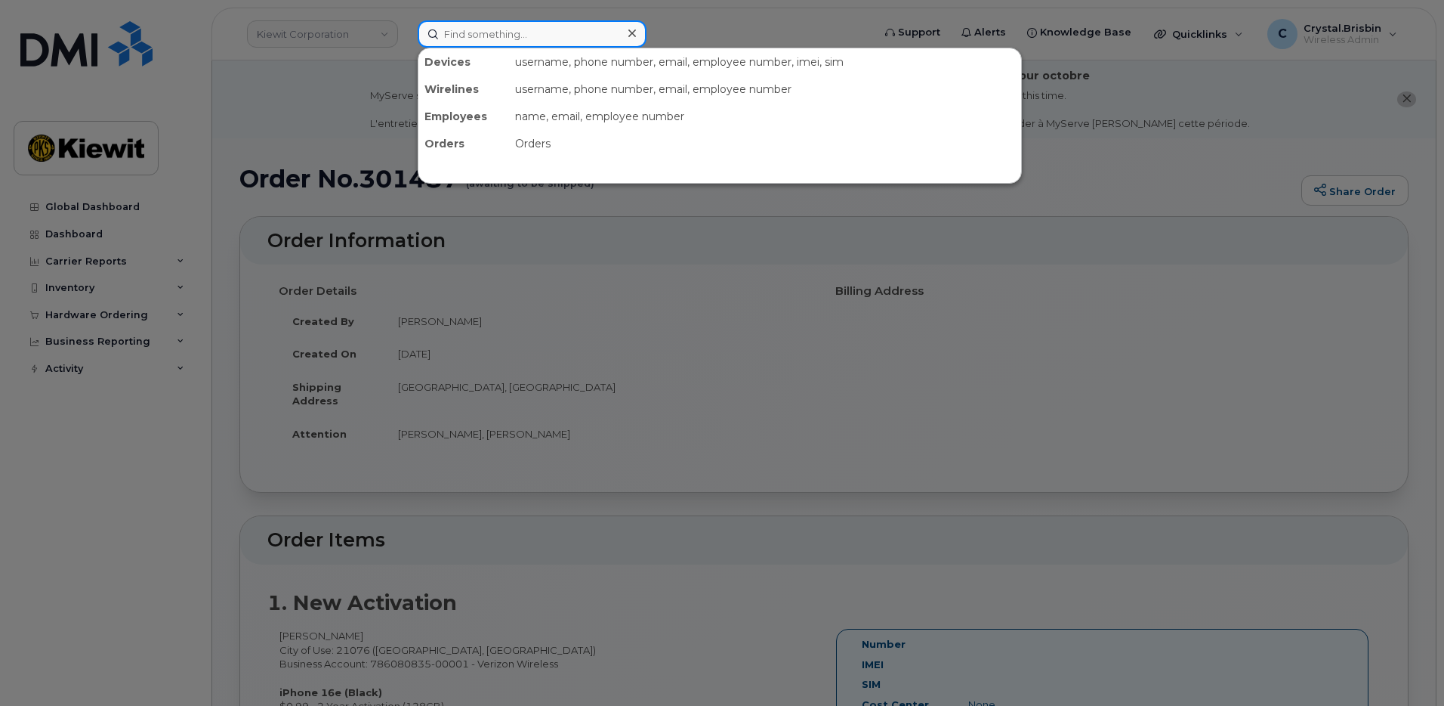
click at [459, 34] on input at bounding box center [532, 33] width 229 height 27
paste input "301495"
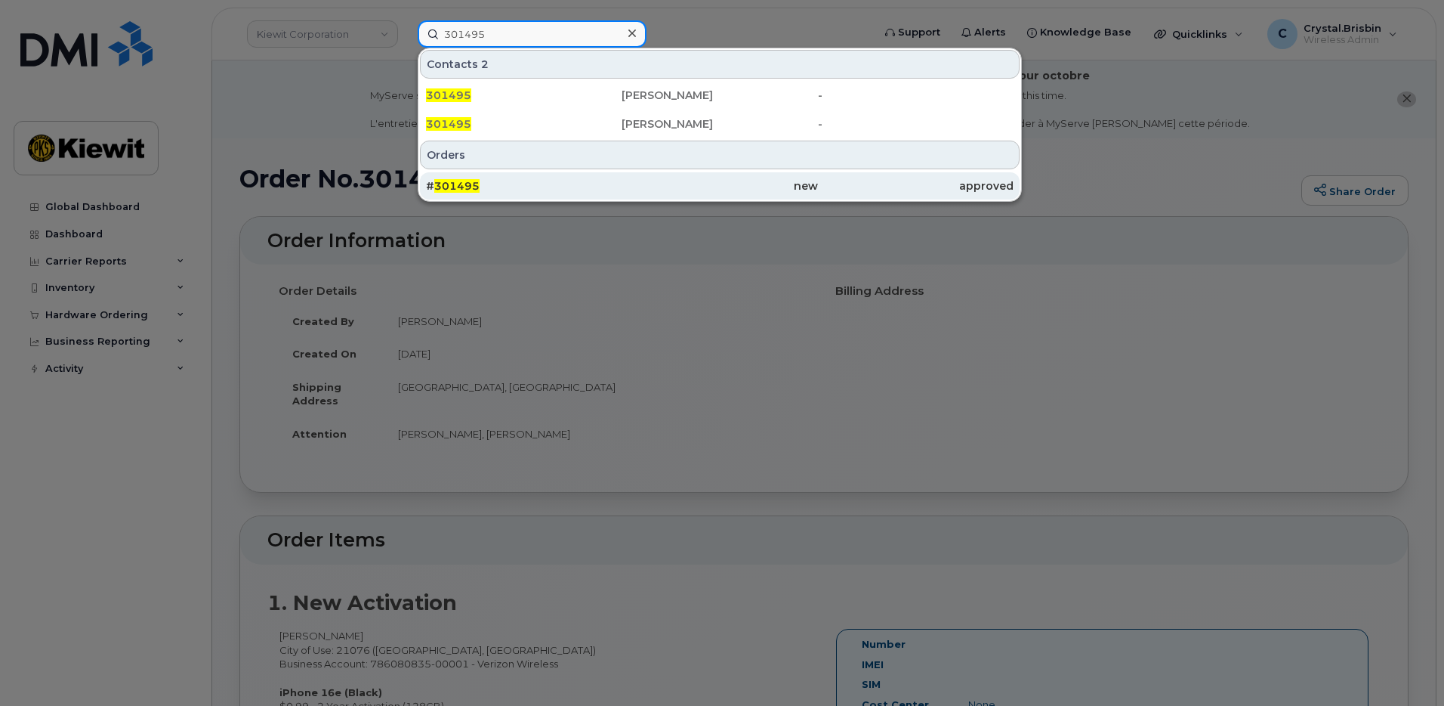
type input "301495"
click at [510, 181] on div "# 301495" at bounding box center [524, 185] width 196 height 15
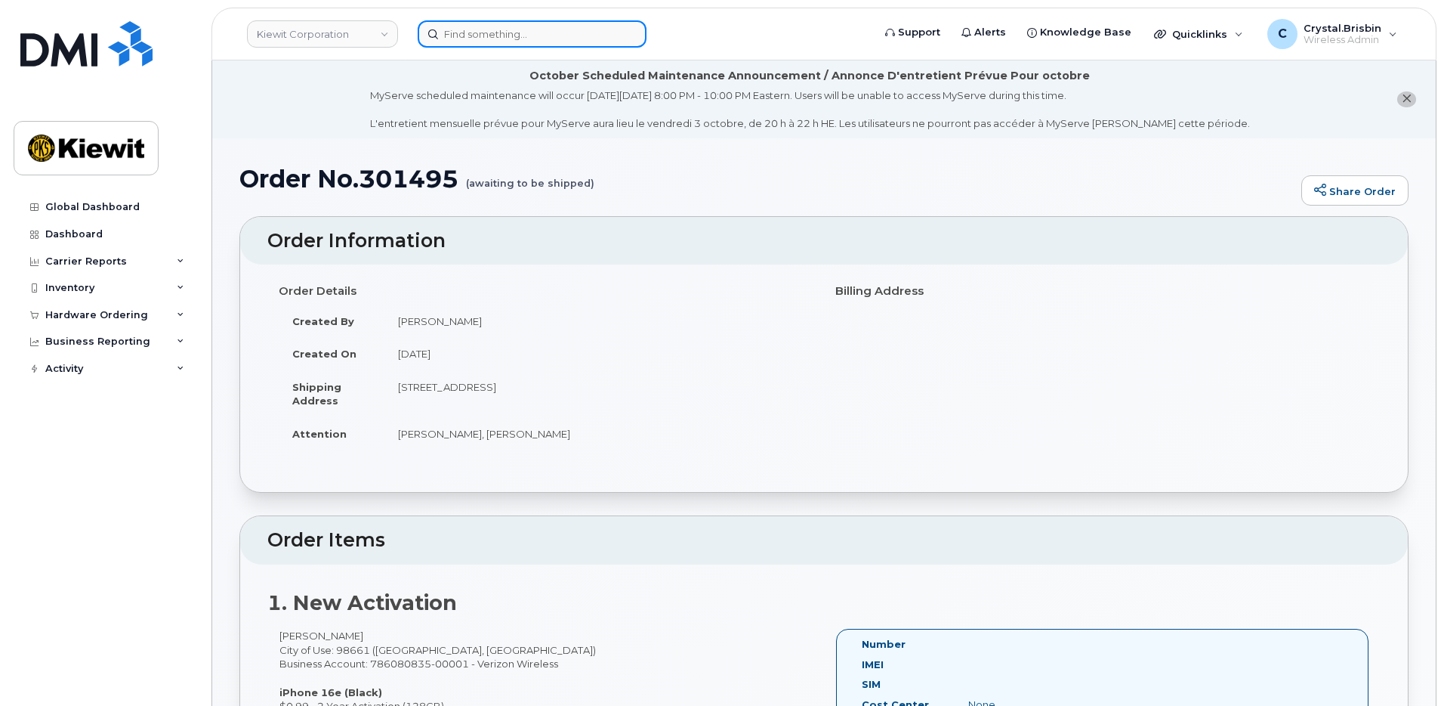
click at [478, 29] on input at bounding box center [532, 33] width 229 height 27
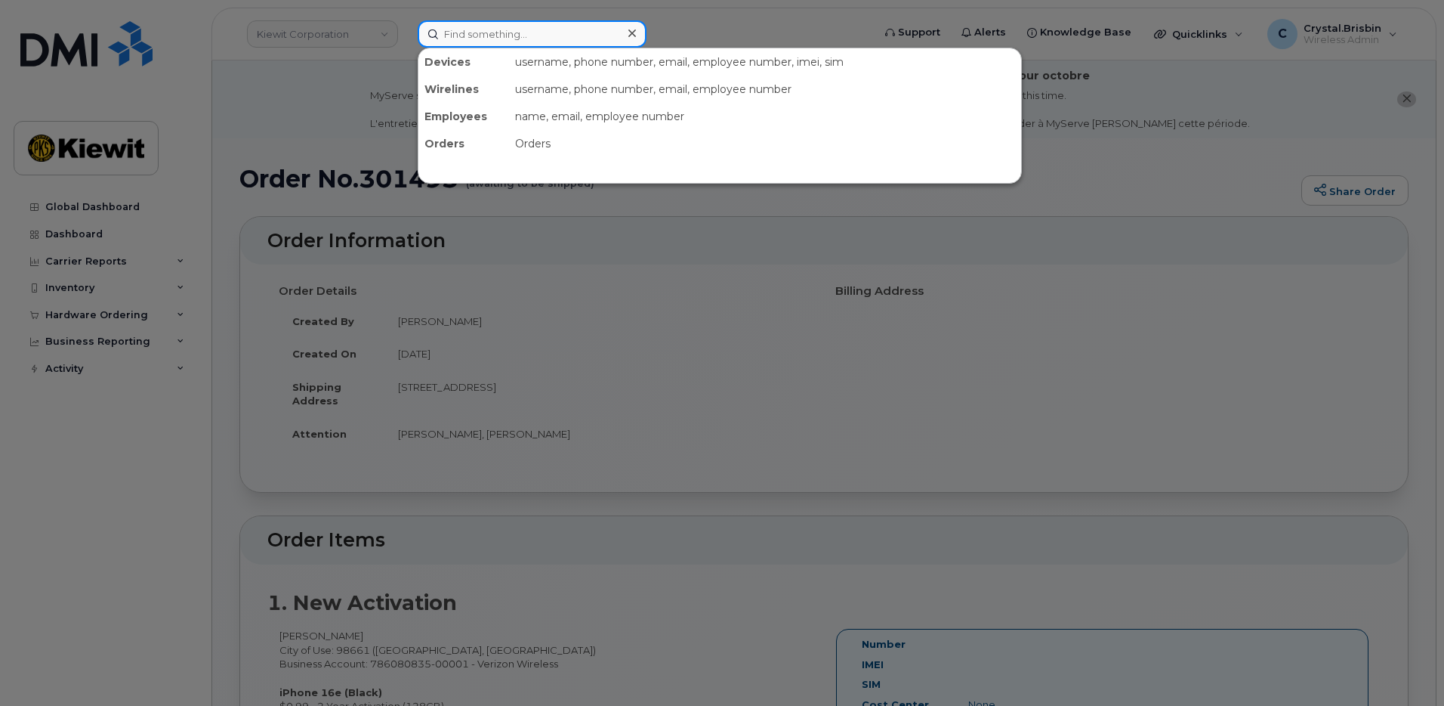
paste input "301489"
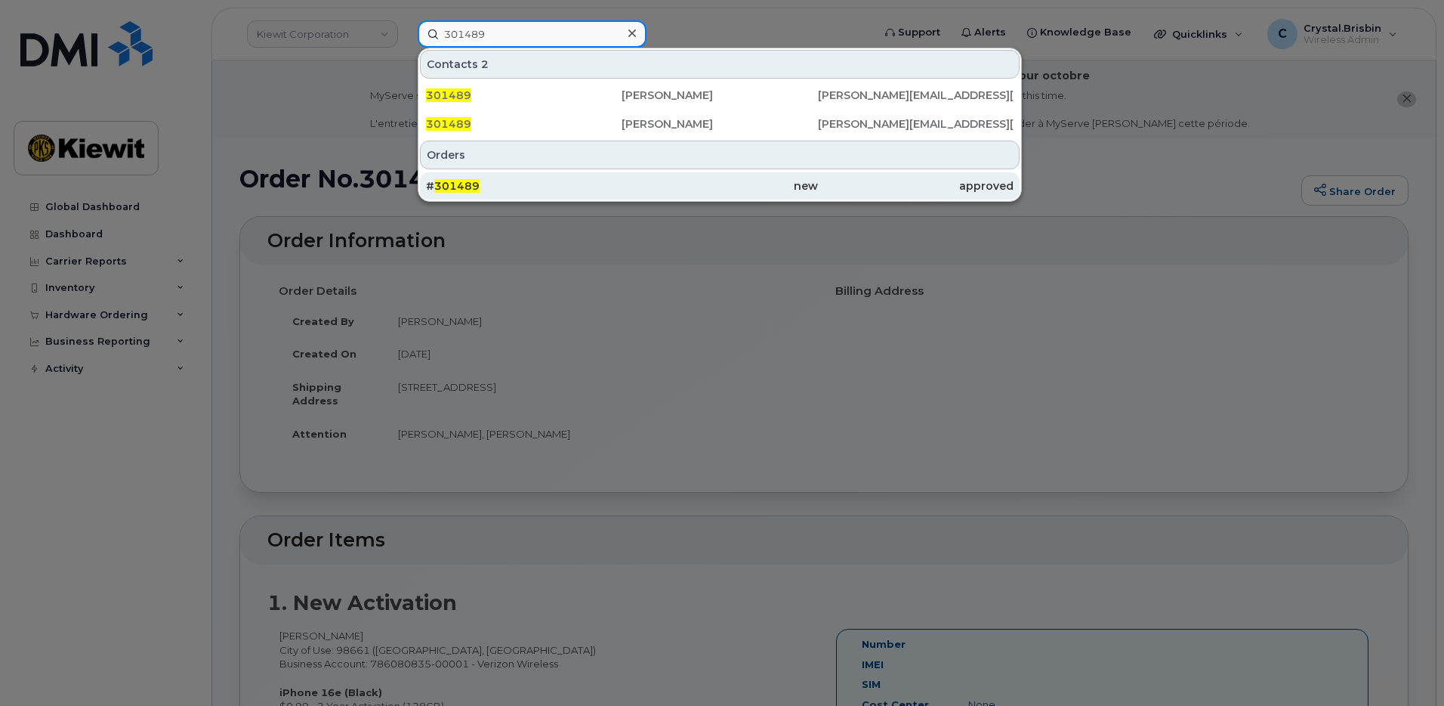
type input "301489"
click at [486, 182] on div "# 301489" at bounding box center [524, 185] width 196 height 15
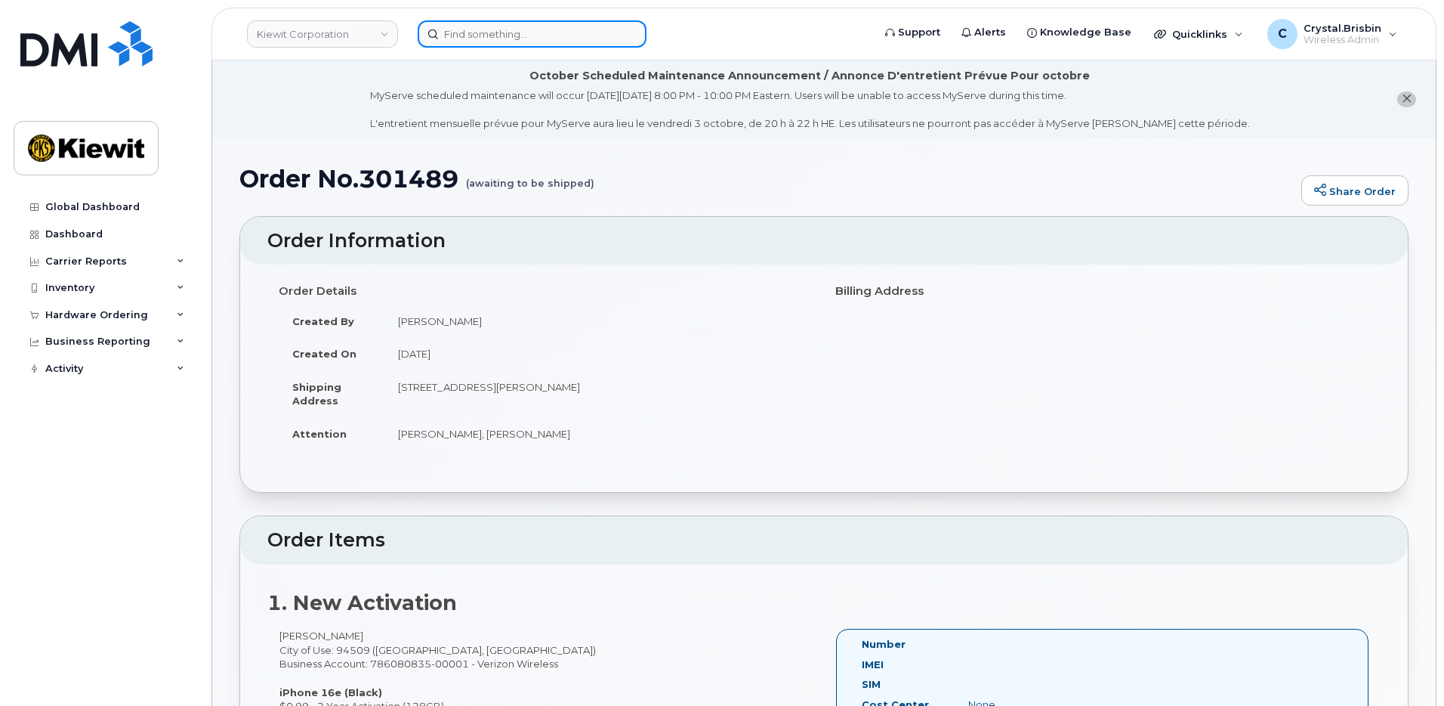
click at [468, 34] on input at bounding box center [532, 33] width 229 height 27
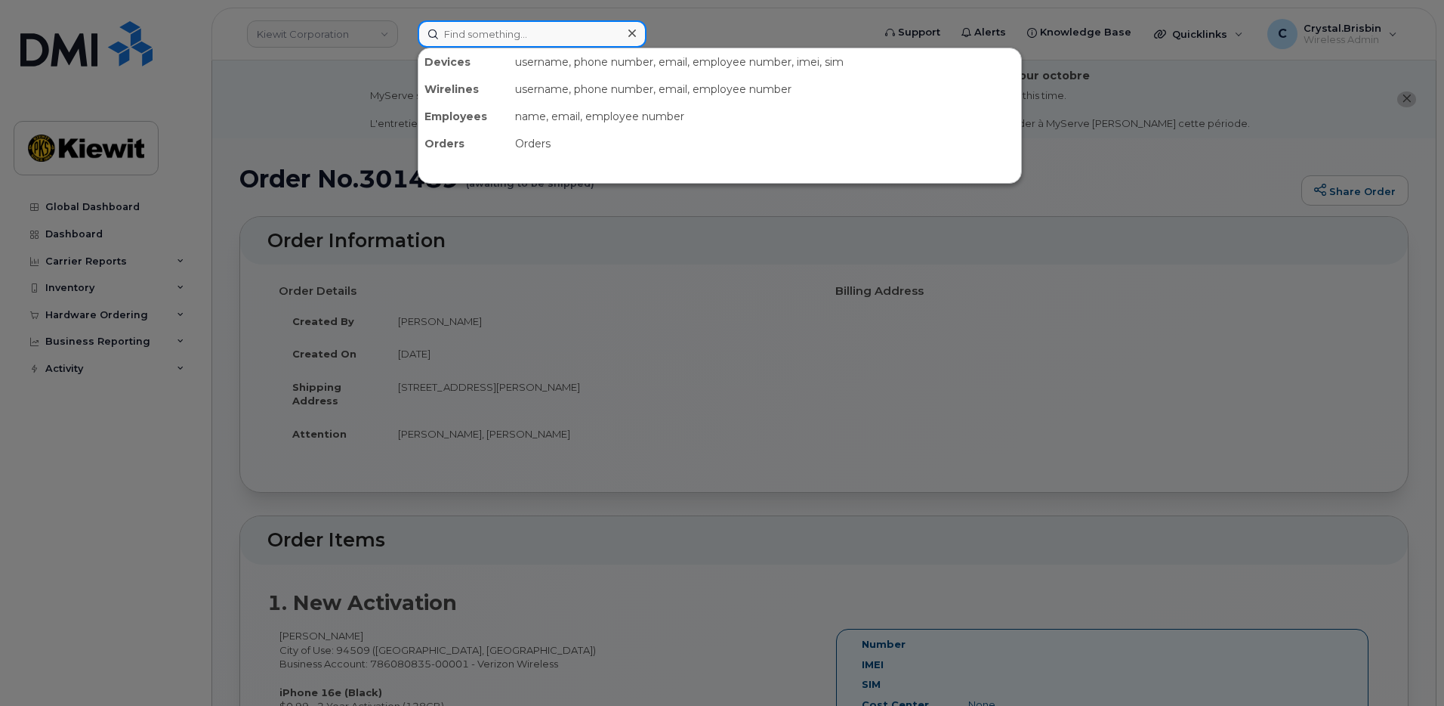
paste input "301503"
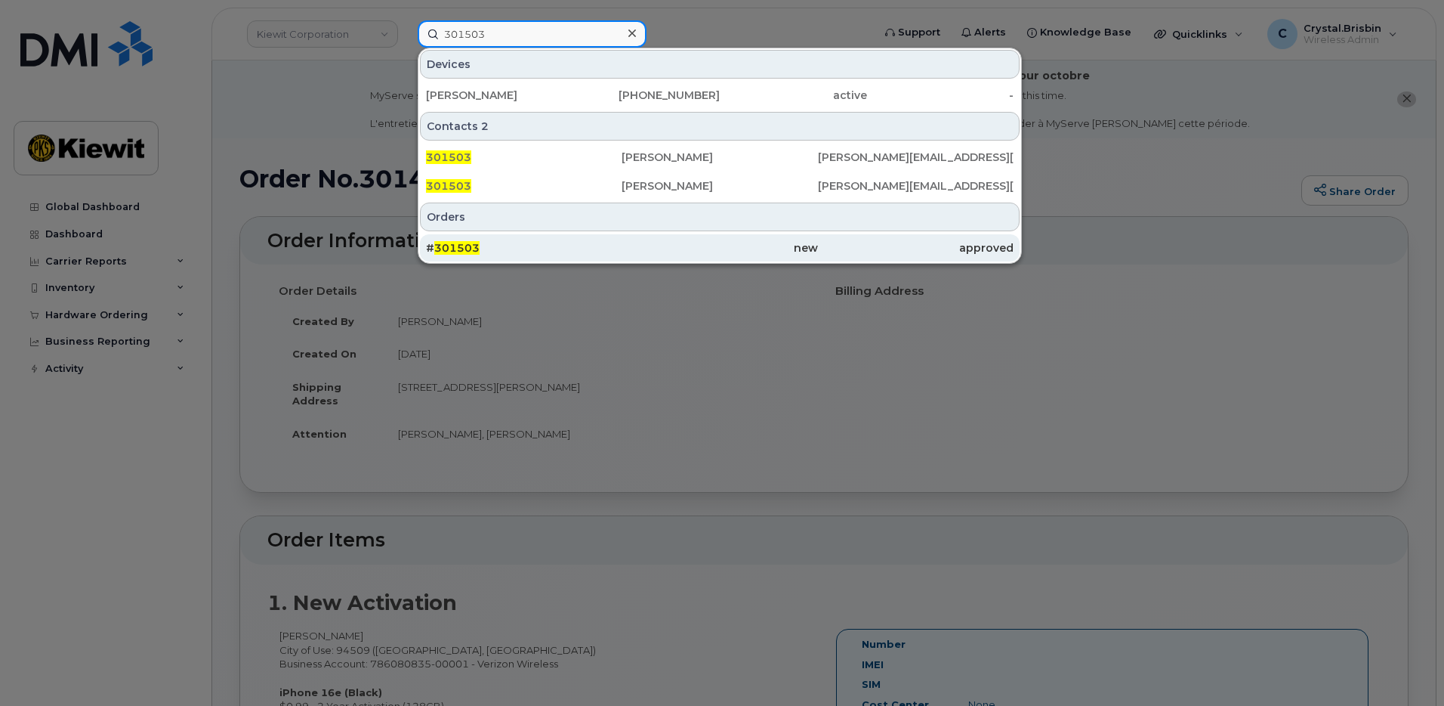
type input "301503"
click at [473, 246] on span "301503" at bounding box center [456, 248] width 45 height 14
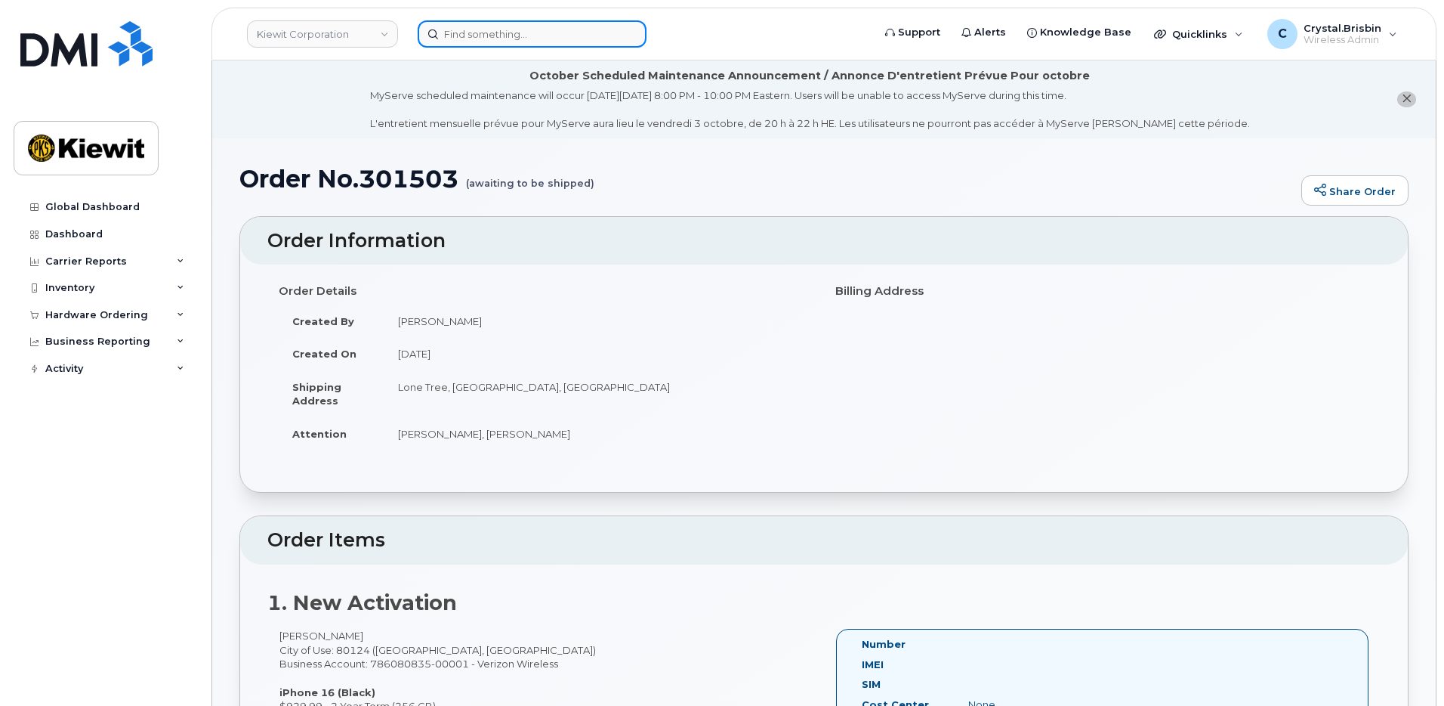
click at [517, 33] on input at bounding box center [532, 33] width 229 height 27
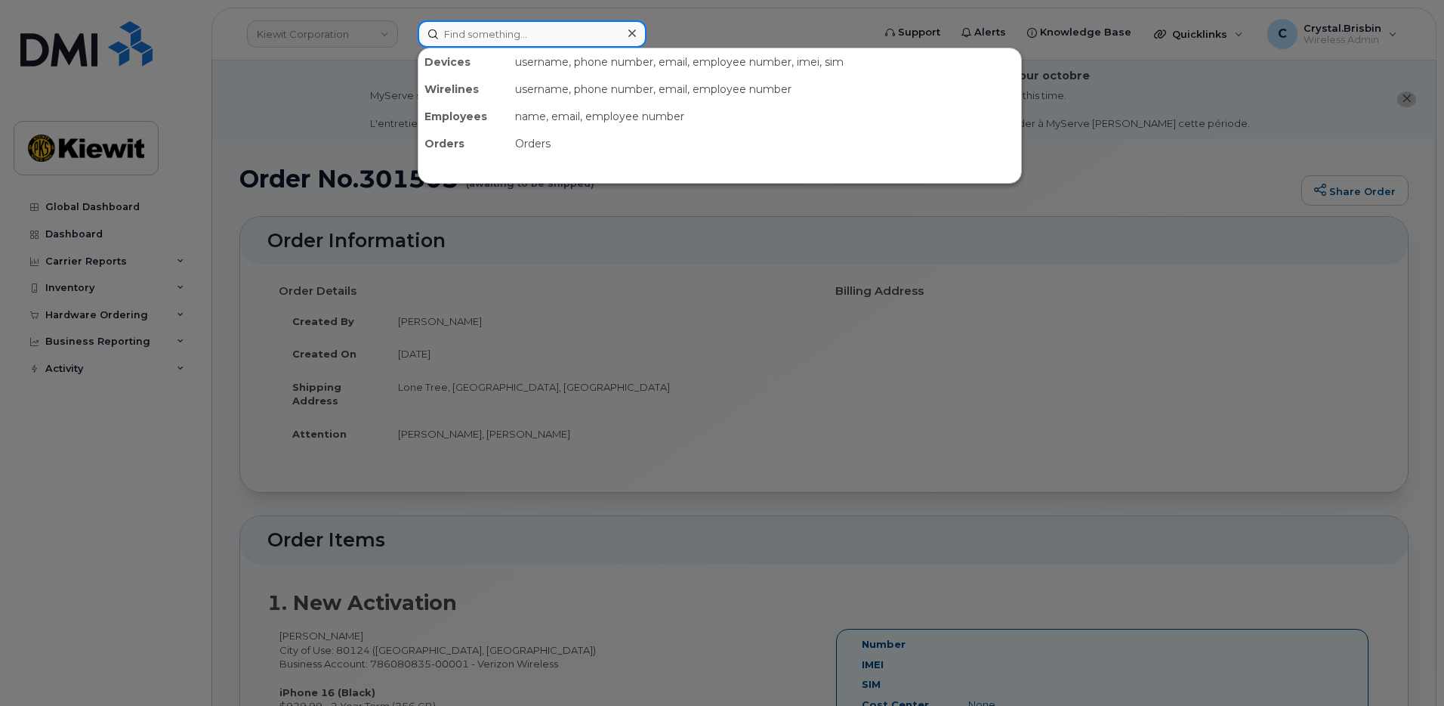
paste input "301549"
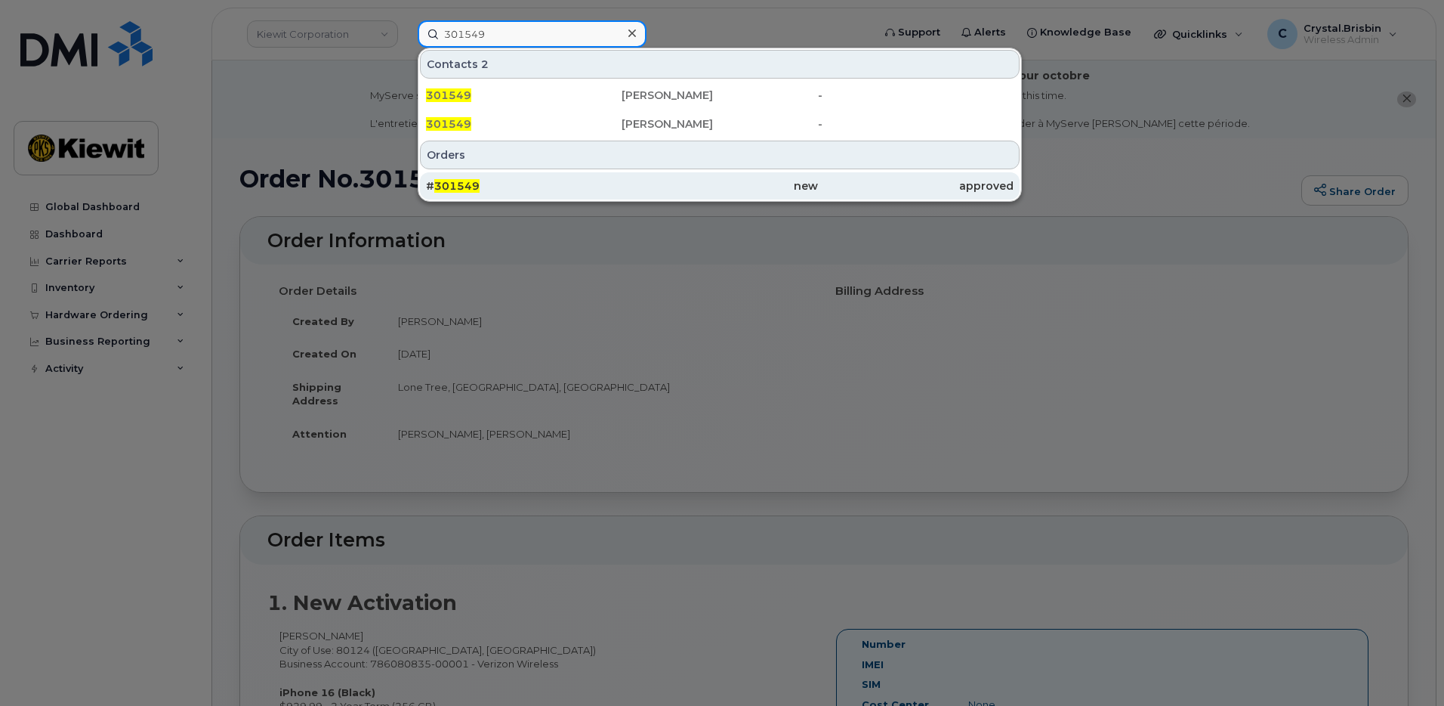
type input "301549"
click at [482, 186] on div "# 301549" at bounding box center [524, 185] width 196 height 15
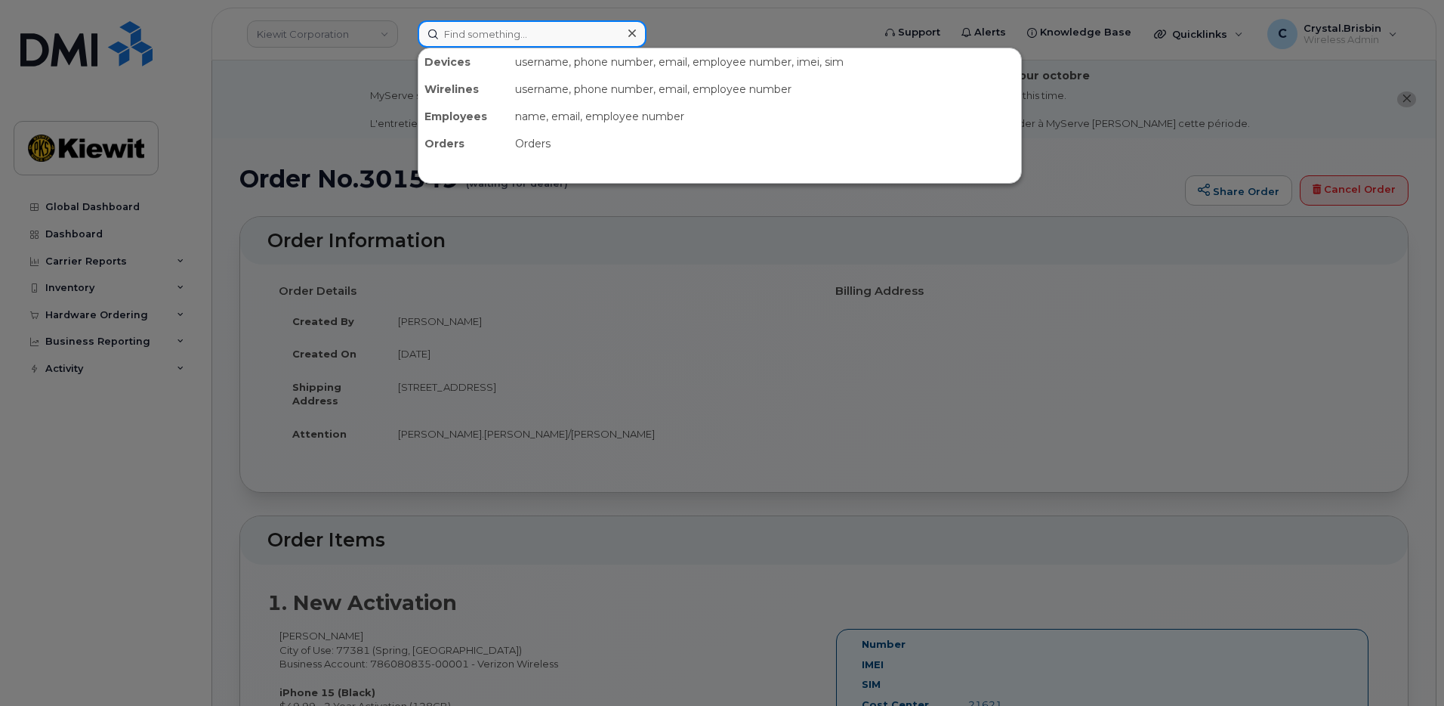
click at [488, 39] on input at bounding box center [532, 33] width 229 height 27
paste input "301549"
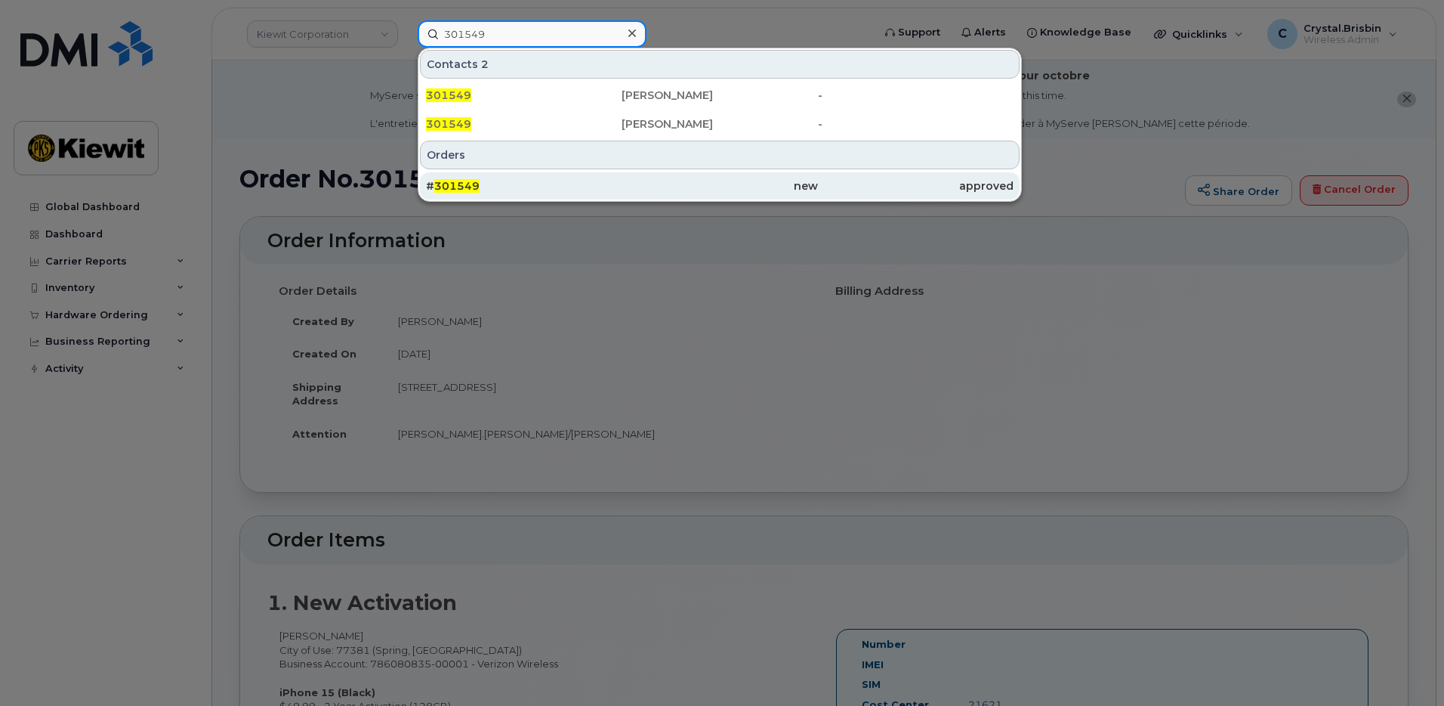
type input "301549"
click at [507, 186] on div "# 301549" at bounding box center [524, 185] width 196 height 15
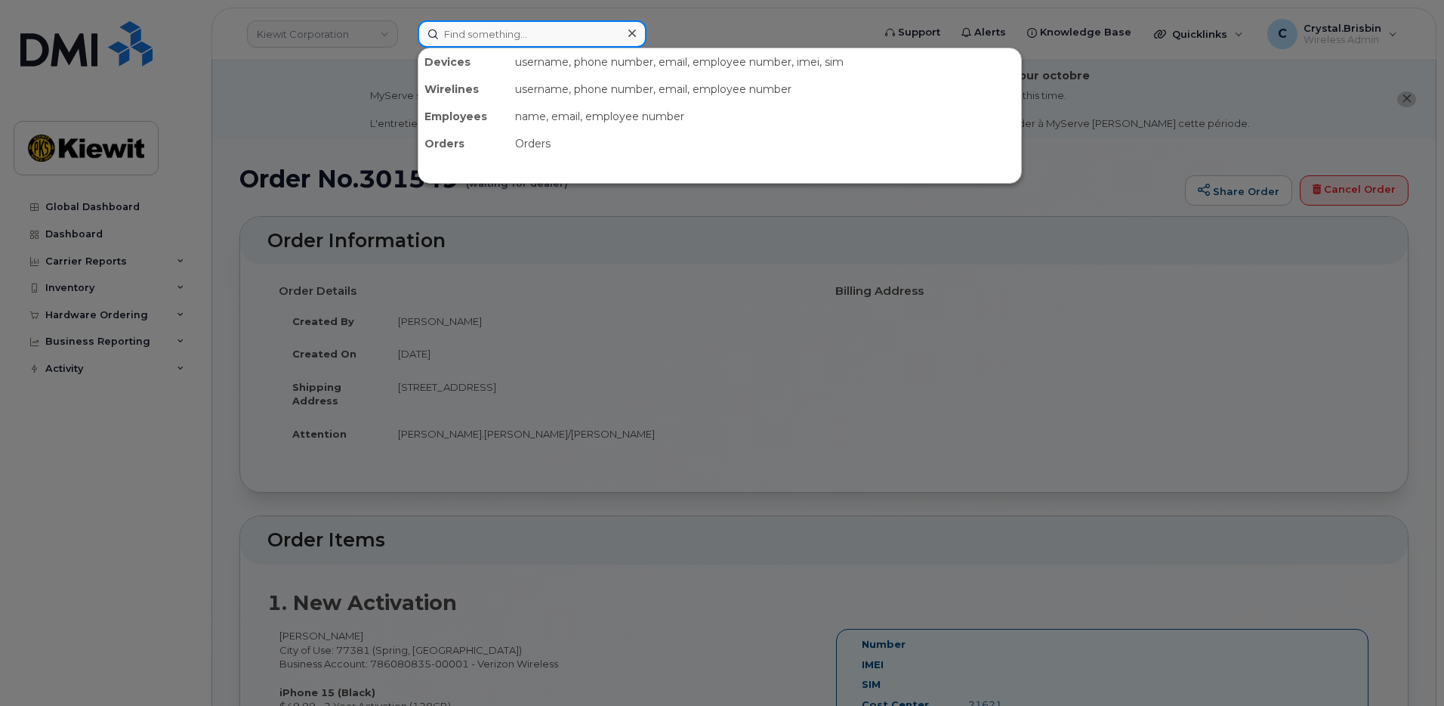
click at [499, 32] on input at bounding box center [532, 33] width 229 height 27
paste input "301523"
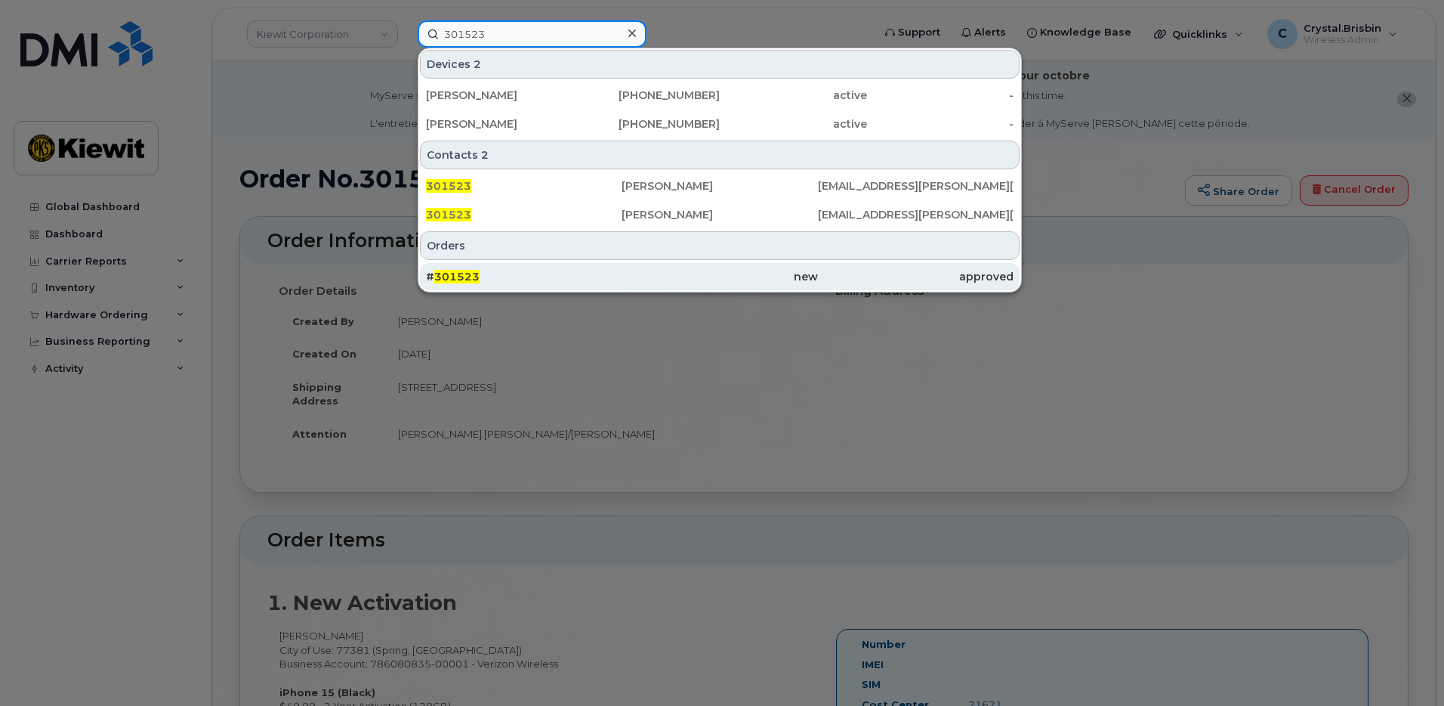
type input "301523"
click at [471, 276] on span "301523" at bounding box center [456, 277] width 45 height 14
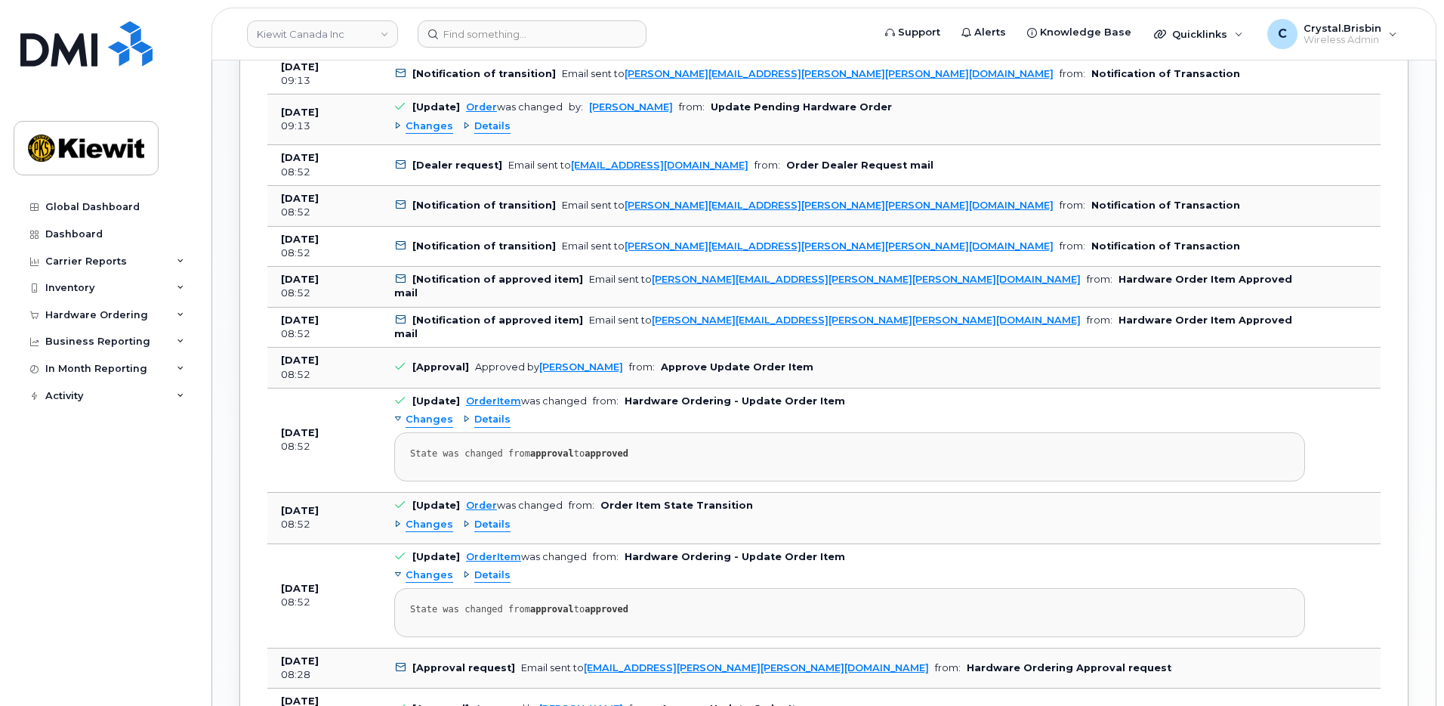
click at [229, 372] on div "Order No.301523 (awaiting to be shipped) Share Order × Share This Order If you …" at bounding box center [824, 155] width 1224 height 2399
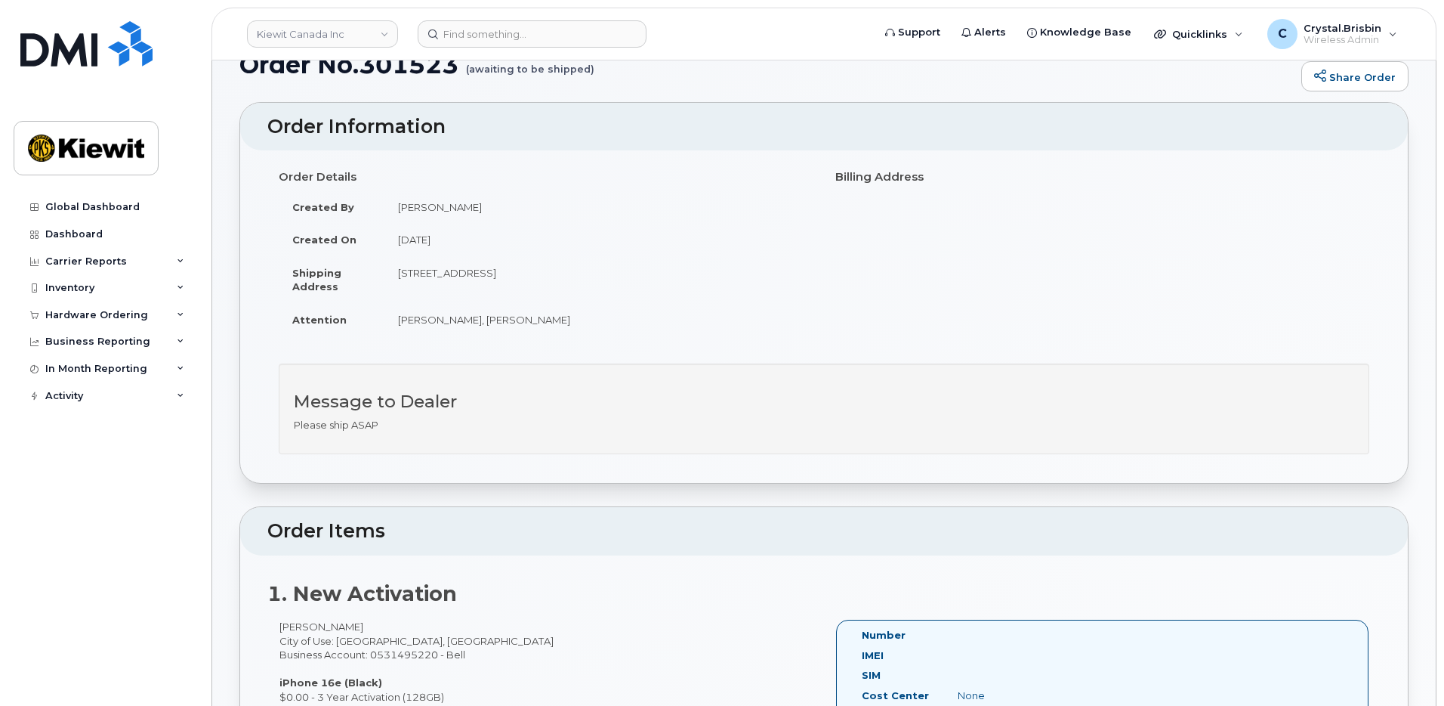
scroll to position [49, 0]
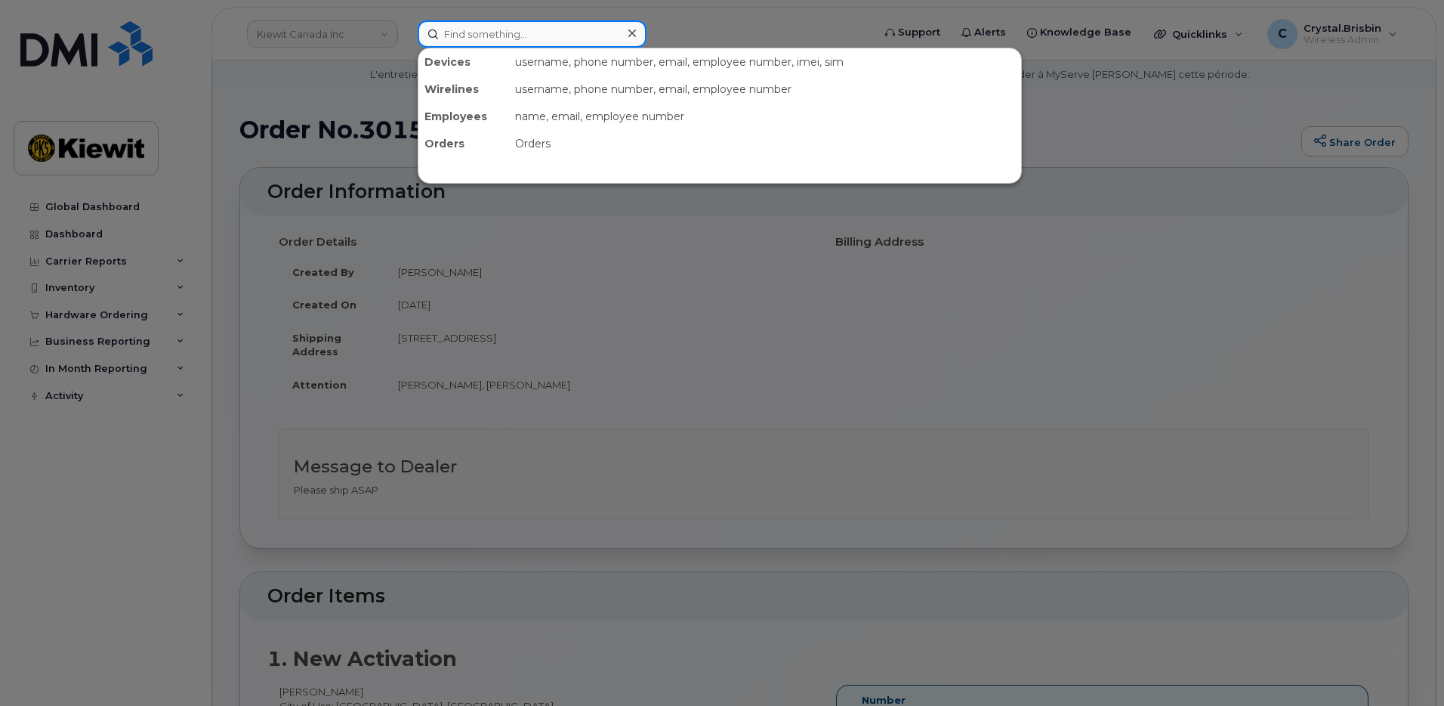
click at [573, 37] on input at bounding box center [532, 33] width 229 height 27
paste input "301262"
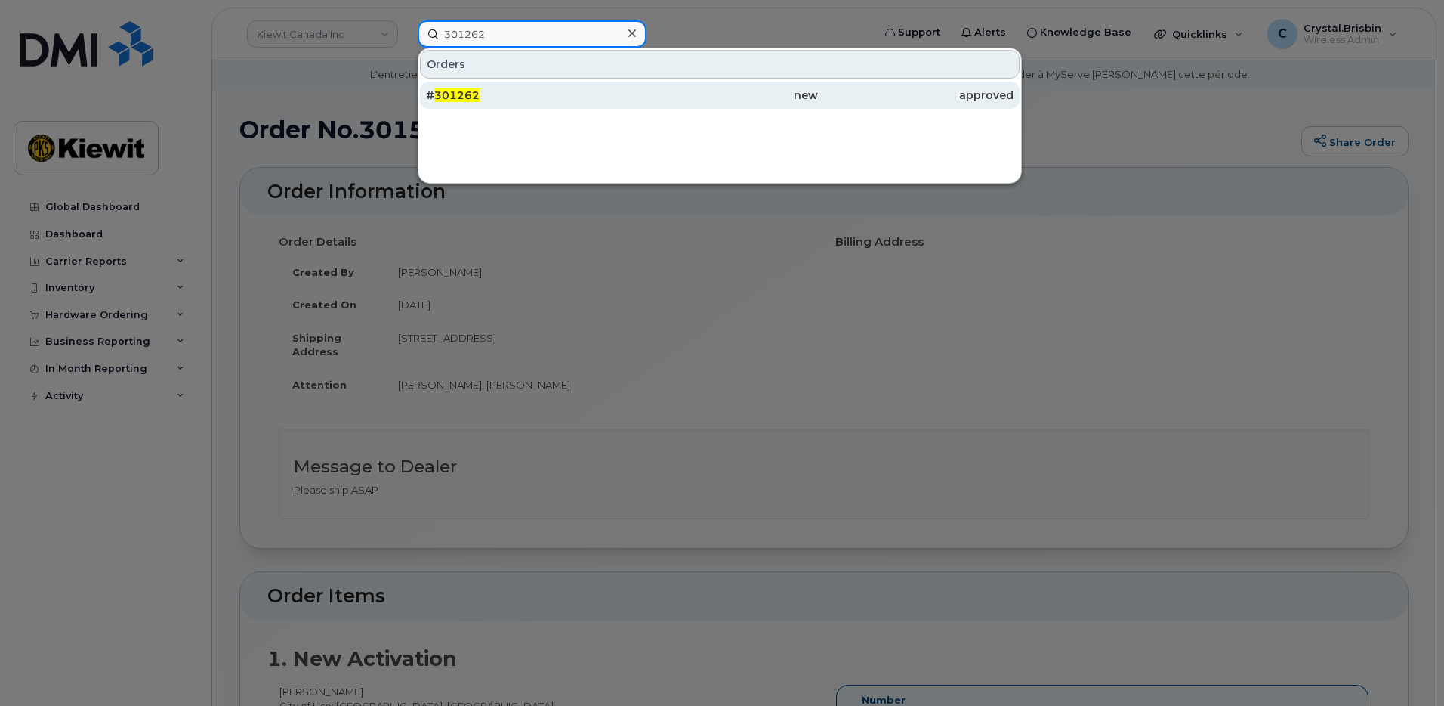
type input "301262"
click at [536, 97] on div "# 301262" at bounding box center [524, 95] width 196 height 15
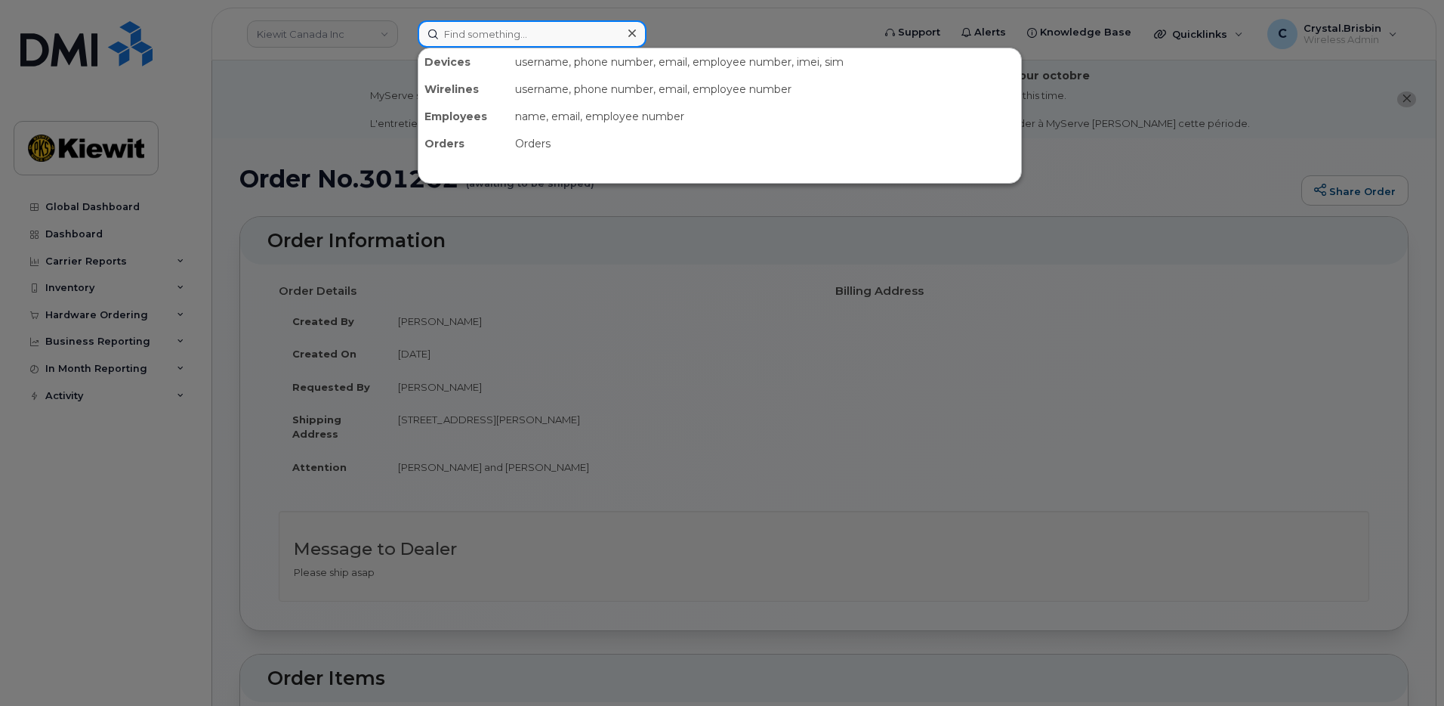
click at [515, 26] on input at bounding box center [532, 33] width 229 height 27
paste input "301685"
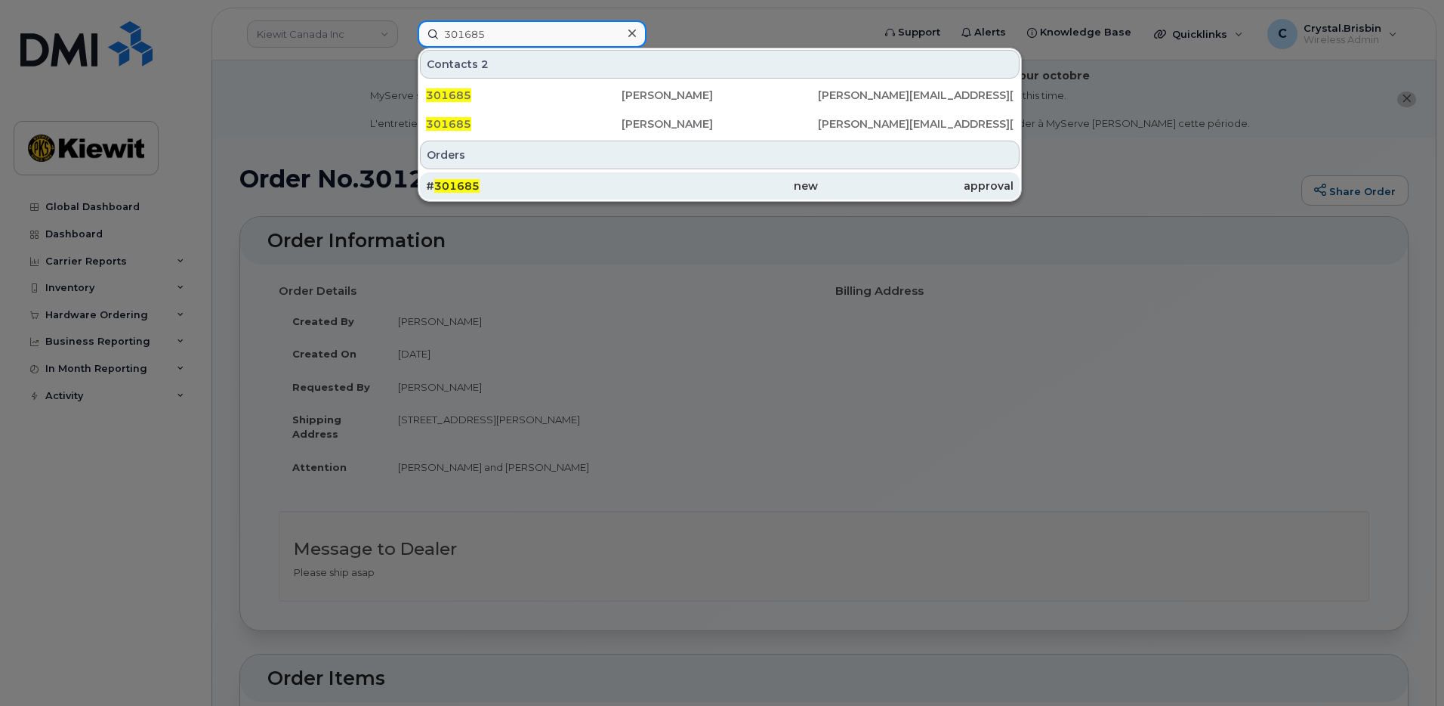
type input "301685"
click at [468, 183] on span "301685" at bounding box center [456, 186] width 45 height 14
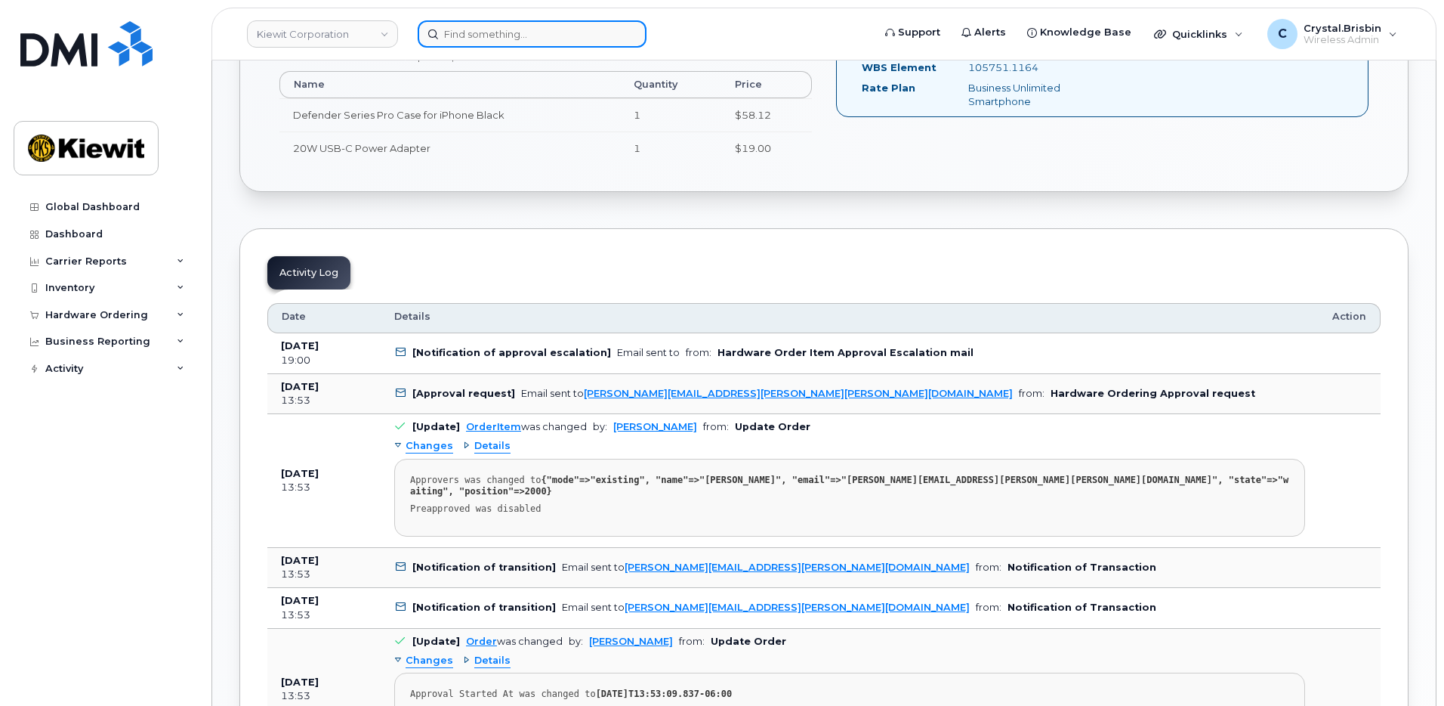
click at [460, 35] on input at bounding box center [532, 33] width 229 height 27
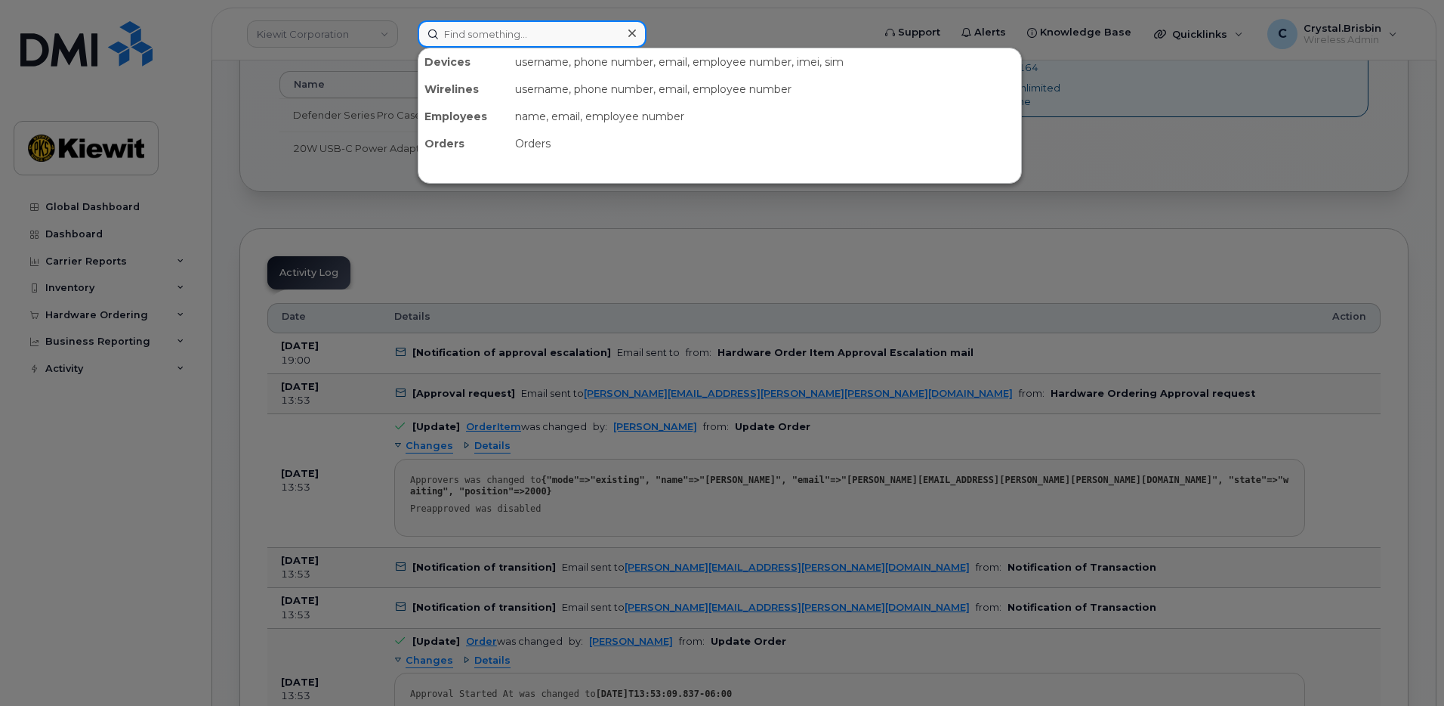
paste input "301687"
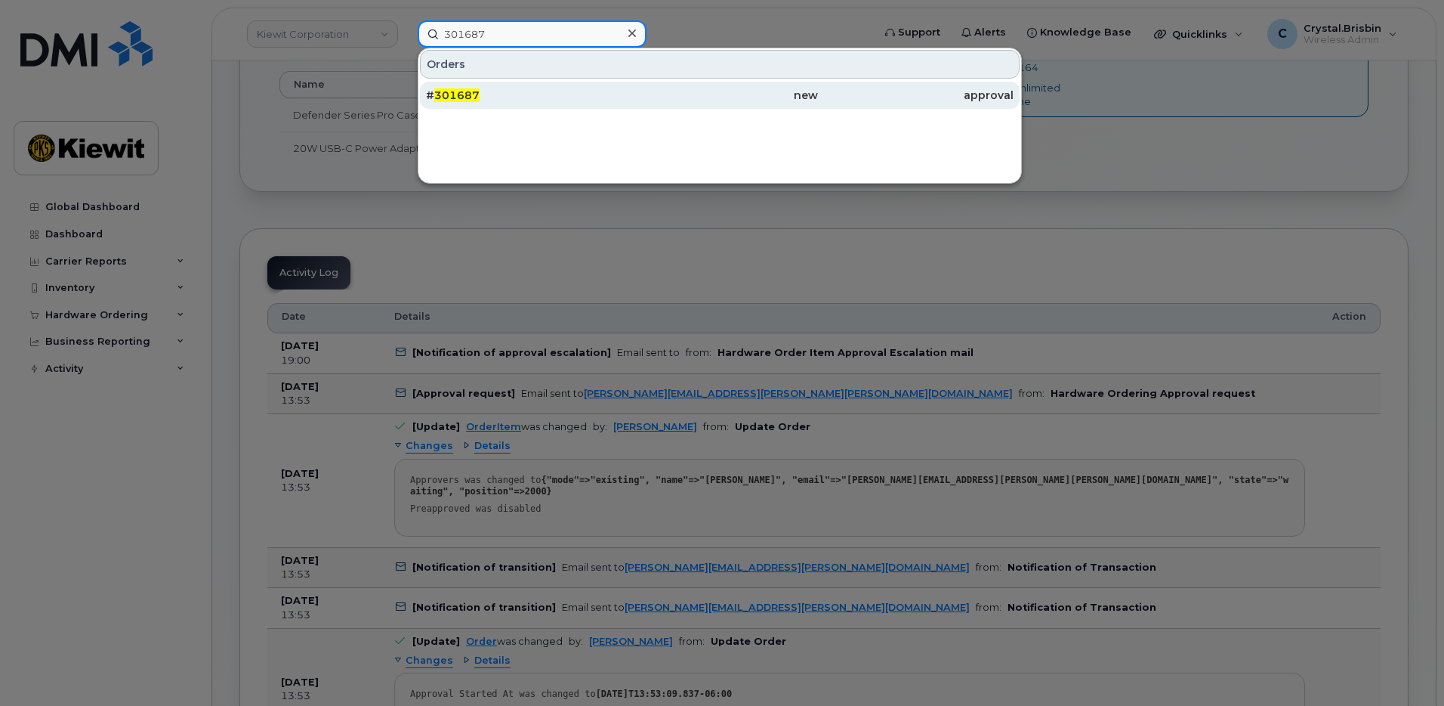
type input "301687"
click at [467, 95] on span "301687" at bounding box center [456, 95] width 45 height 14
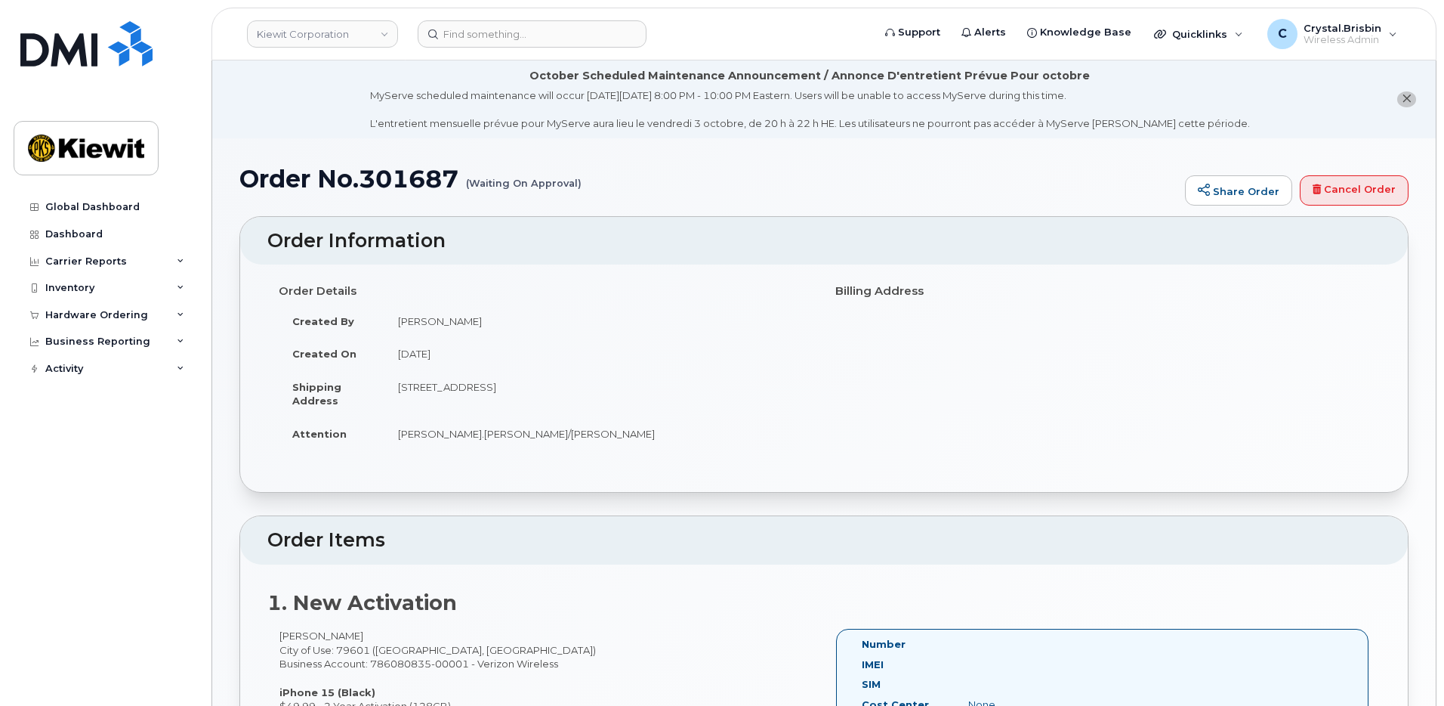
click at [224, 256] on div "Order No.301687 (Waiting On Approval) Share Order Cancel Order × Share This Ord…" at bounding box center [824, 695] width 1224 height 1114
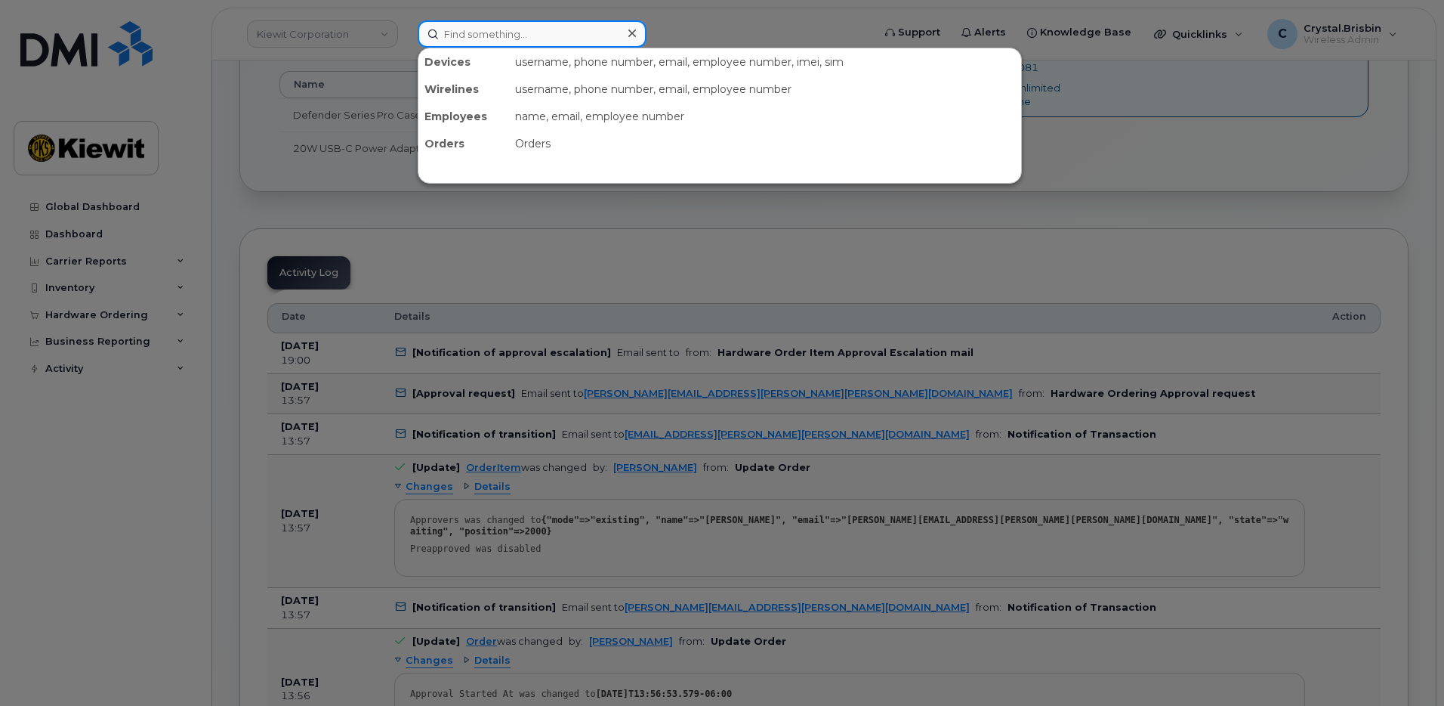
click at [519, 38] on input at bounding box center [532, 33] width 229 height 27
paste input "301689"
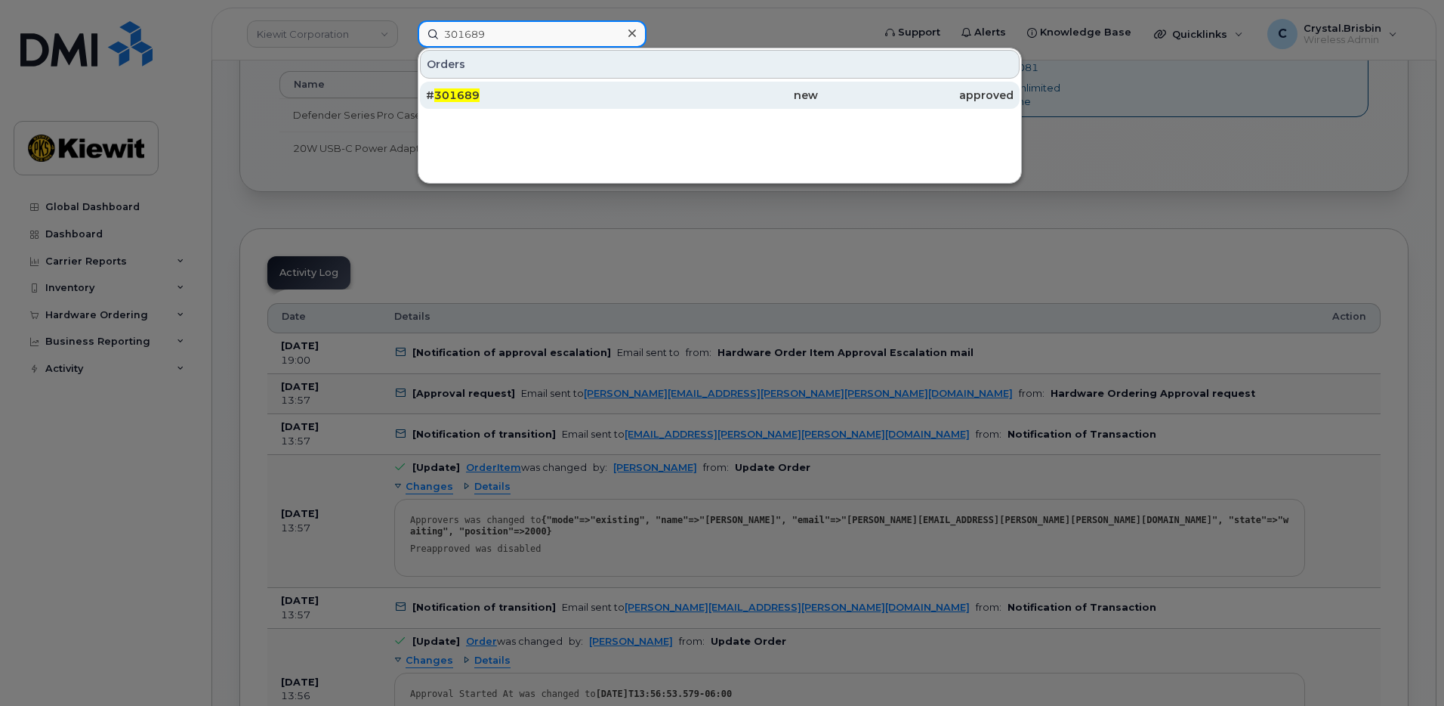
type input "301689"
click at [450, 93] on span "301689" at bounding box center [456, 95] width 45 height 14
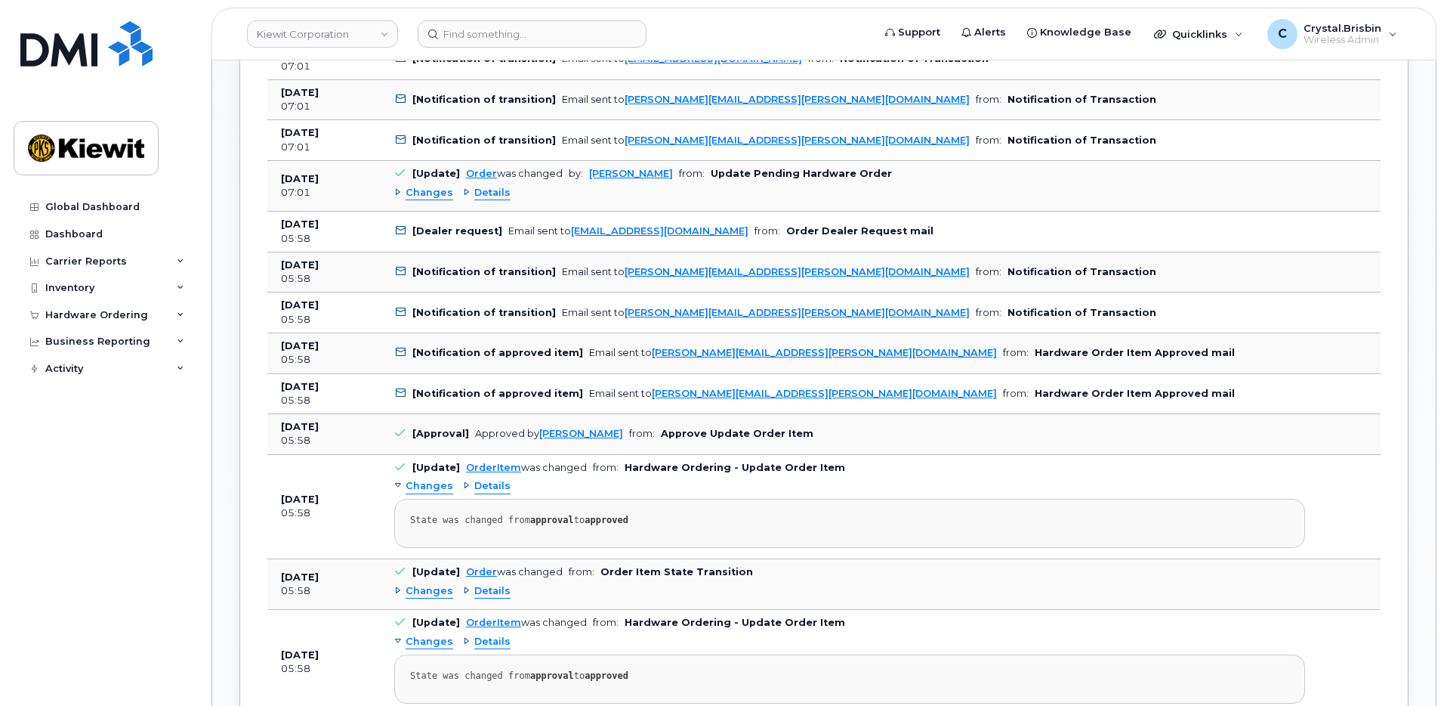
click at [219, 403] on div "Order No.301689 (awaiting to be shipped) Share Order × Share This Order If you …" at bounding box center [824, 471] width 1224 height 2609
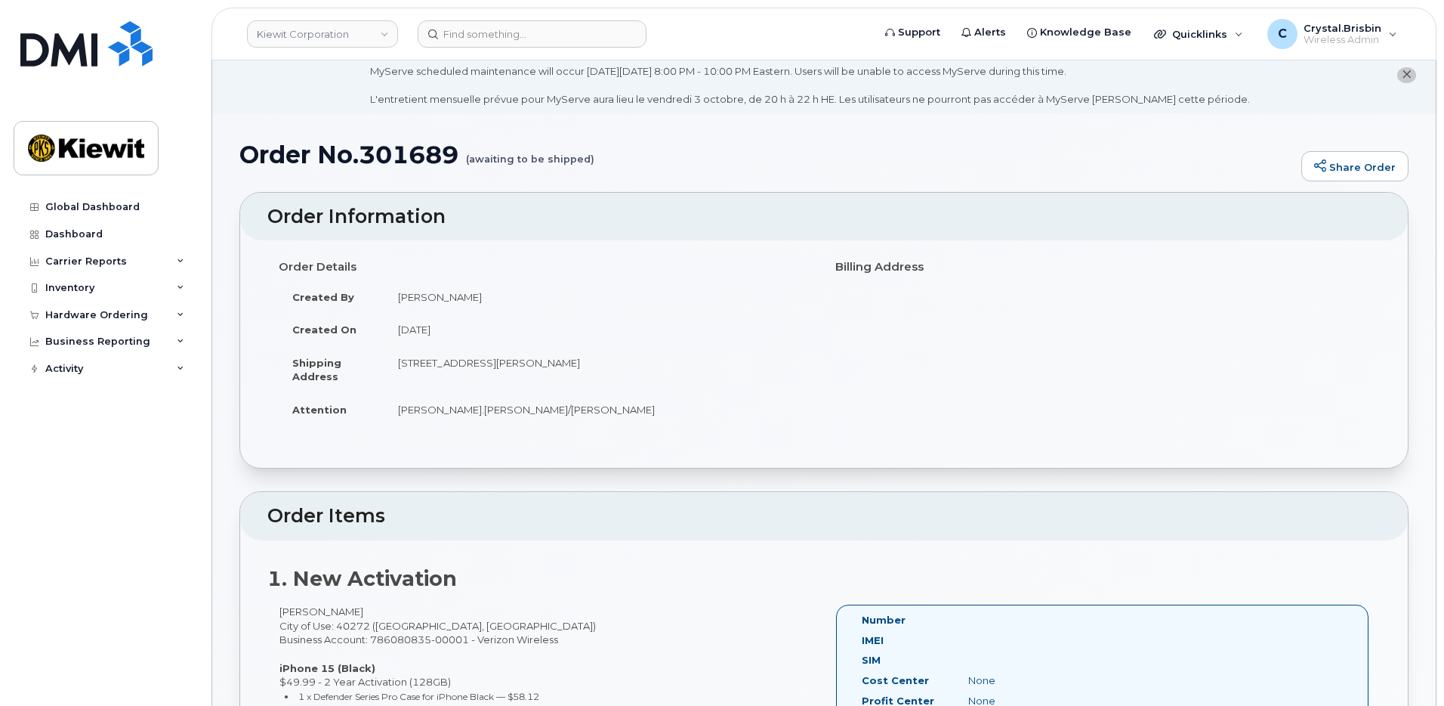
scroll to position [0, 0]
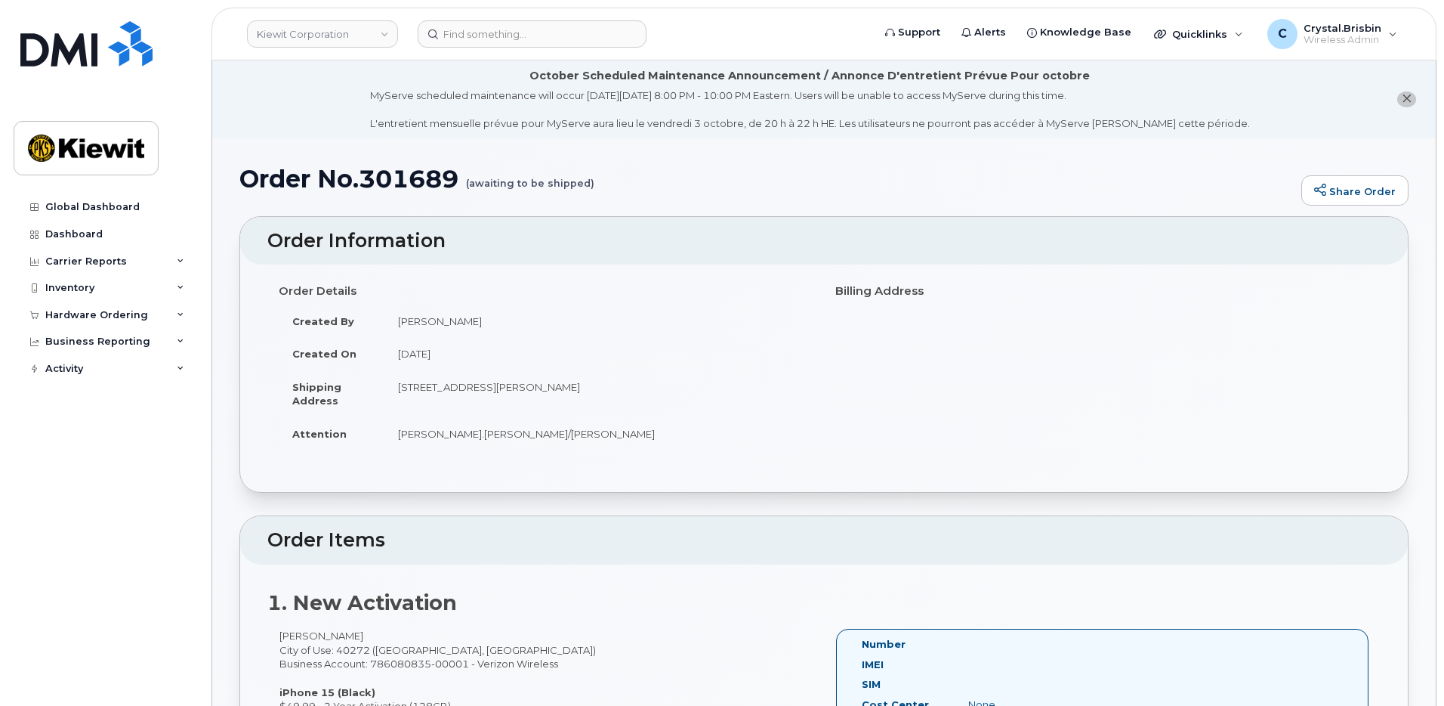
click at [238, 113] on li "October Scheduled Maintenance Announcement / Annonce D'entretient Prévue Pour o…" at bounding box center [824, 99] width 1224 height 78
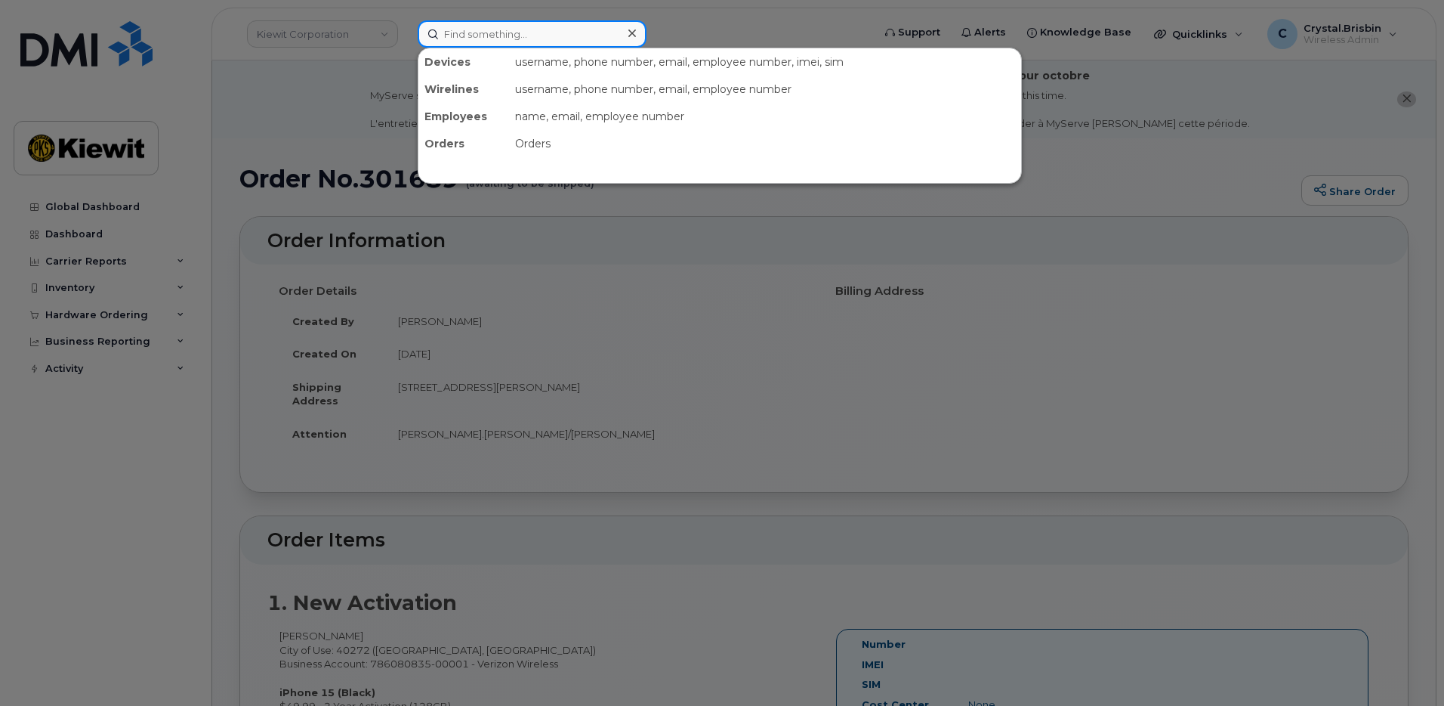
click at [526, 28] on input at bounding box center [532, 33] width 229 height 27
paste input "301691"
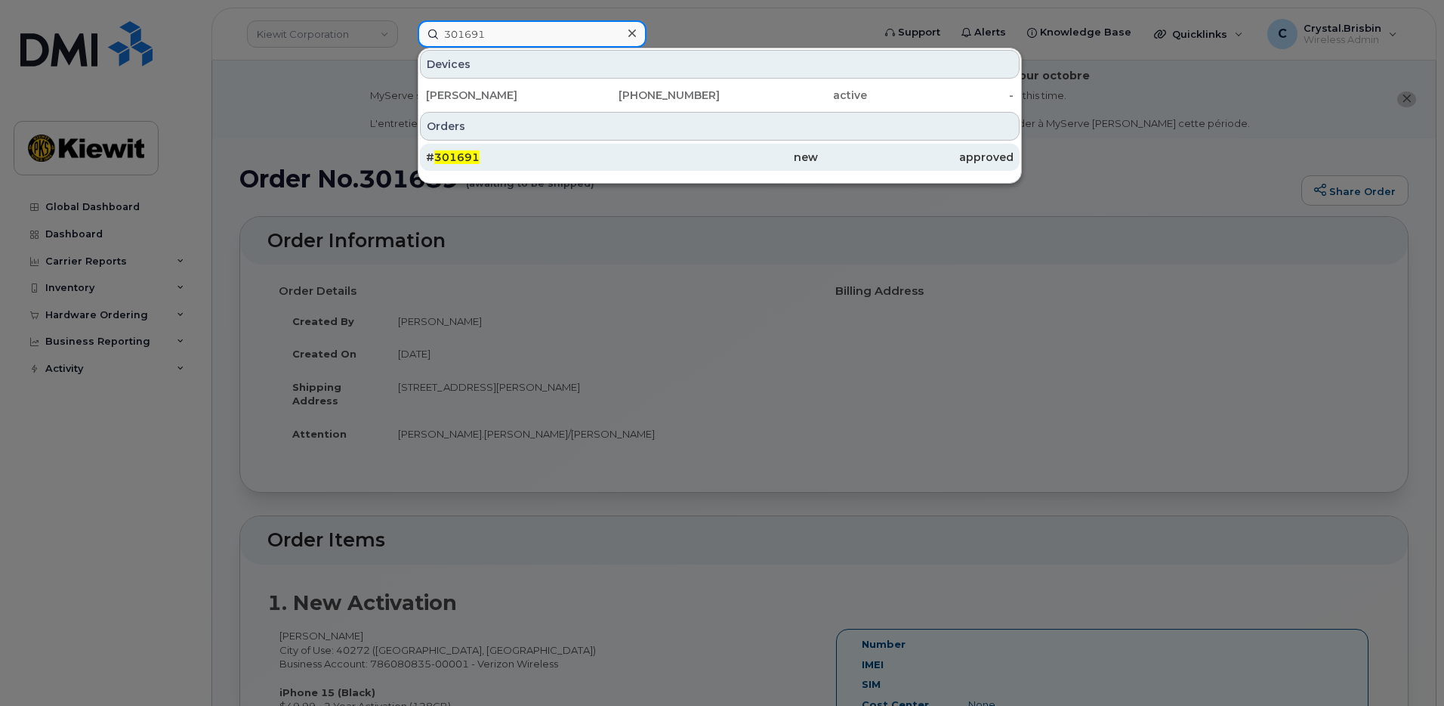
type input "301691"
click at [499, 164] on div "# 301691" at bounding box center [524, 157] width 196 height 15
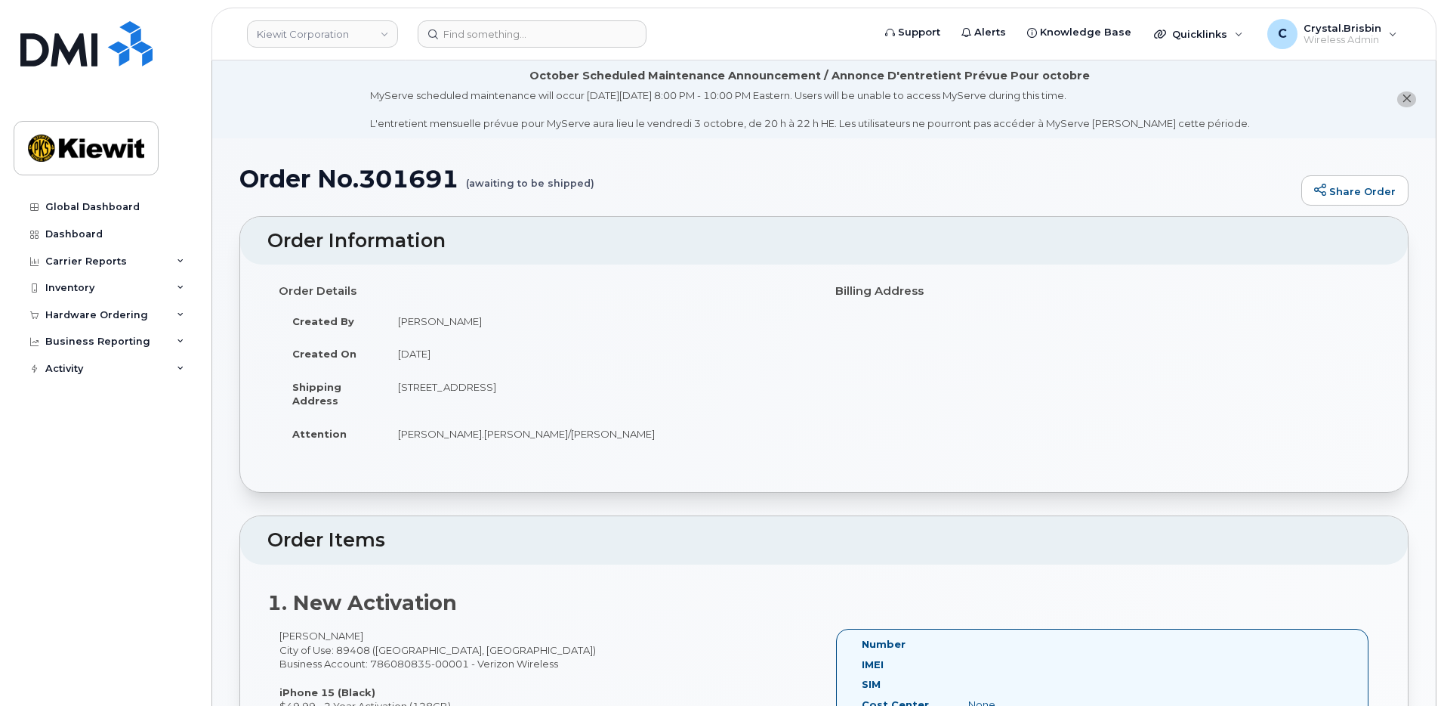
click at [227, 134] on li "October Scheduled Maintenance Announcement / Annonce D'entretient Prévue Pour o…" at bounding box center [824, 99] width 1224 height 78
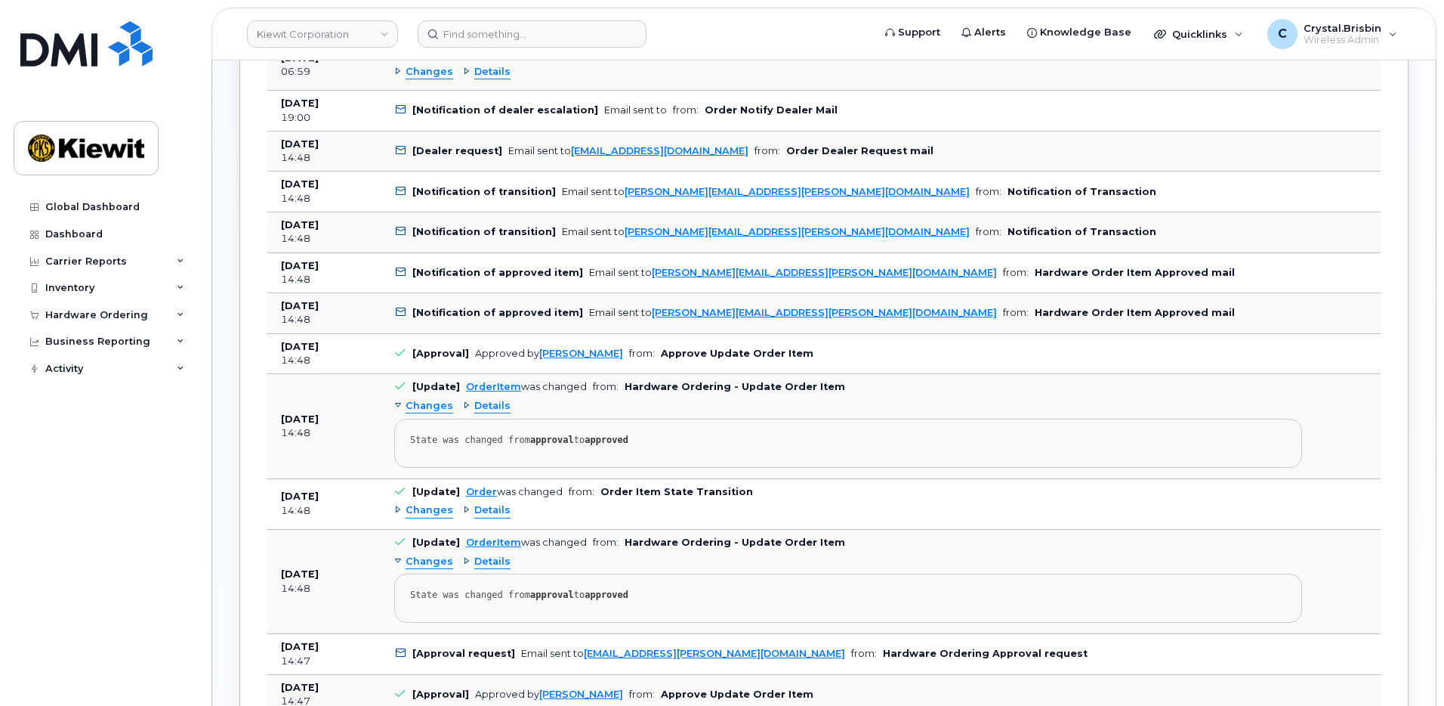
click at [231, 380] on div "Order No.301691 (awaiting to be shipped) Share Order × Share This Order If you …" at bounding box center [824, 238] width 1224 height 2382
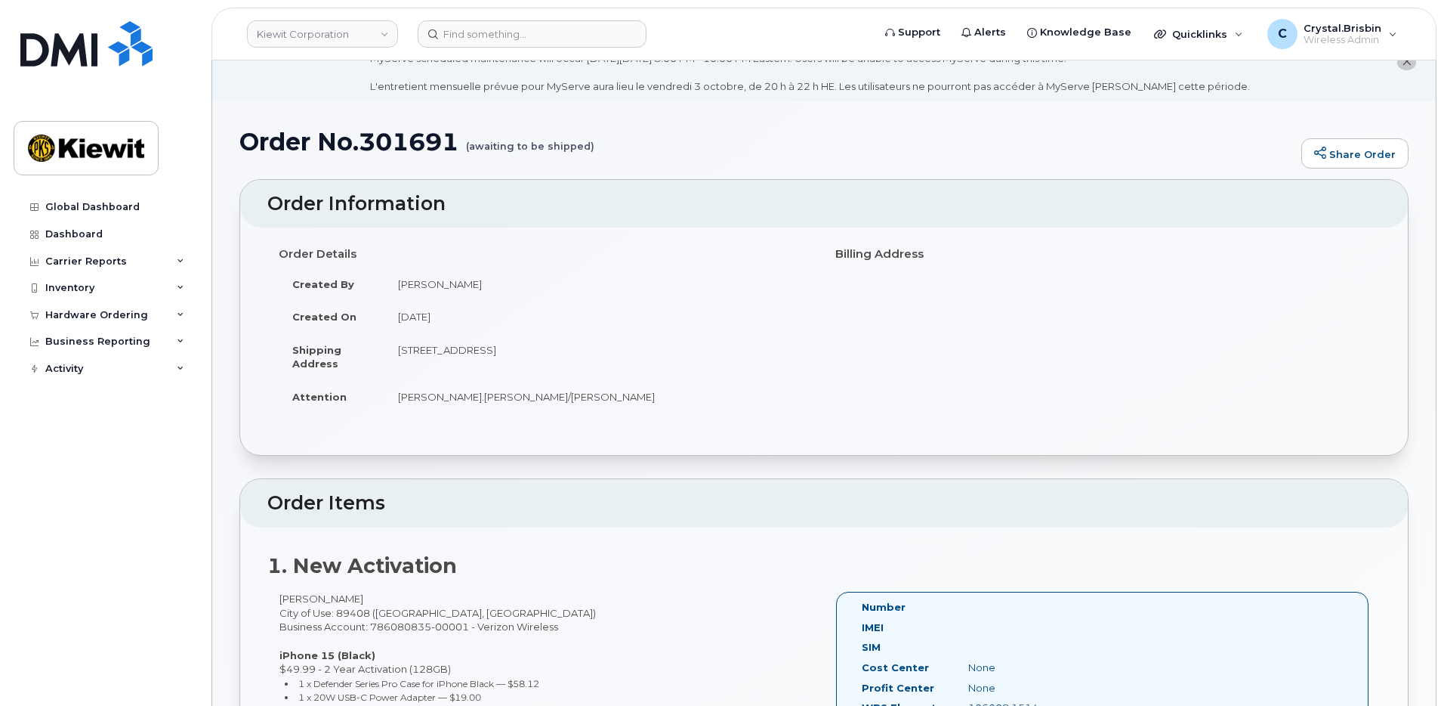
scroll to position [34, 0]
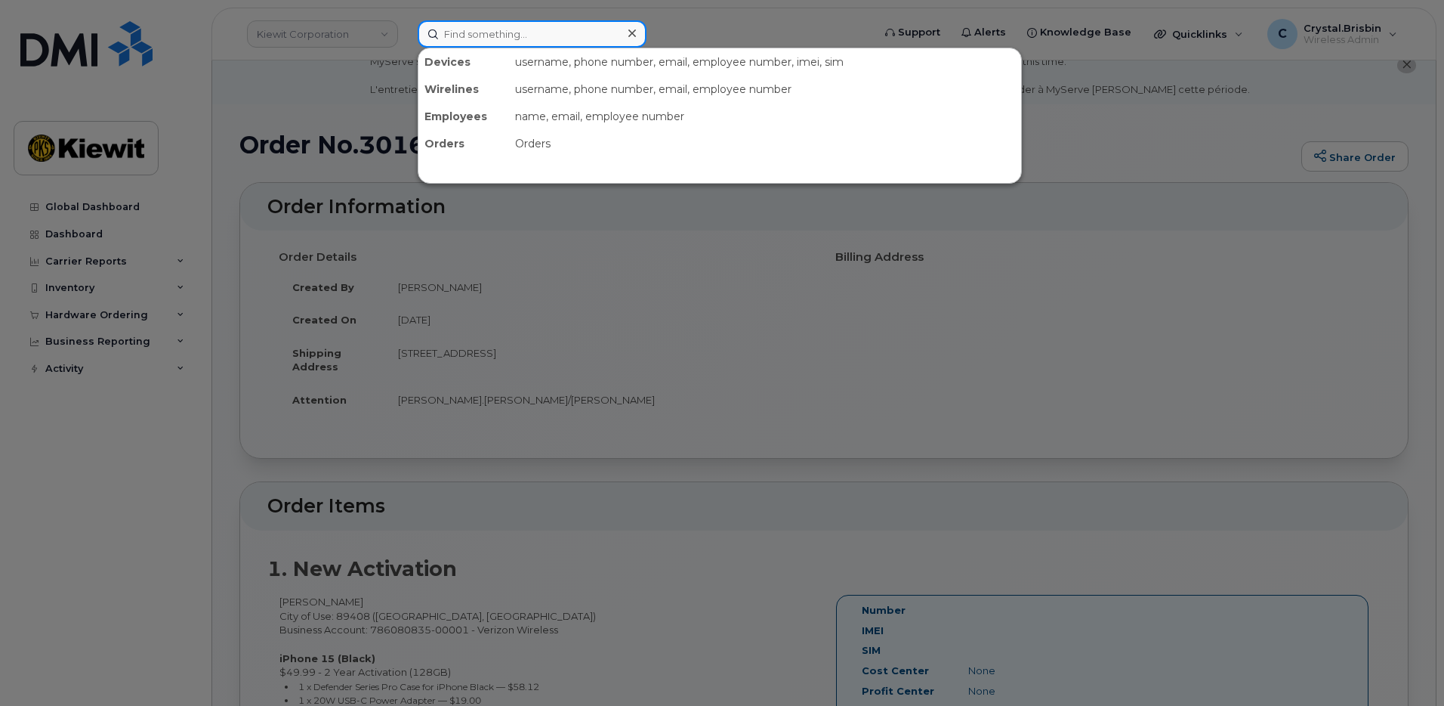
click at [534, 36] on input at bounding box center [532, 33] width 229 height 27
paste input "301691"
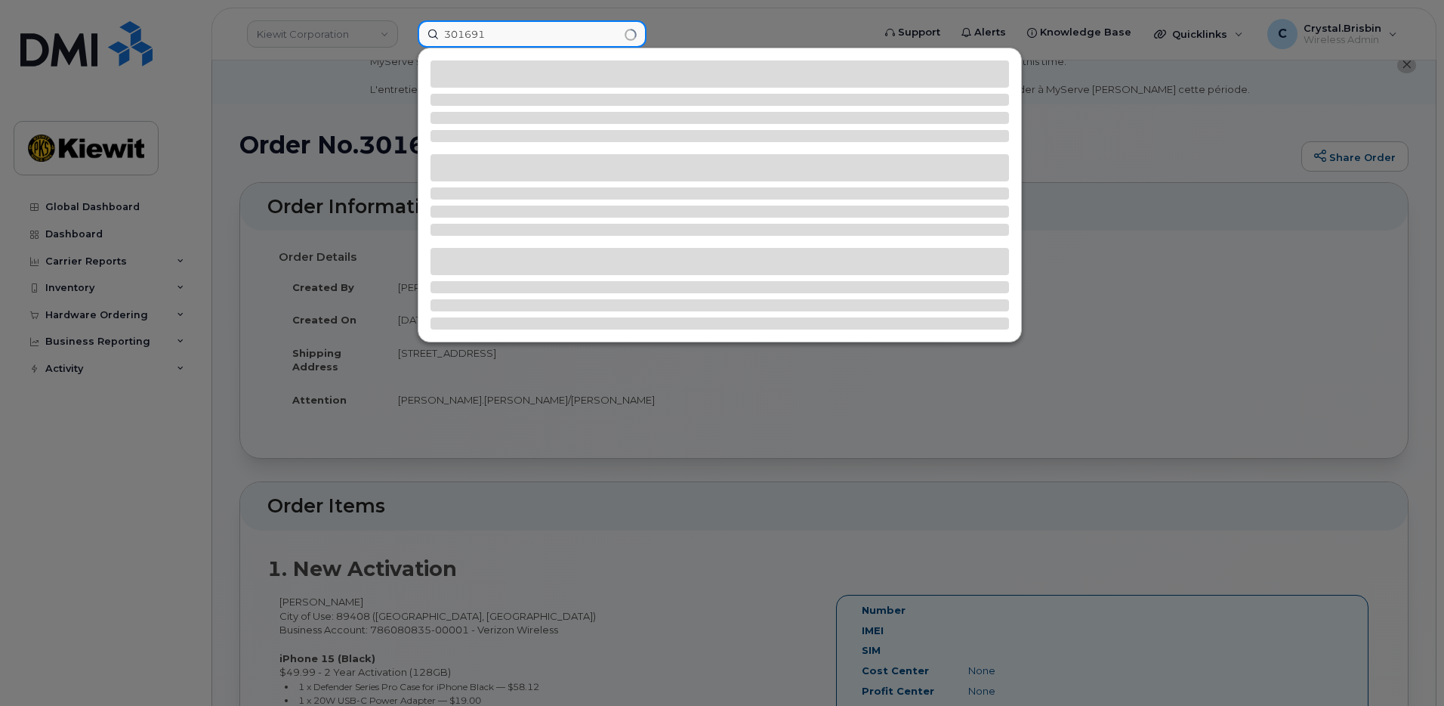
type input "301691"
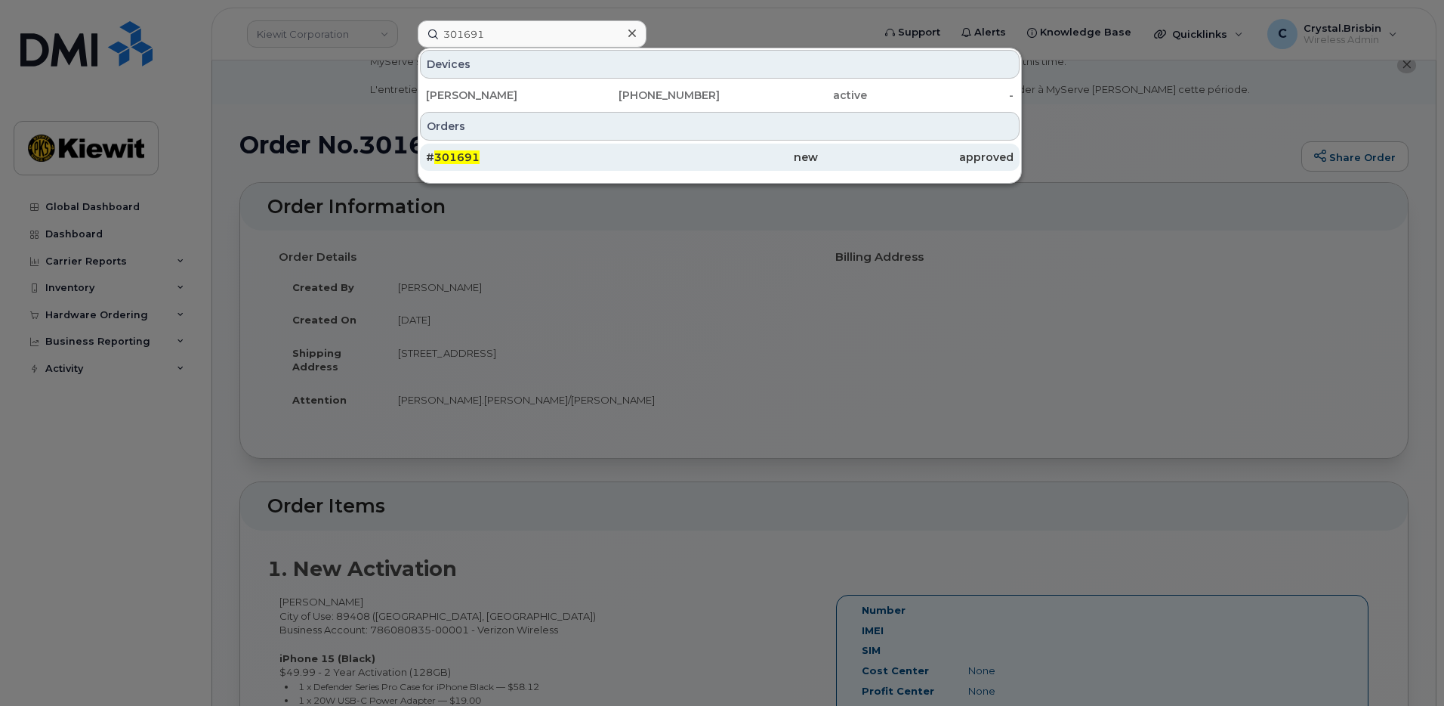
click at [528, 160] on div "# 301691" at bounding box center [524, 157] width 196 height 15
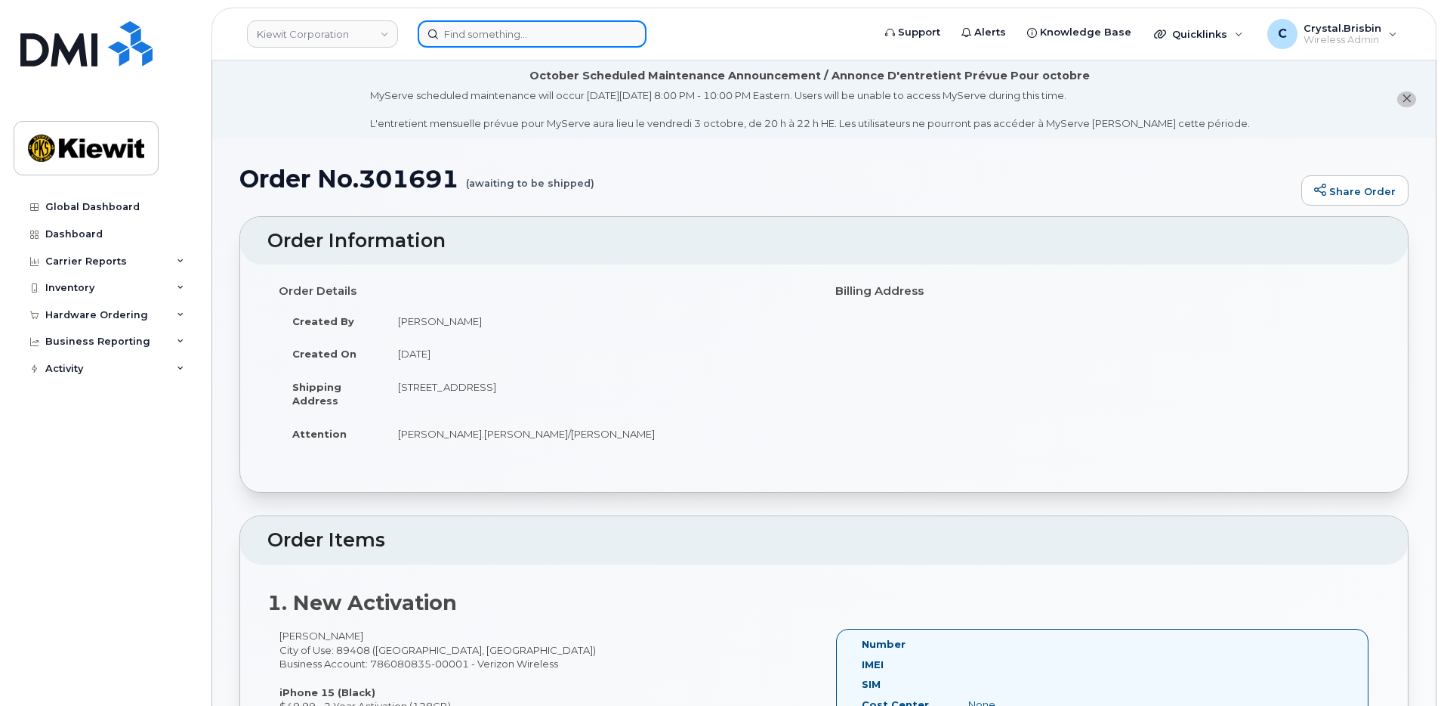
click at [510, 32] on input at bounding box center [532, 33] width 229 height 27
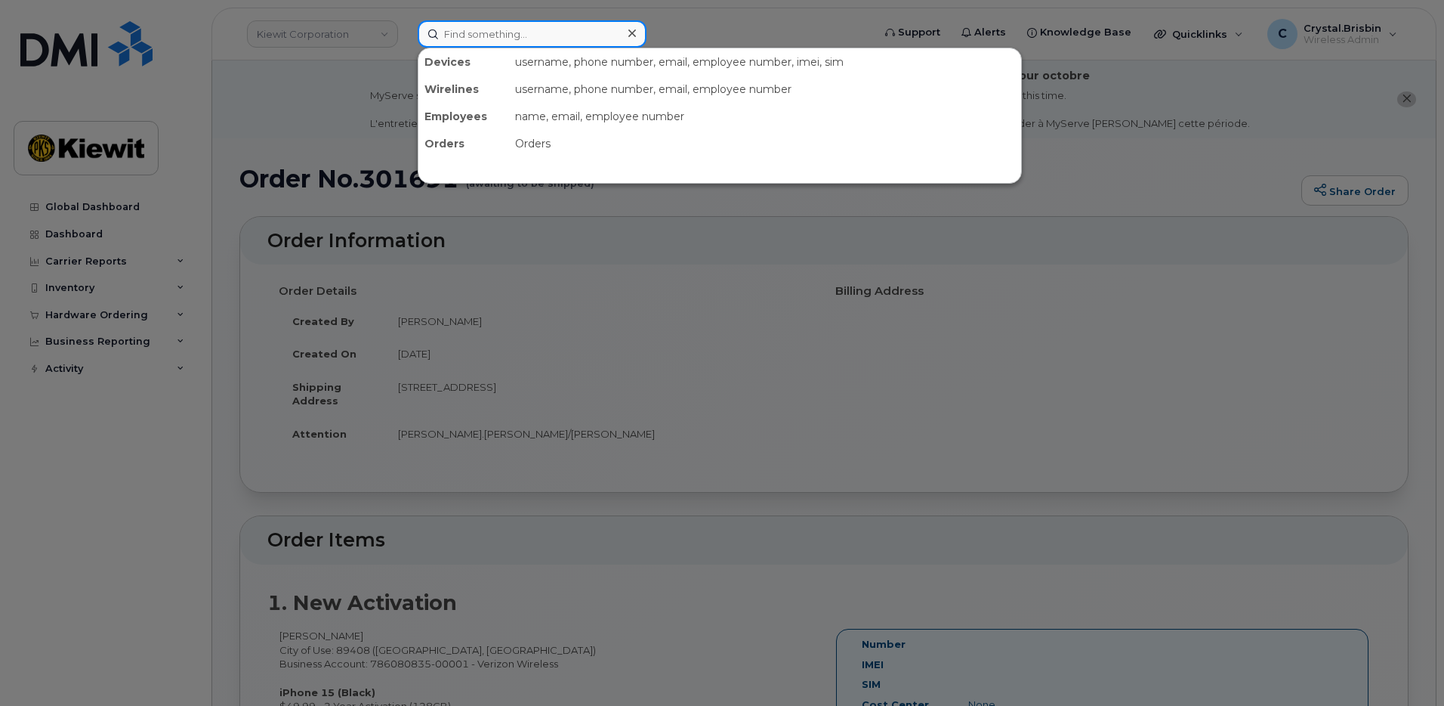
paste input "301693"
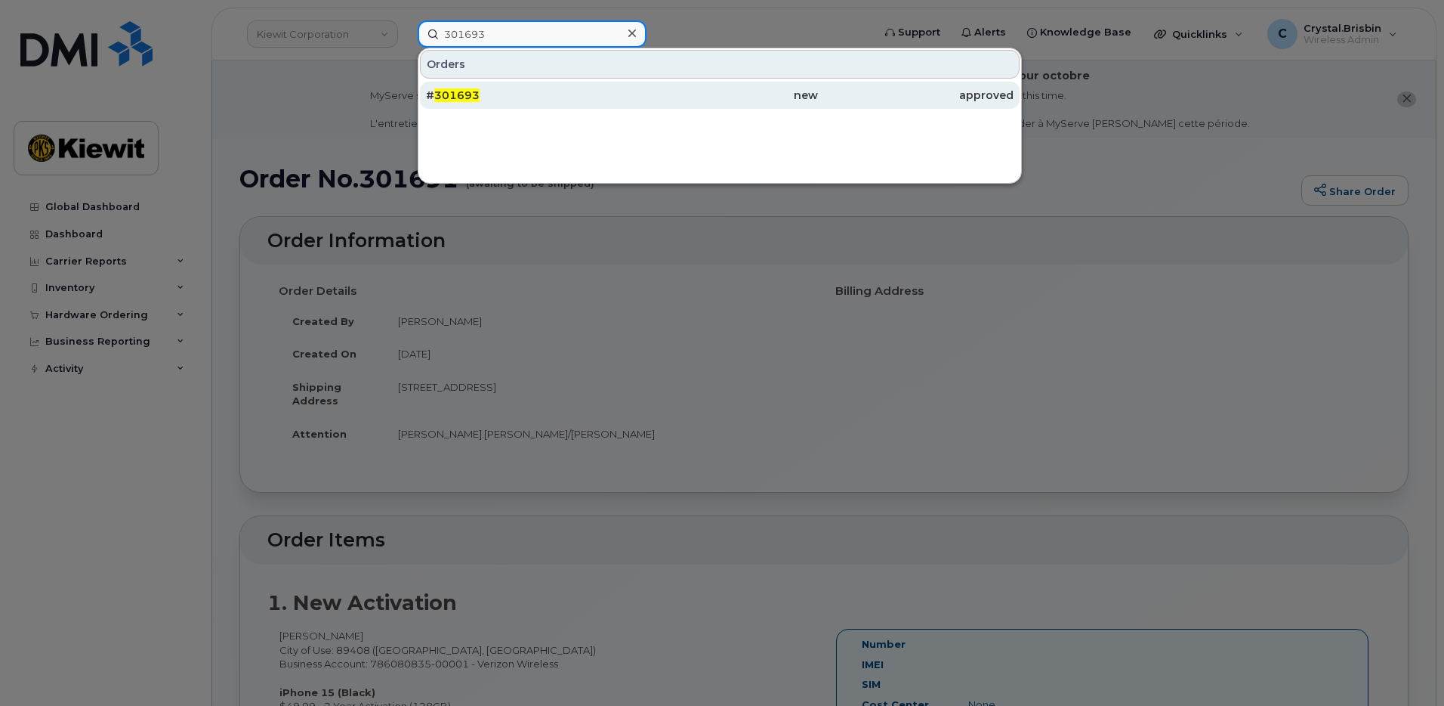
type input "301693"
click at [503, 97] on div "# 301693" at bounding box center [524, 95] width 196 height 15
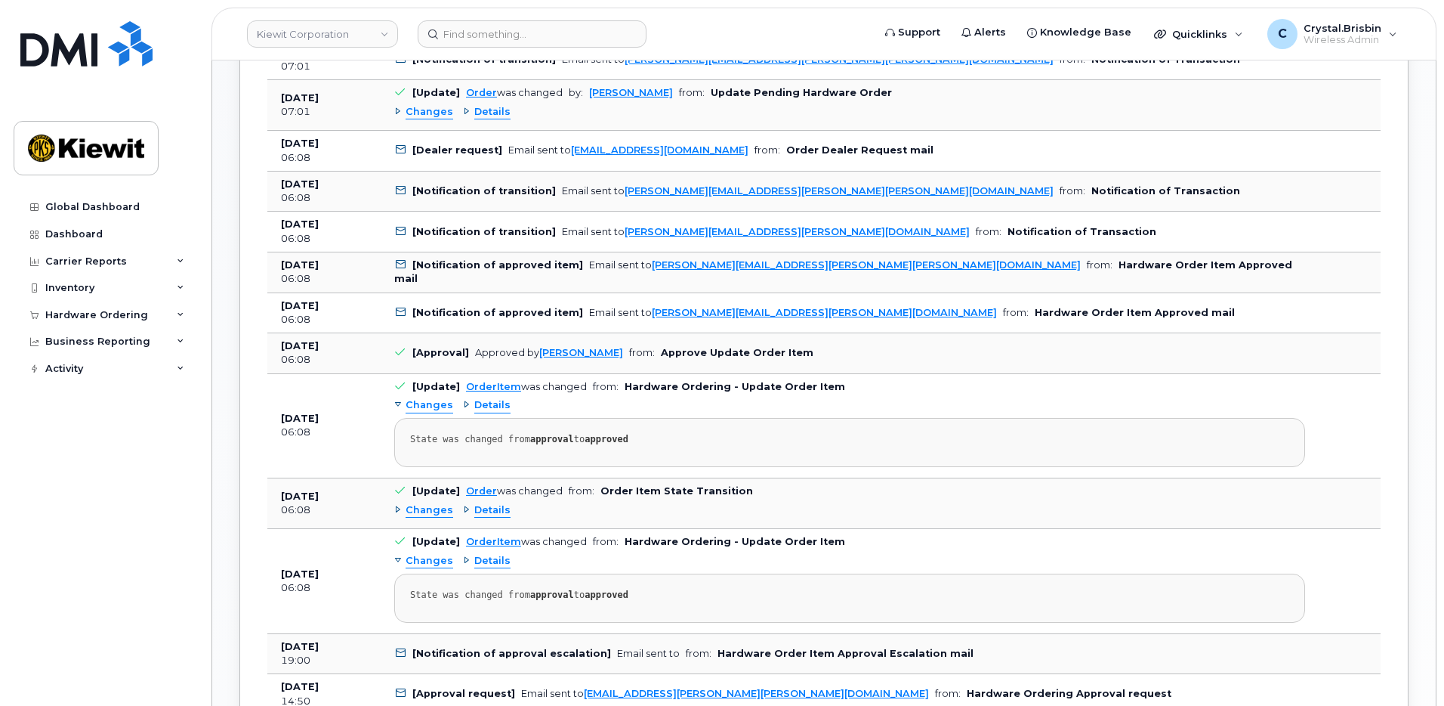
click at [240, 357] on div "Activity Log Customize Filter Refresh Export Date Details Action [DATE] 07:01 […" at bounding box center [823, 646] width 1169 height 1587
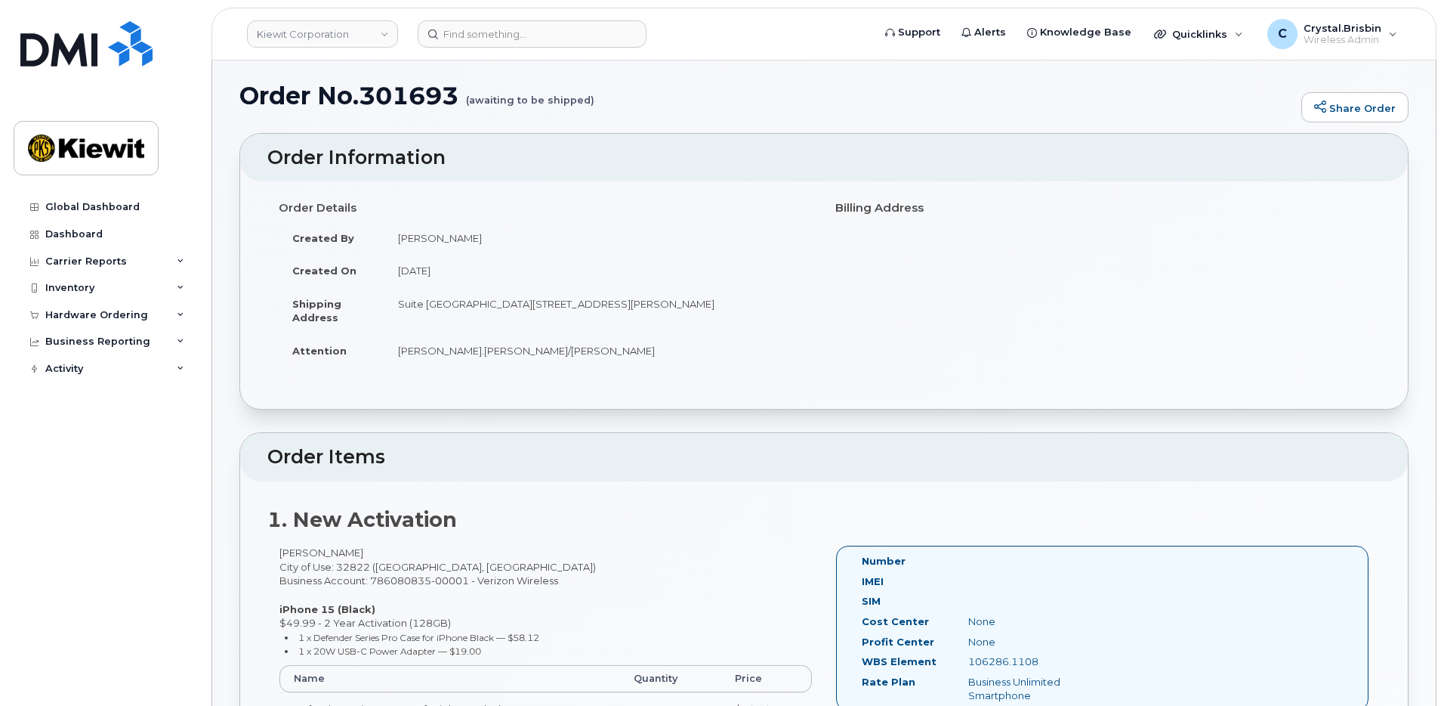
scroll to position [0, 0]
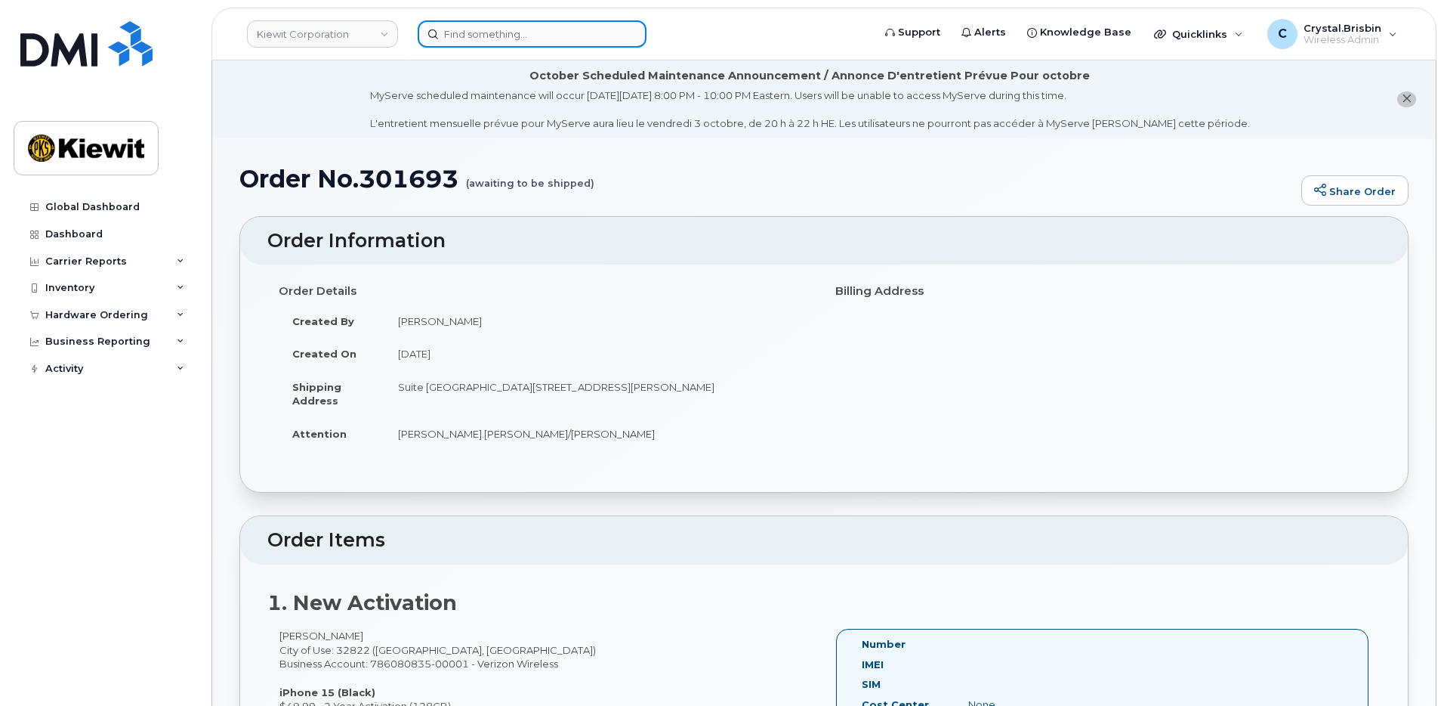
click at [510, 32] on input at bounding box center [532, 33] width 229 height 27
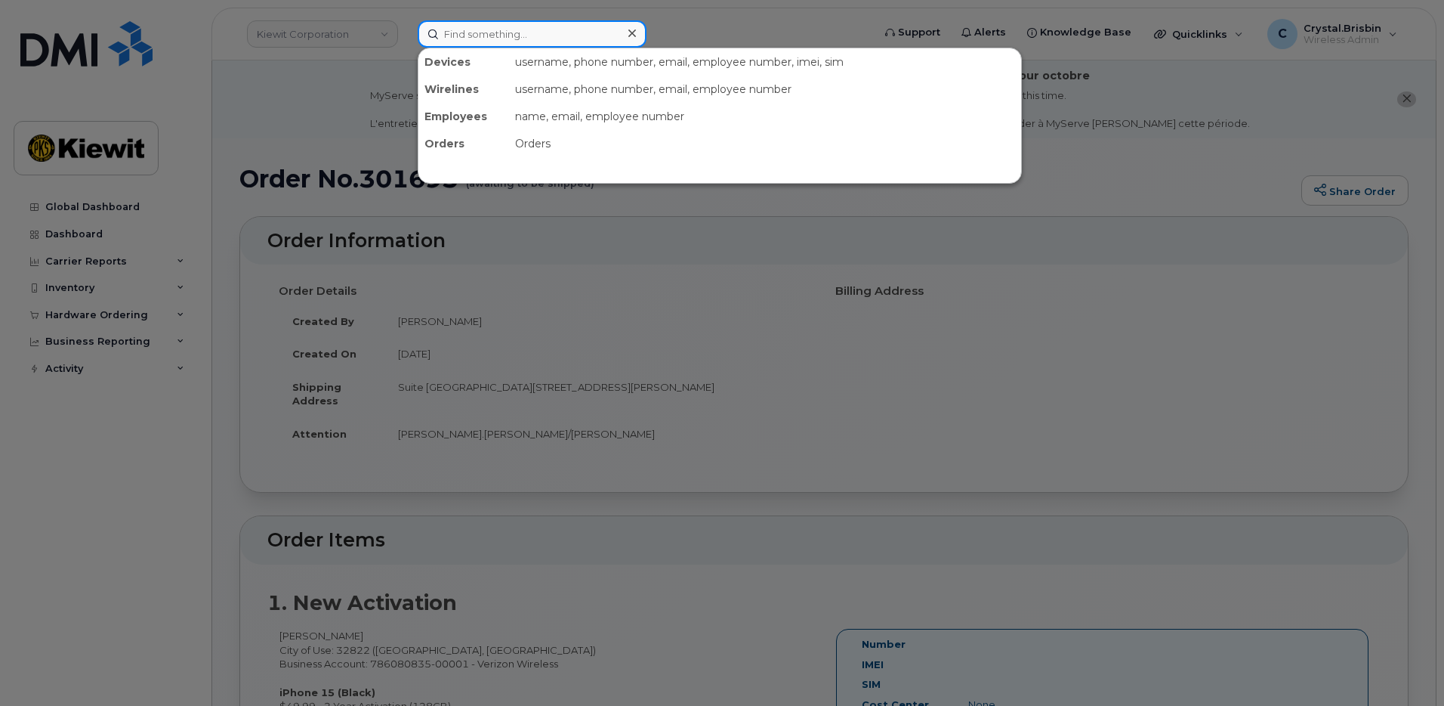
paste input "301694"
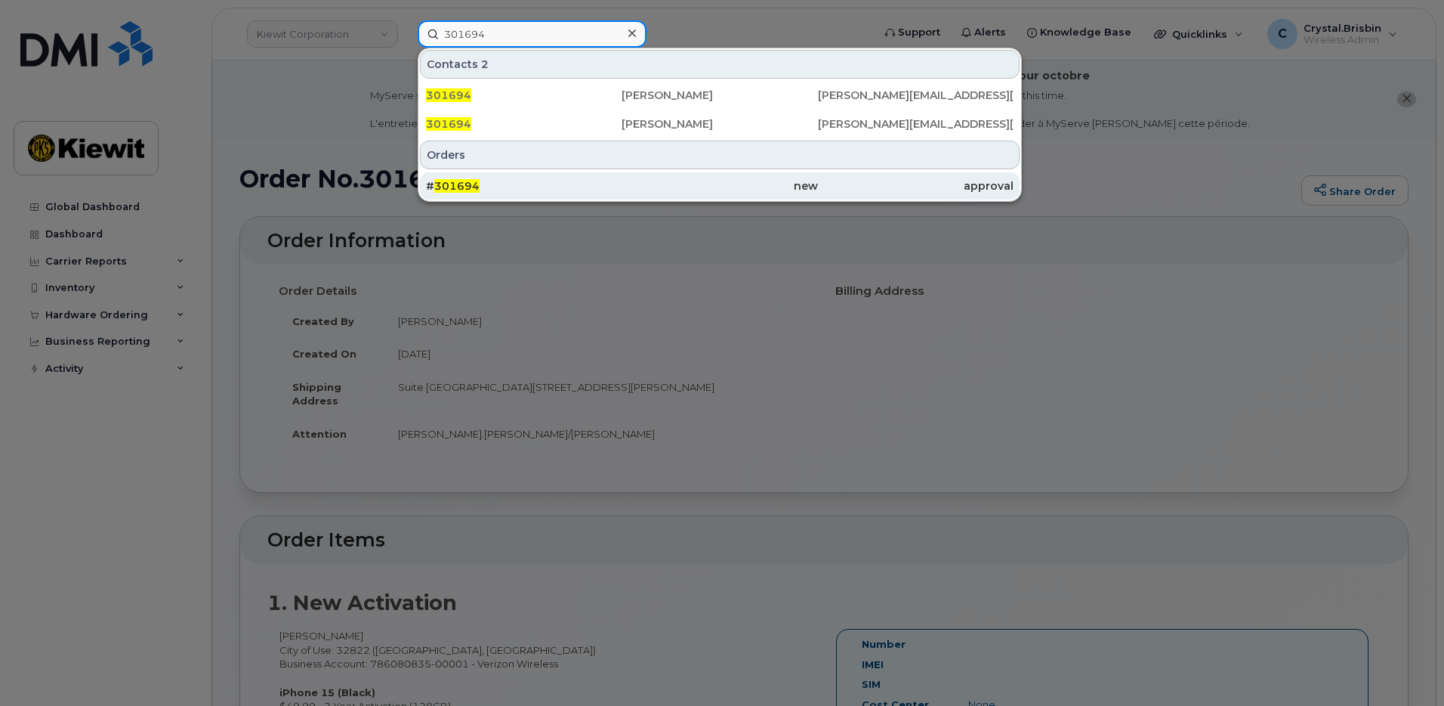
type input "301694"
click at [492, 182] on div "# 301694" at bounding box center [524, 185] width 196 height 15
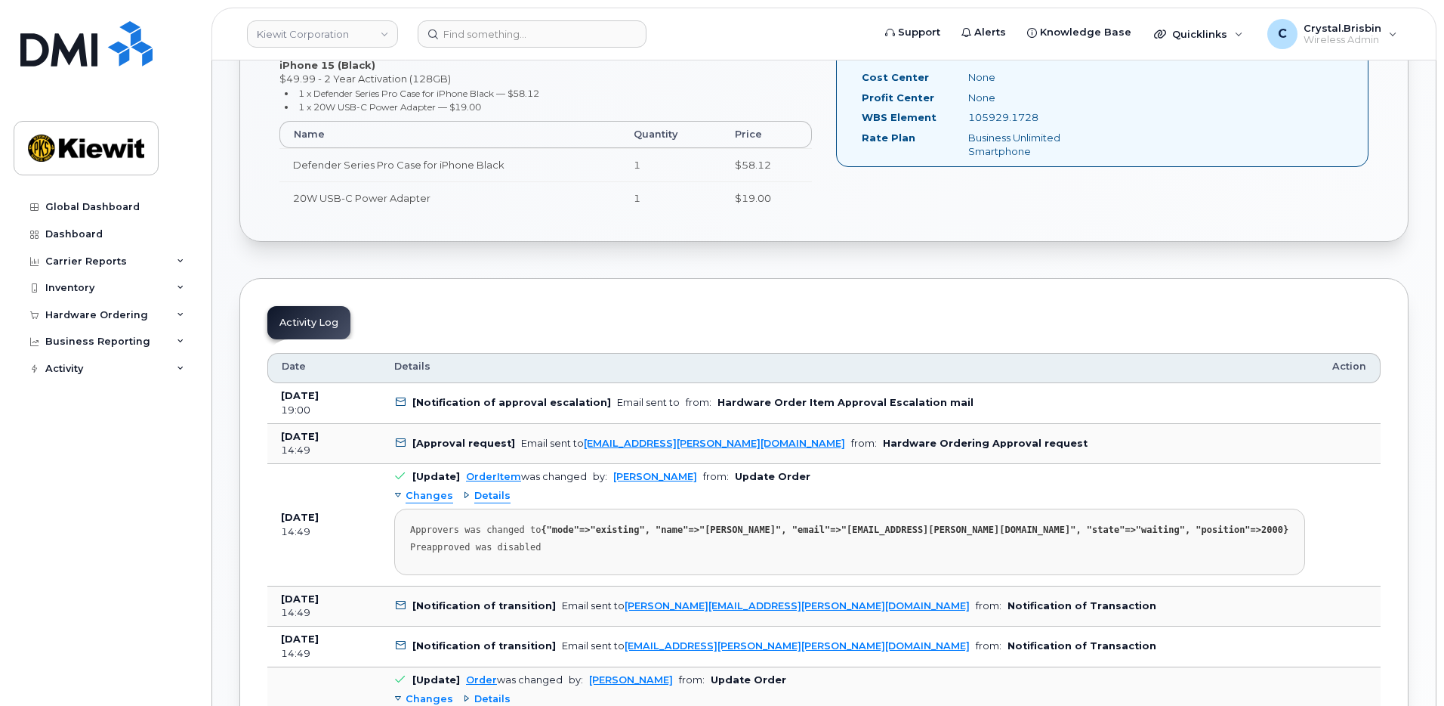
scroll to position [677, 0]
